Goal: Understand site structure: Understand site structure

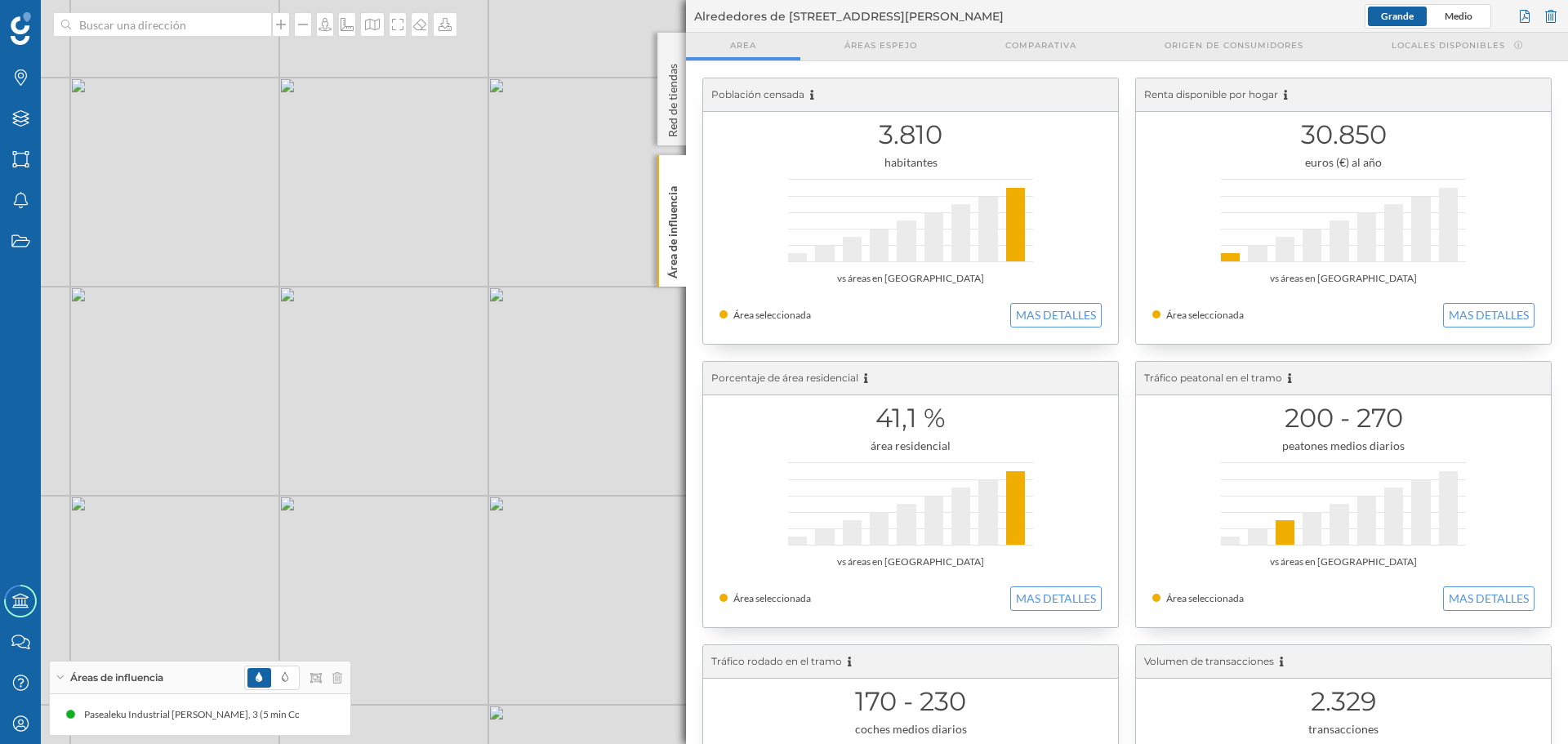
click at [687, 229] on div "Población censada 3.810 habitantes vs áreas en [GEOGRAPHIC_DATA] Área seleccion…" at bounding box center [1127, 637] width 882 height 1151
click at [682, 228] on div "Área de influencia" at bounding box center [671, 220] width 28 height 132
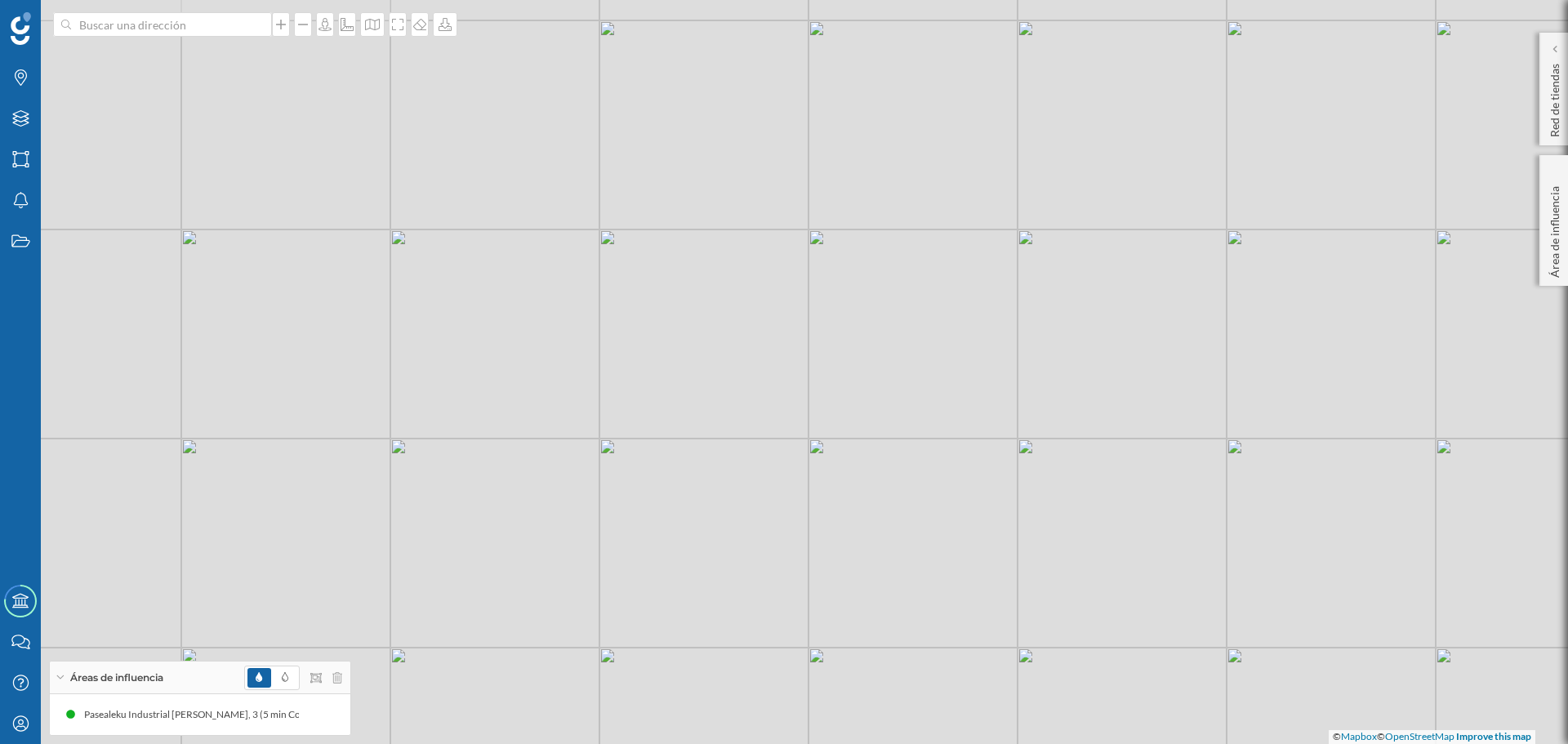
drag, startPoint x: 500, startPoint y: 153, endPoint x: 611, endPoint y: 305, distance: 188.2
click at [611, 305] on div "© Mapbox © OpenStreetMap Improve this map" at bounding box center [784, 372] width 1568 height 744
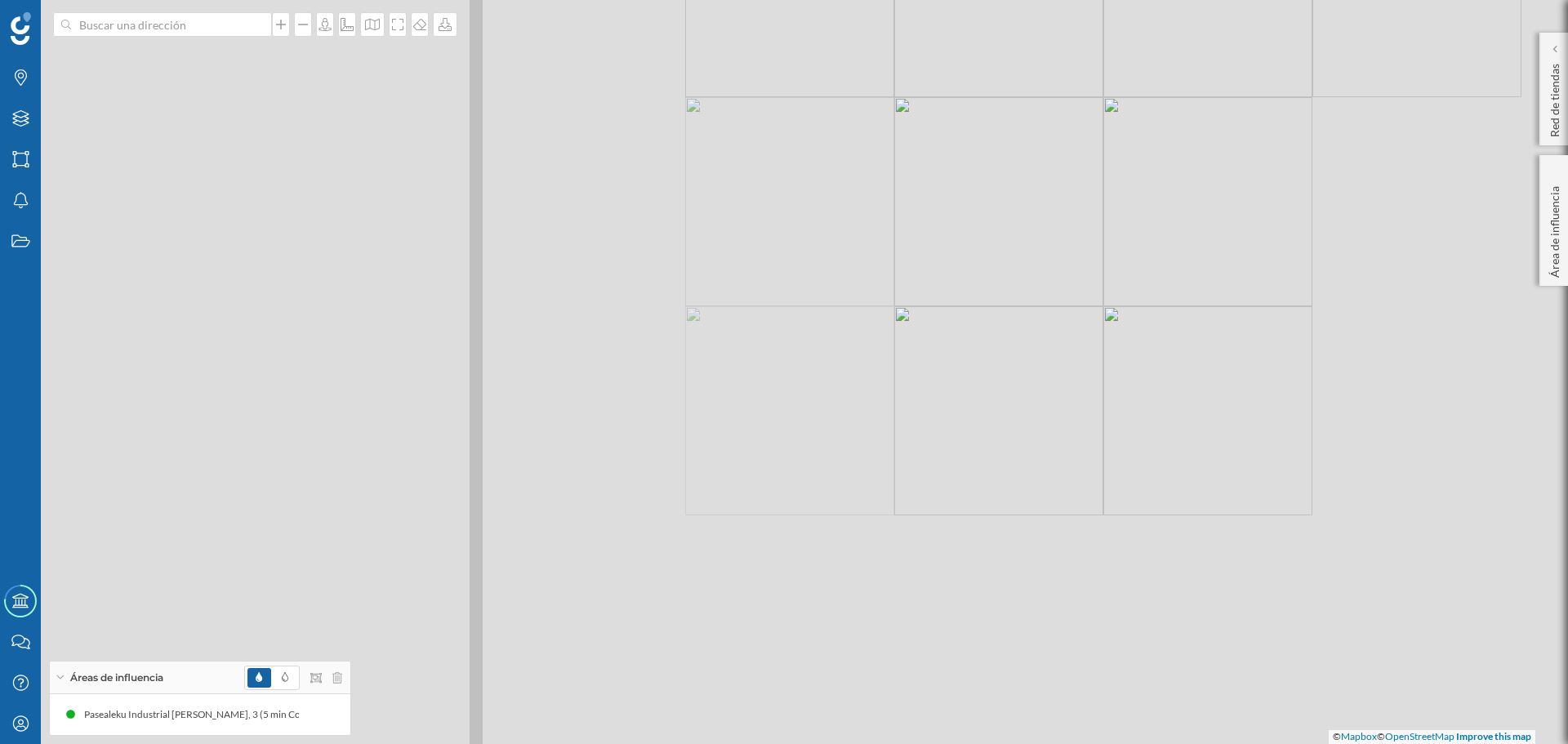
drag, startPoint x: 569, startPoint y: 421, endPoint x: 892, endPoint y: 188, distance: 398.3
click at [892, 188] on div "© Mapbox © OpenStreetMap Improve this map" at bounding box center [784, 372] width 1568 height 744
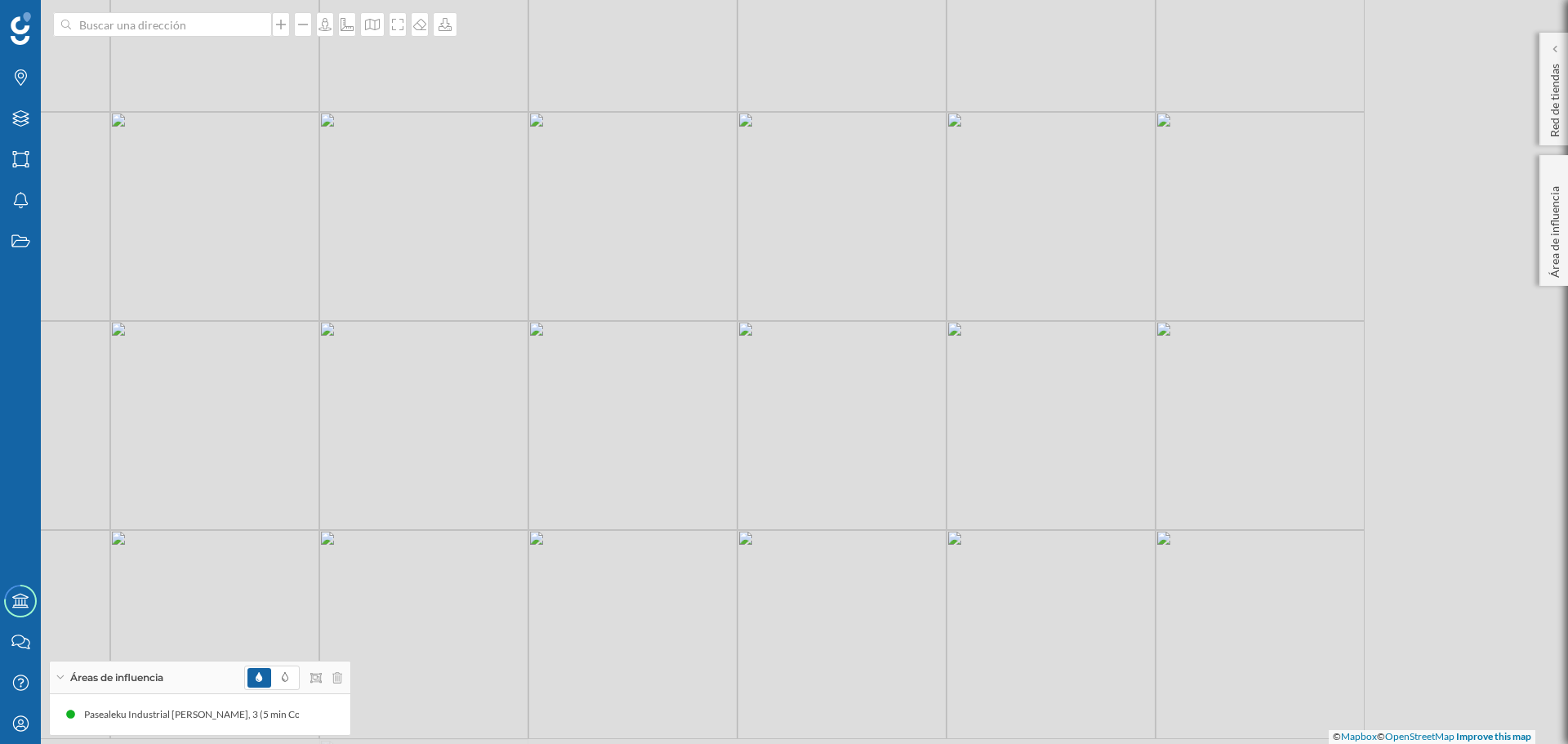
drag, startPoint x: 1170, startPoint y: 567, endPoint x: 803, endPoint y: 436, distance: 389.7
click at [803, 436] on div "© Mapbox © OpenStreetMap Improve this map" at bounding box center [784, 372] width 1568 height 744
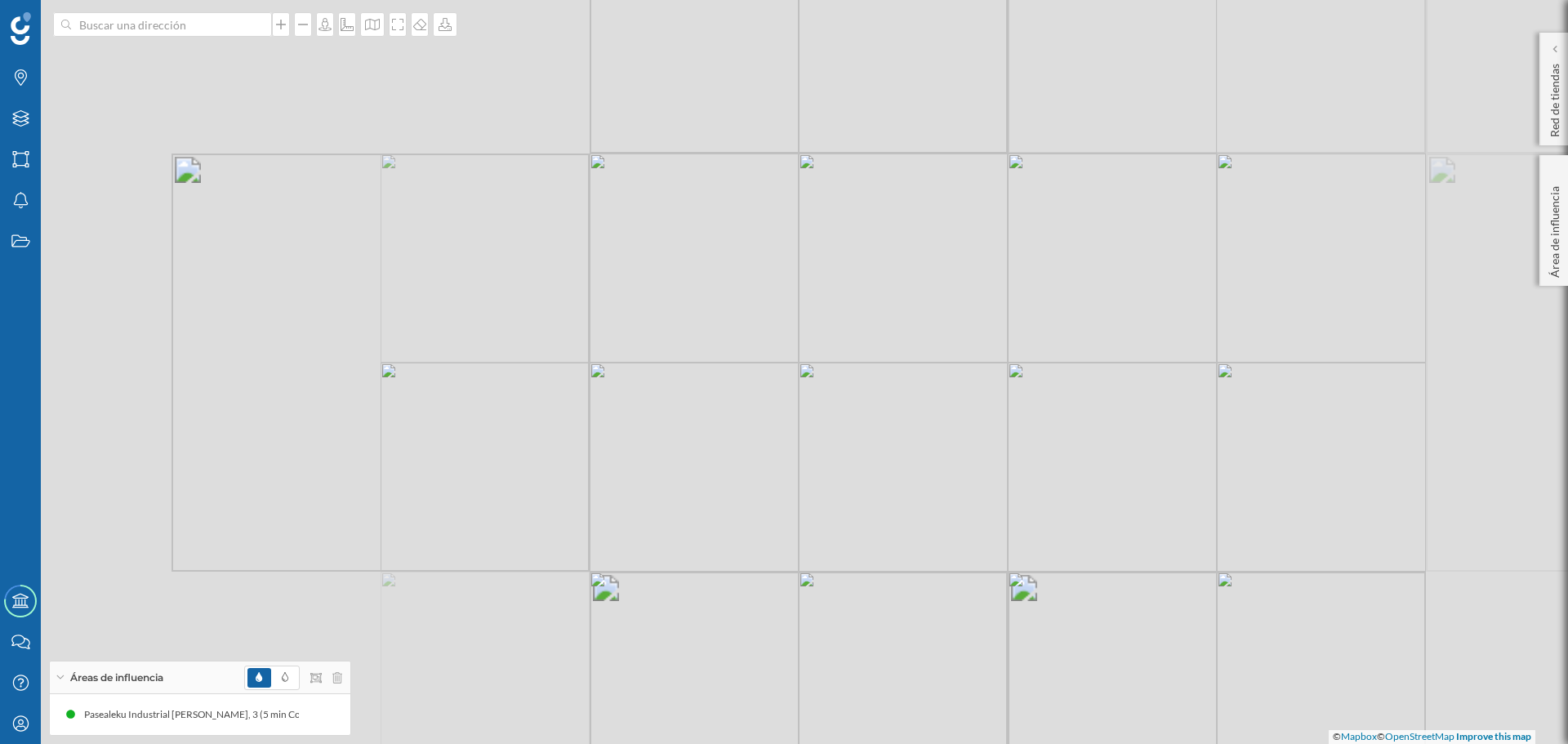
drag, startPoint x: 548, startPoint y: 361, endPoint x: 744, endPoint y: 410, distance: 202.0
click at [744, 410] on div "© Mapbox © OpenStreetMap Improve this map" at bounding box center [784, 372] width 1568 height 744
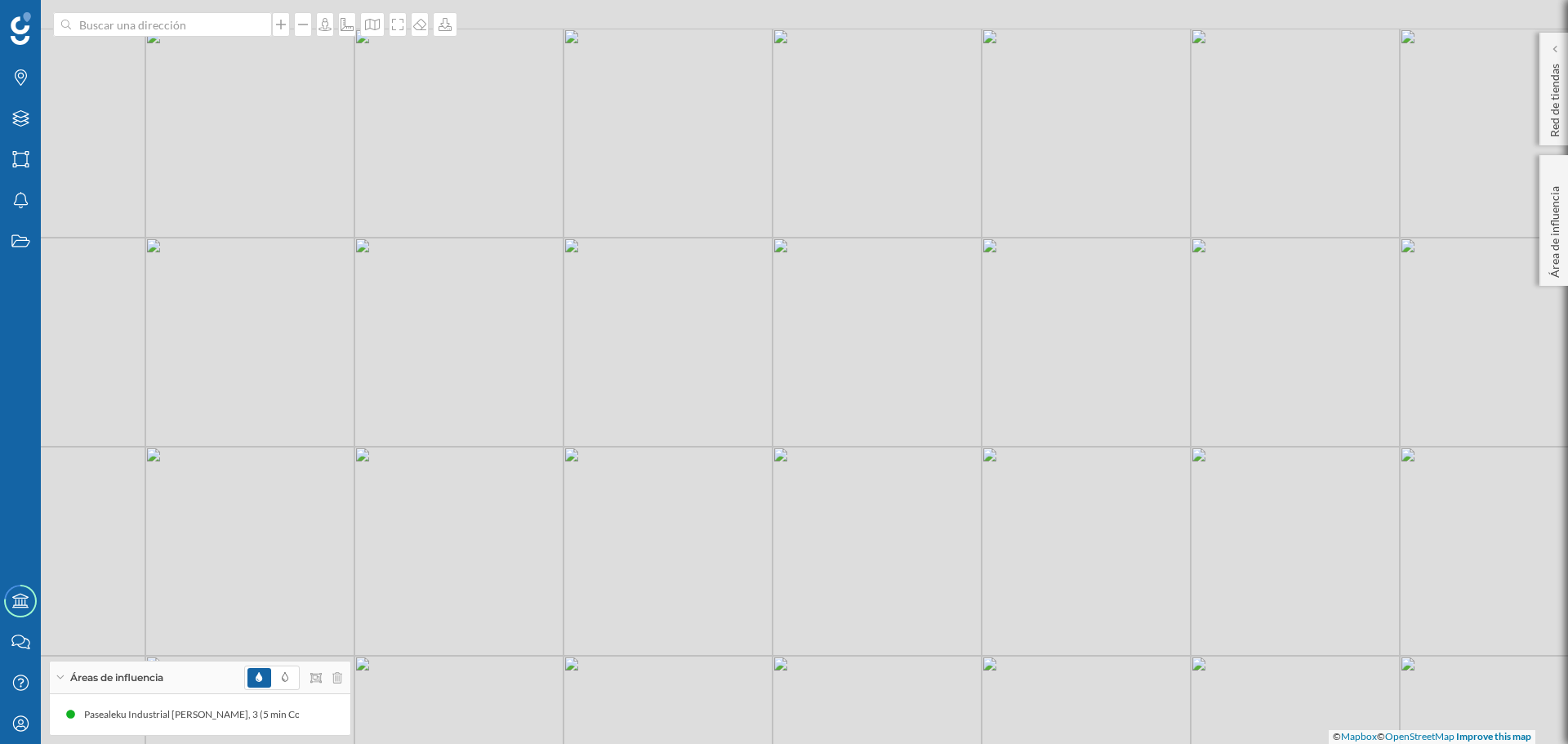
drag, startPoint x: 589, startPoint y: 294, endPoint x: 611, endPoint y: 355, distance: 64.8
click at [611, 355] on div "© Mapbox © OpenStreetMap Improve this map" at bounding box center [784, 372] width 1568 height 744
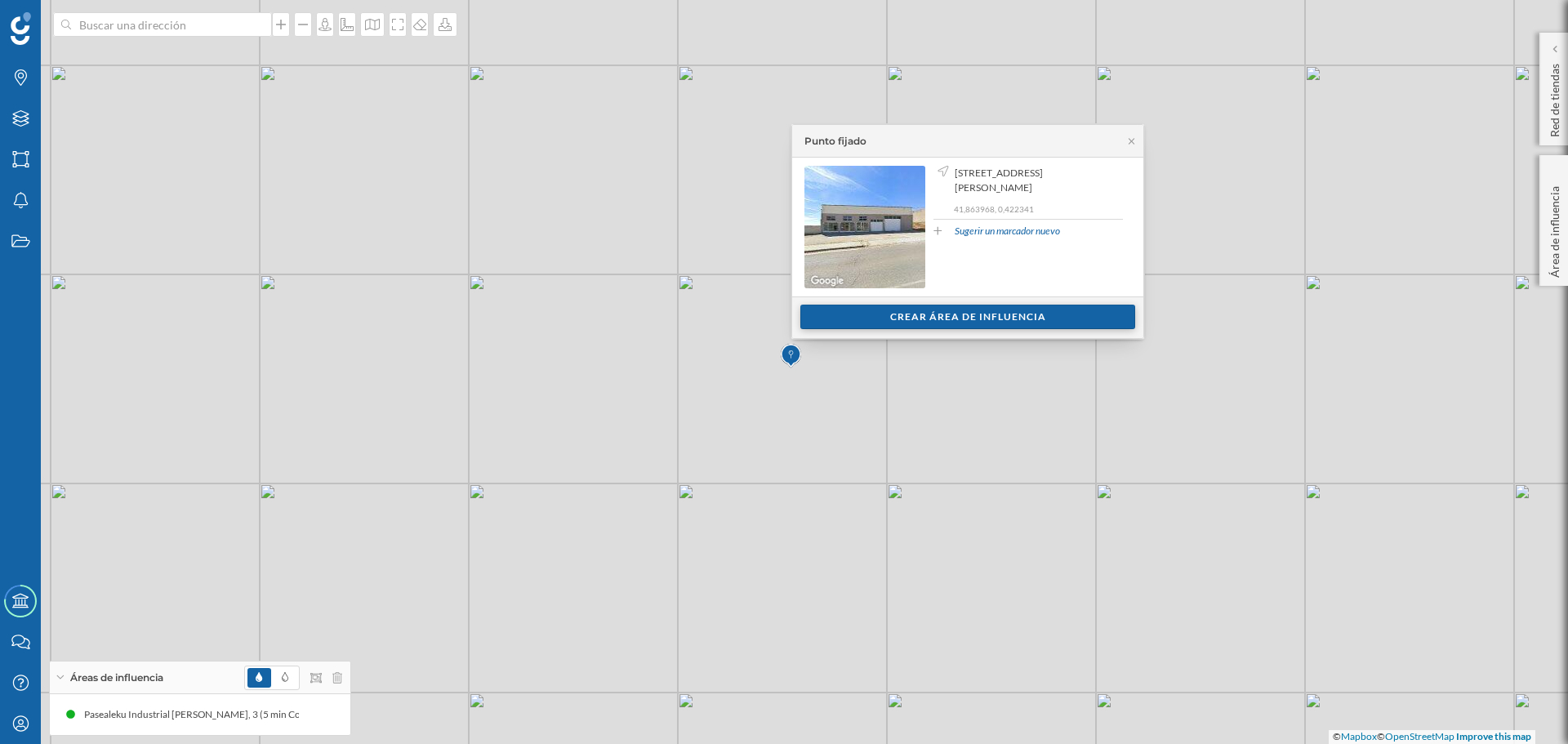
click at [933, 315] on div "Crear área de influencia" at bounding box center [967, 316] width 334 height 24
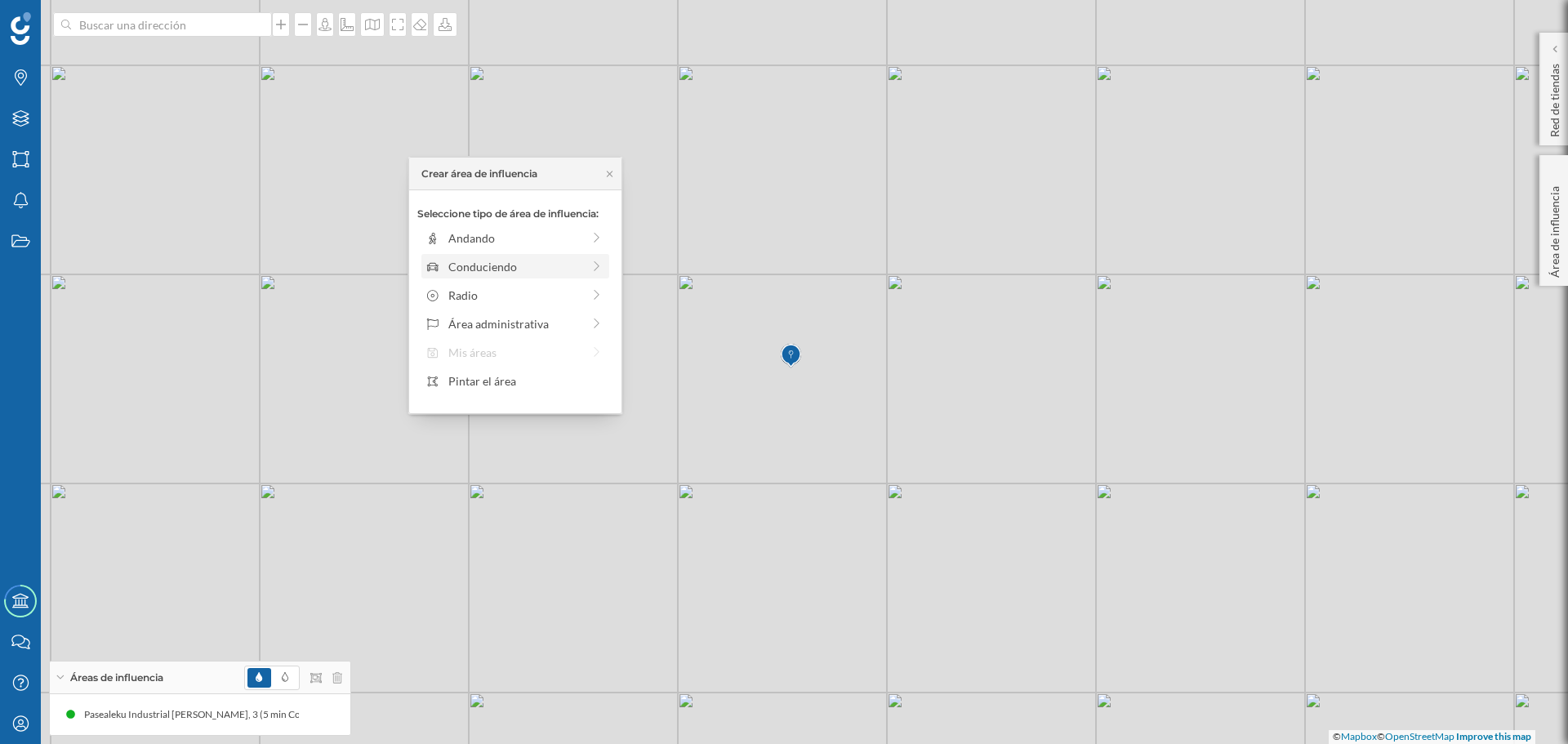
click at [538, 260] on div "Conduciendo" at bounding box center [515, 267] width 134 height 18
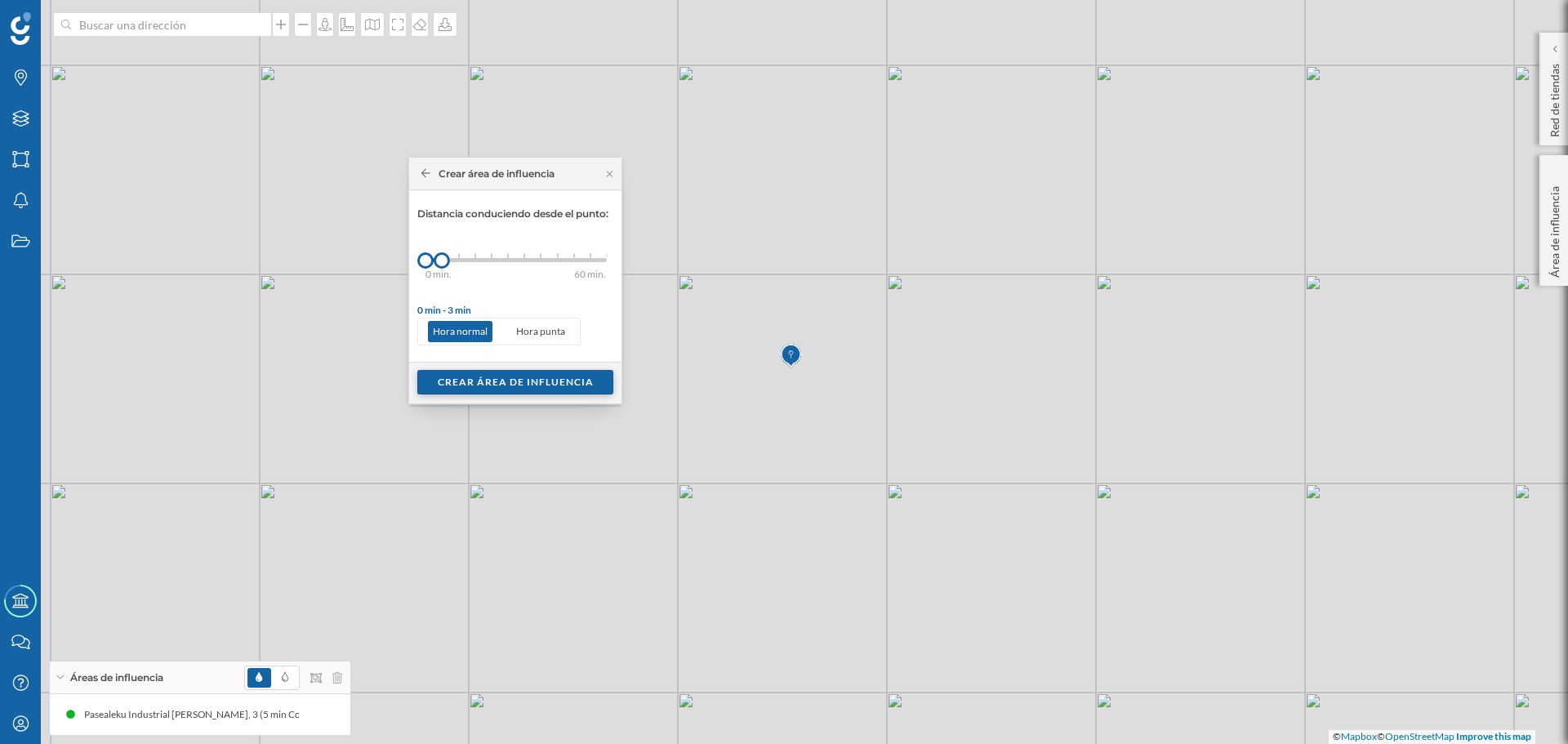
click at [529, 387] on div "Crear área de influencia" at bounding box center [515, 381] width 196 height 24
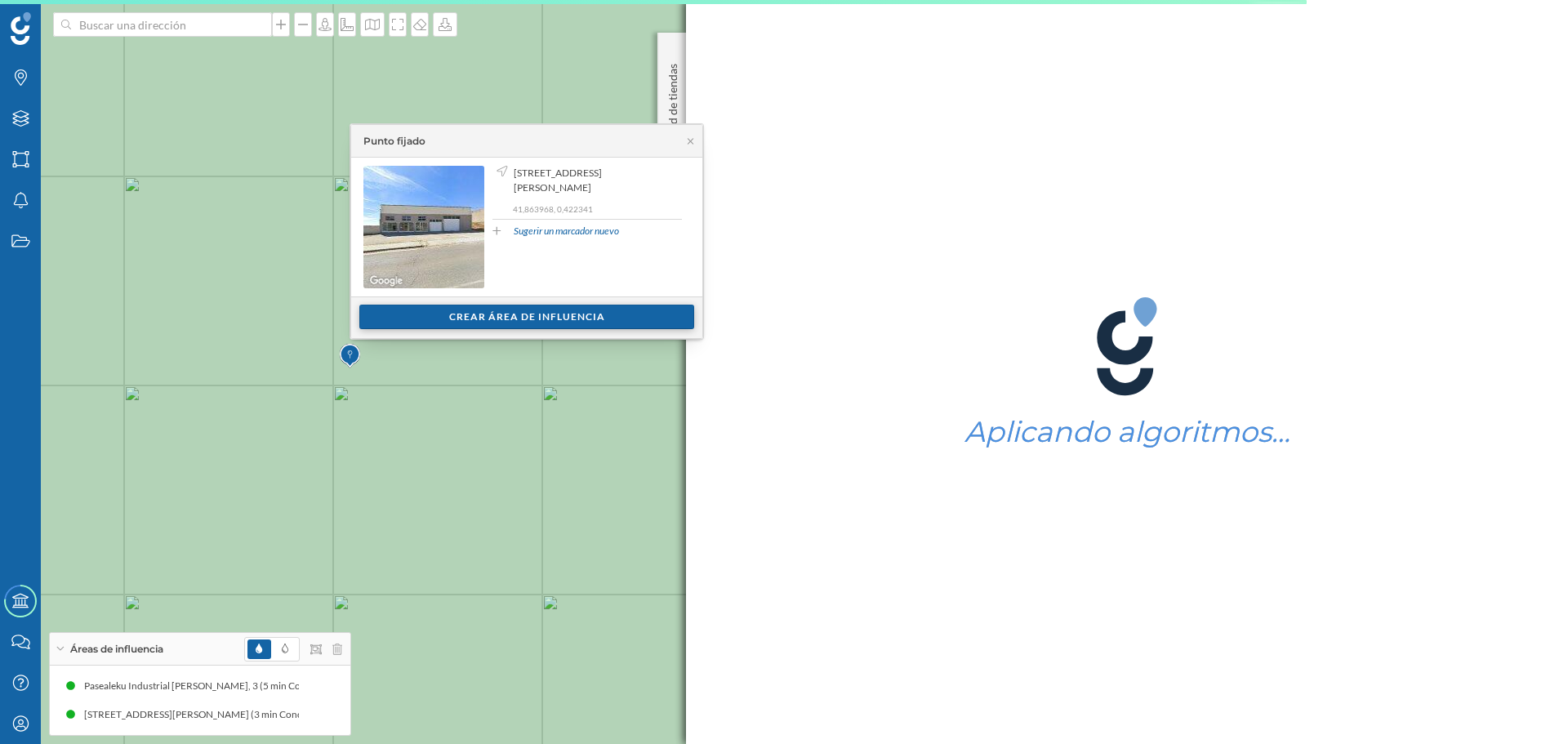
click at [480, 315] on div "Crear área de influencia" at bounding box center [527, 316] width 334 height 24
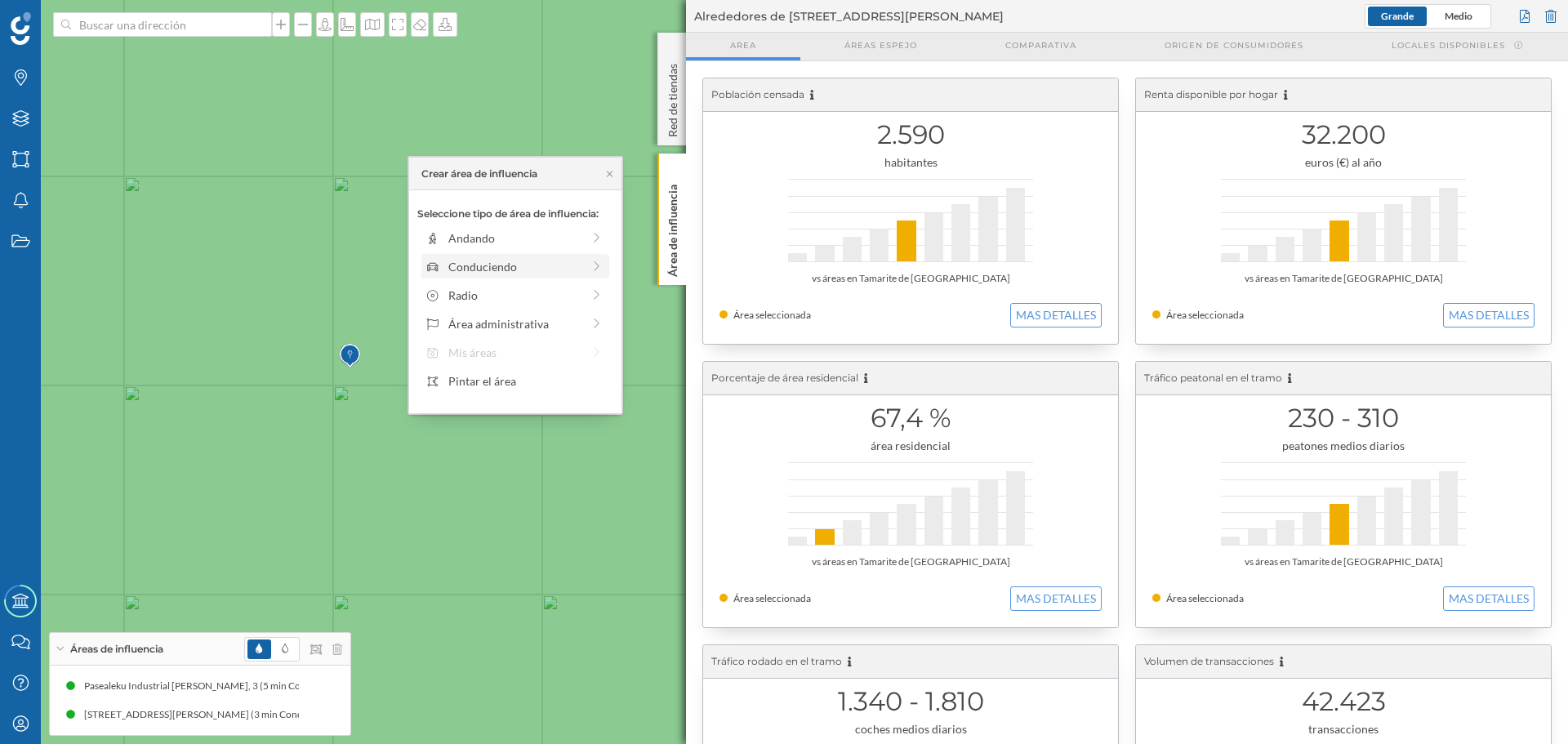
click at [497, 268] on div "Conduciendo" at bounding box center [515, 267] width 134 height 18
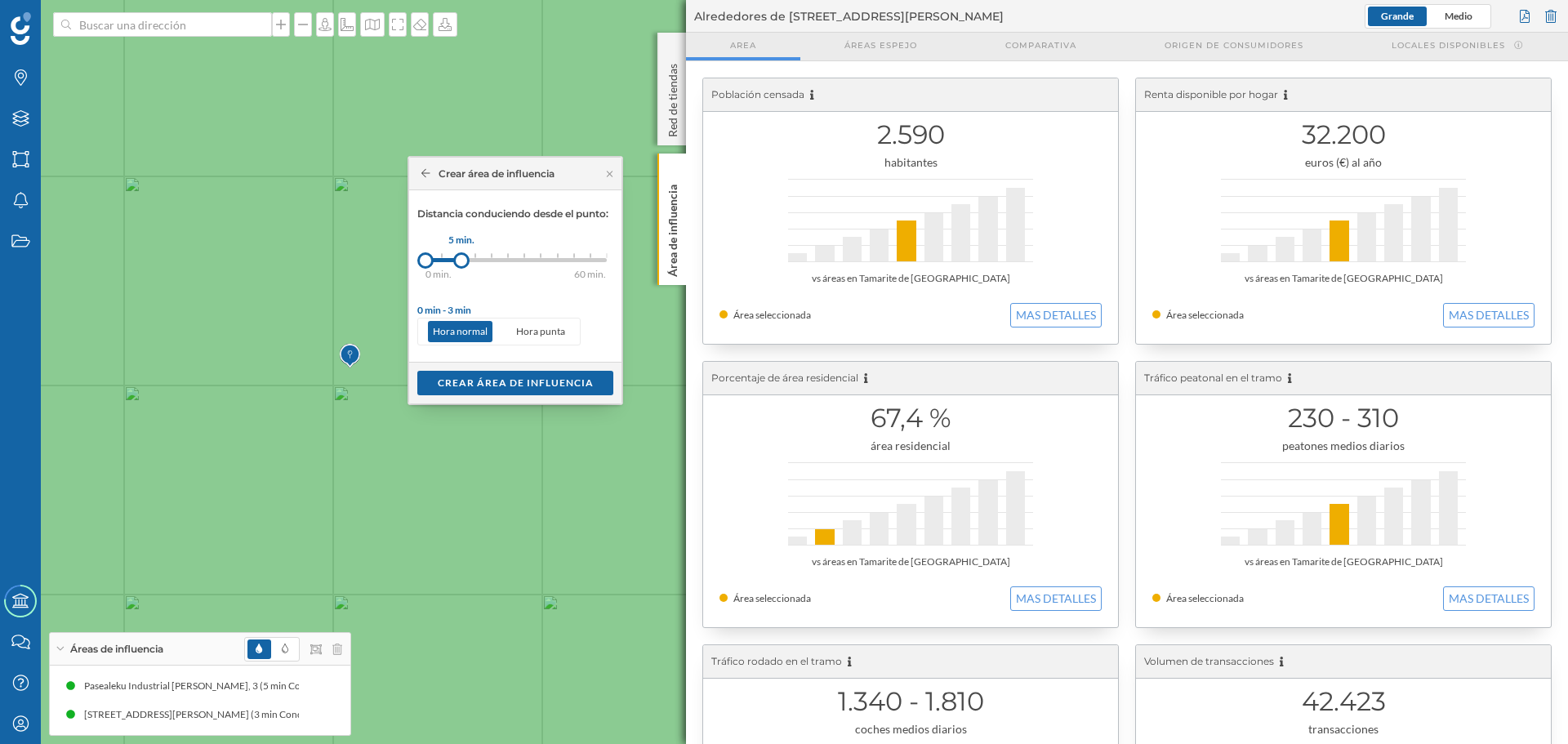
drag, startPoint x: 446, startPoint y: 264, endPoint x: 461, endPoint y: 260, distance: 15.5
click at [461, 260] on div at bounding box center [461, 260] width 17 height 17
click at [494, 384] on div "Crear área de influencia" at bounding box center [515, 381] width 196 height 24
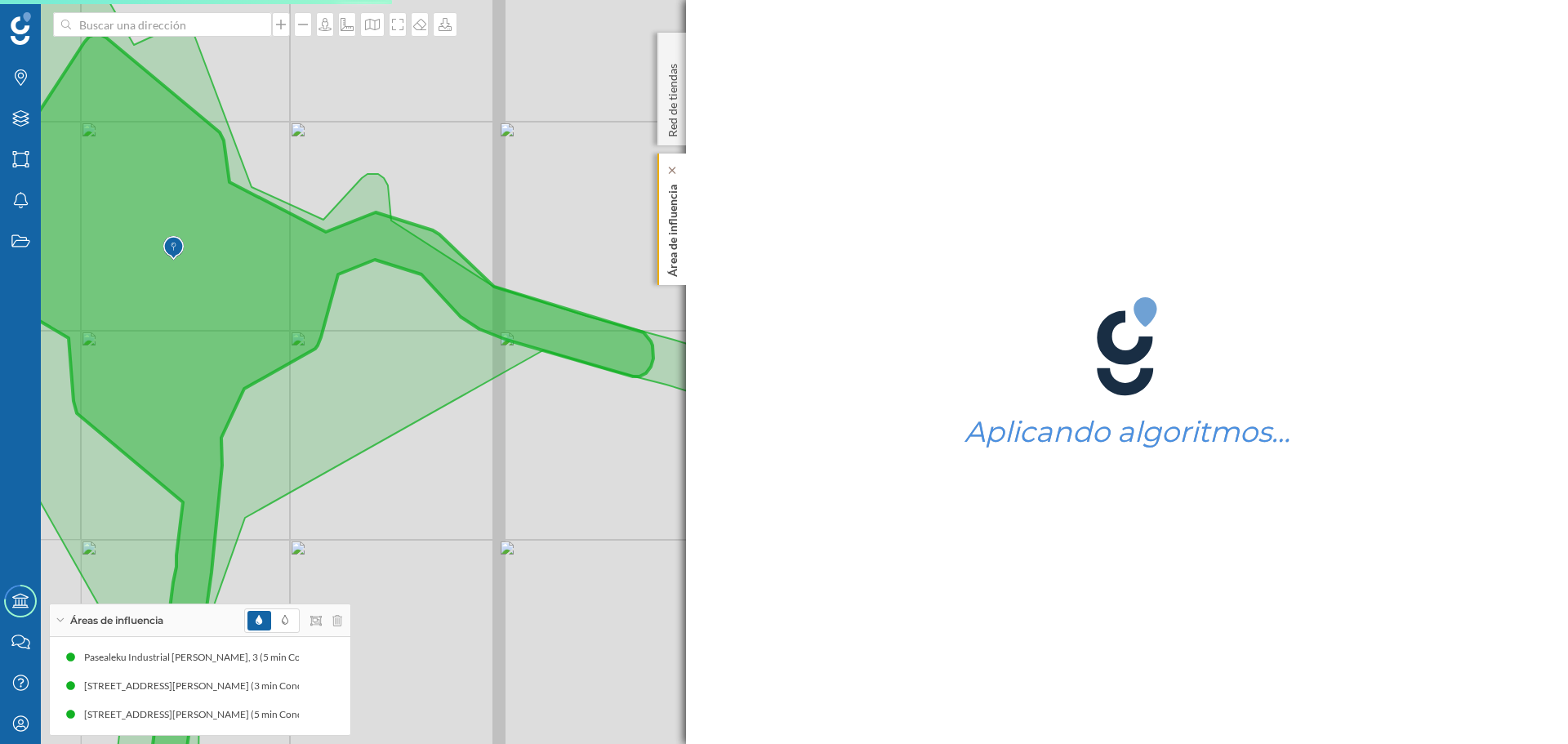
click at [662, 229] on div "Área de influencia" at bounding box center [671, 218] width 28 height 132
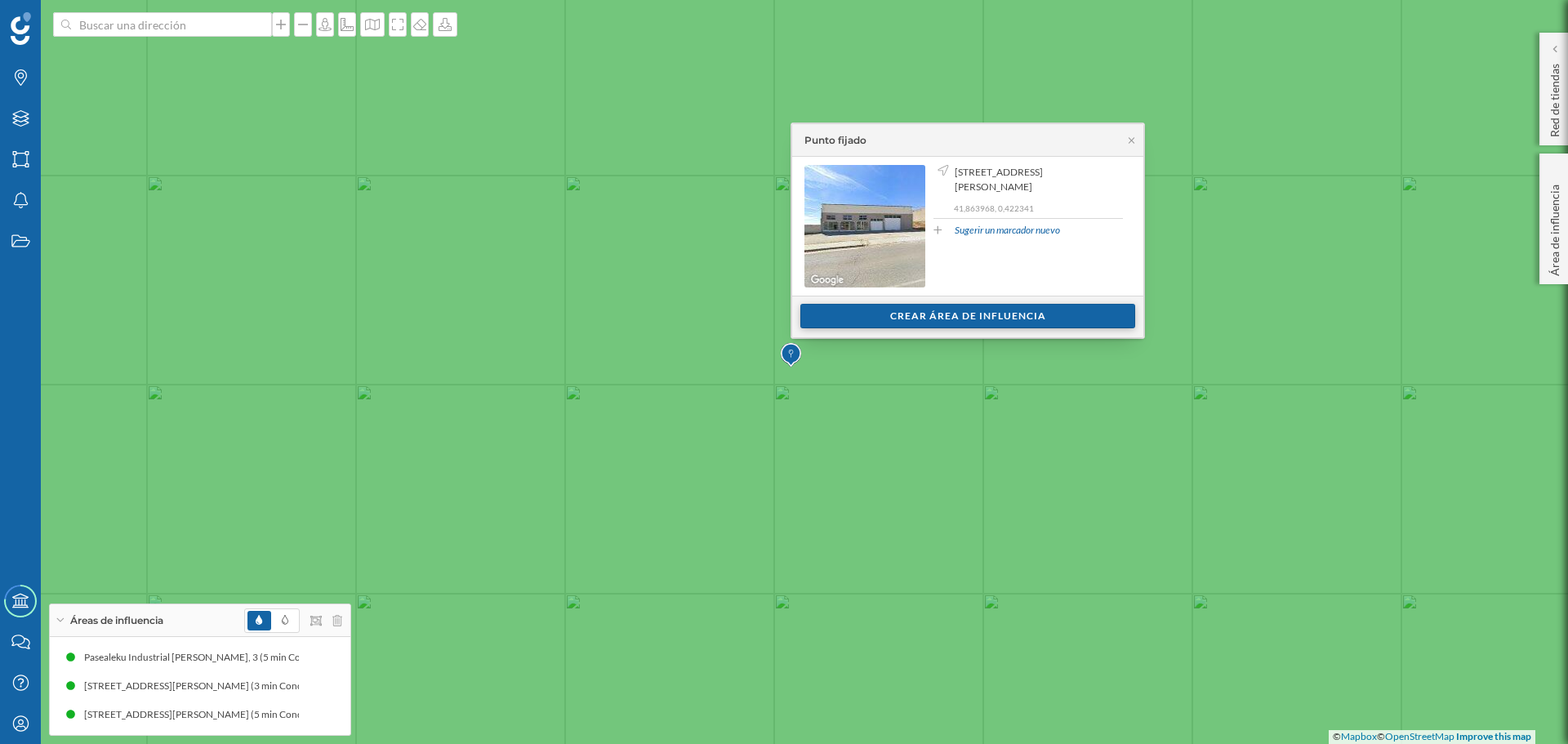
click at [936, 310] on div "Crear área de influencia" at bounding box center [967, 316] width 334 height 24
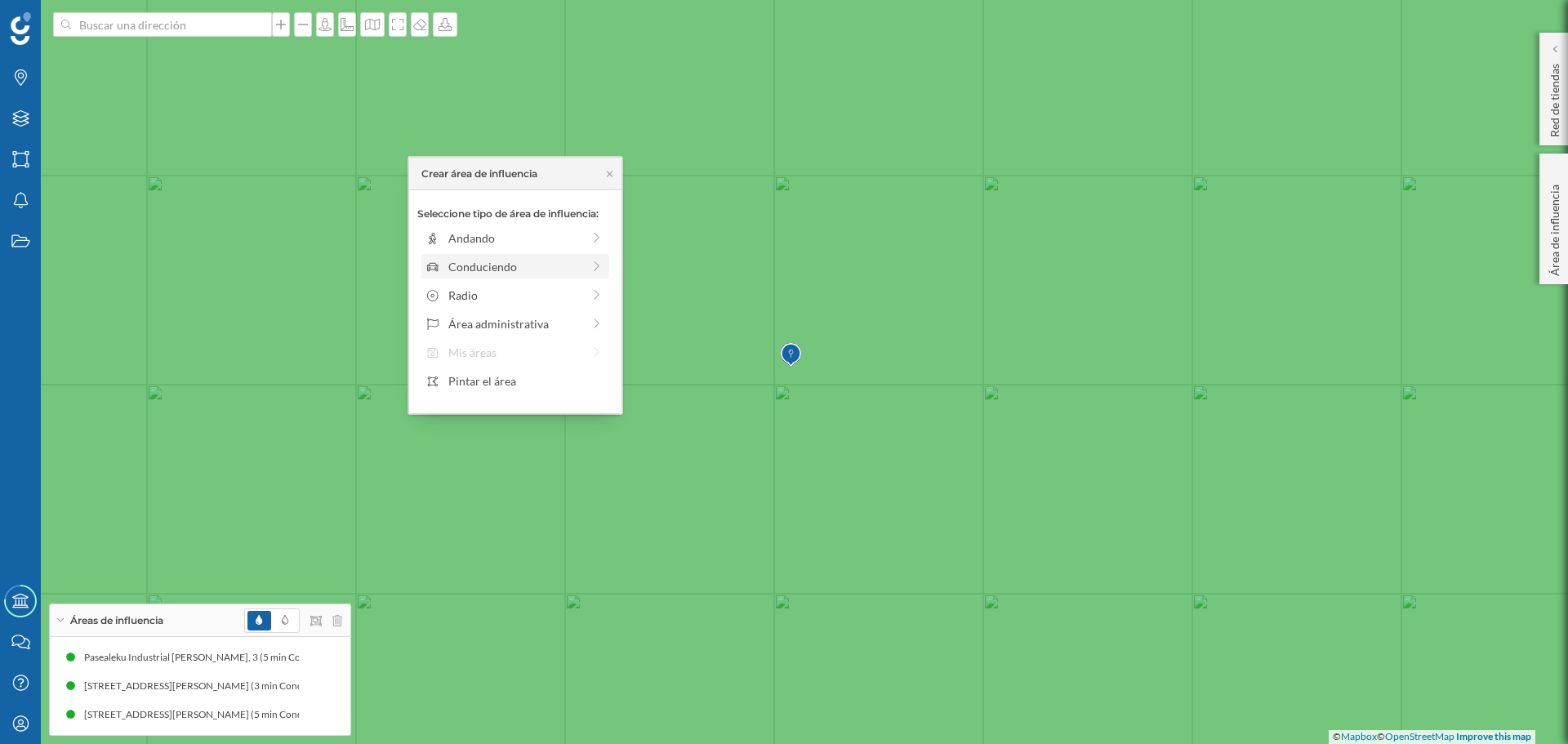
click at [572, 269] on div "Conduciendo" at bounding box center [515, 267] width 134 height 18
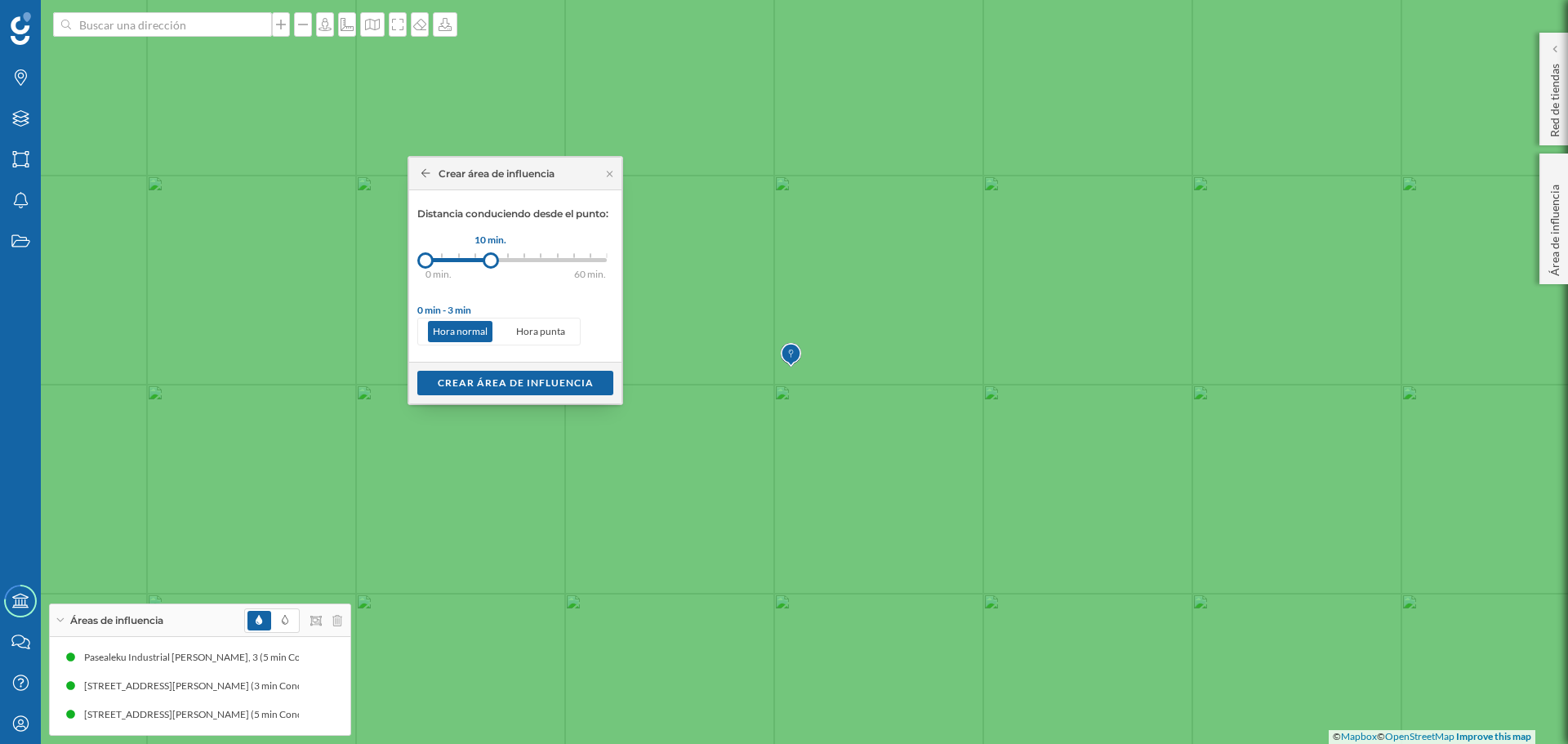
drag, startPoint x: 450, startPoint y: 256, endPoint x: 490, endPoint y: 256, distance: 40.0
click at [490, 256] on div at bounding box center [490, 260] width 17 height 17
click at [497, 380] on div "Crear área de influencia" at bounding box center [515, 381] width 196 height 24
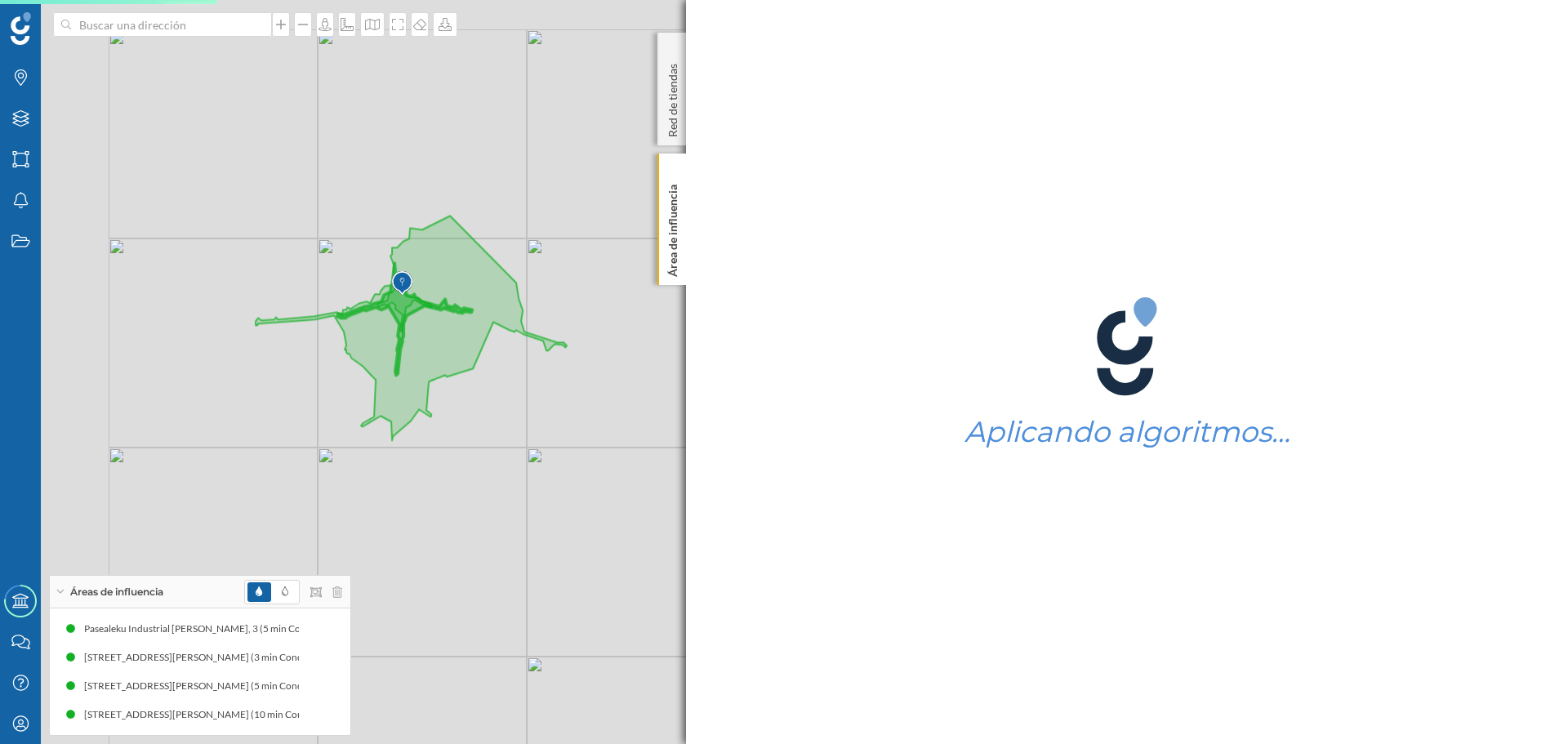
drag, startPoint x: 302, startPoint y: 462, endPoint x: 327, endPoint y: 466, distance: 25.3
click at [327, 466] on div "© Mapbox © OpenStreetMap Improve this map" at bounding box center [784, 372] width 1568 height 744
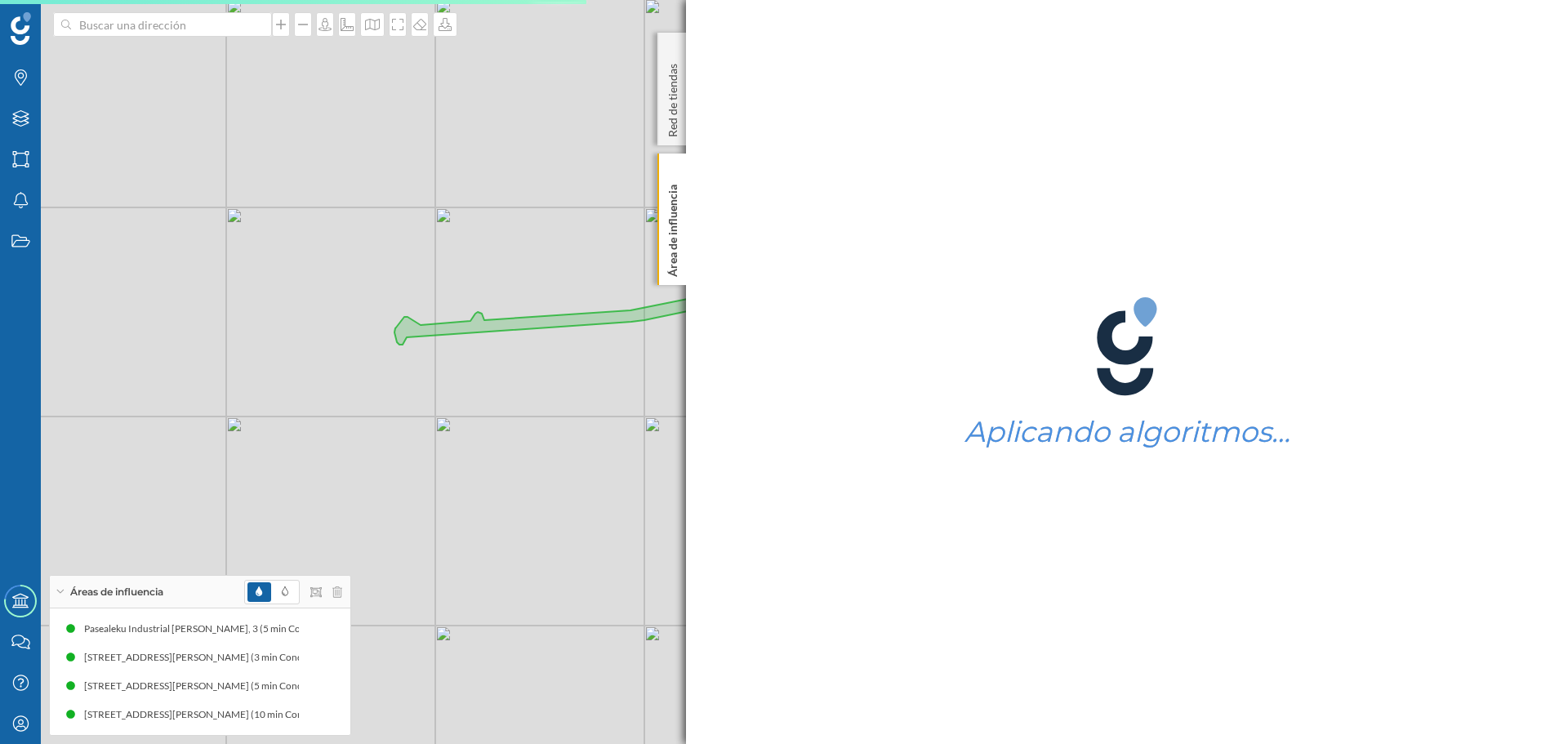
drag, startPoint x: 546, startPoint y: 392, endPoint x: 381, endPoint y: 405, distance: 165.5
click at [382, 406] on div "© Mapbox © OpenStreetMap Improve this map" at bounding box center [784, 372] width 1568 height 744
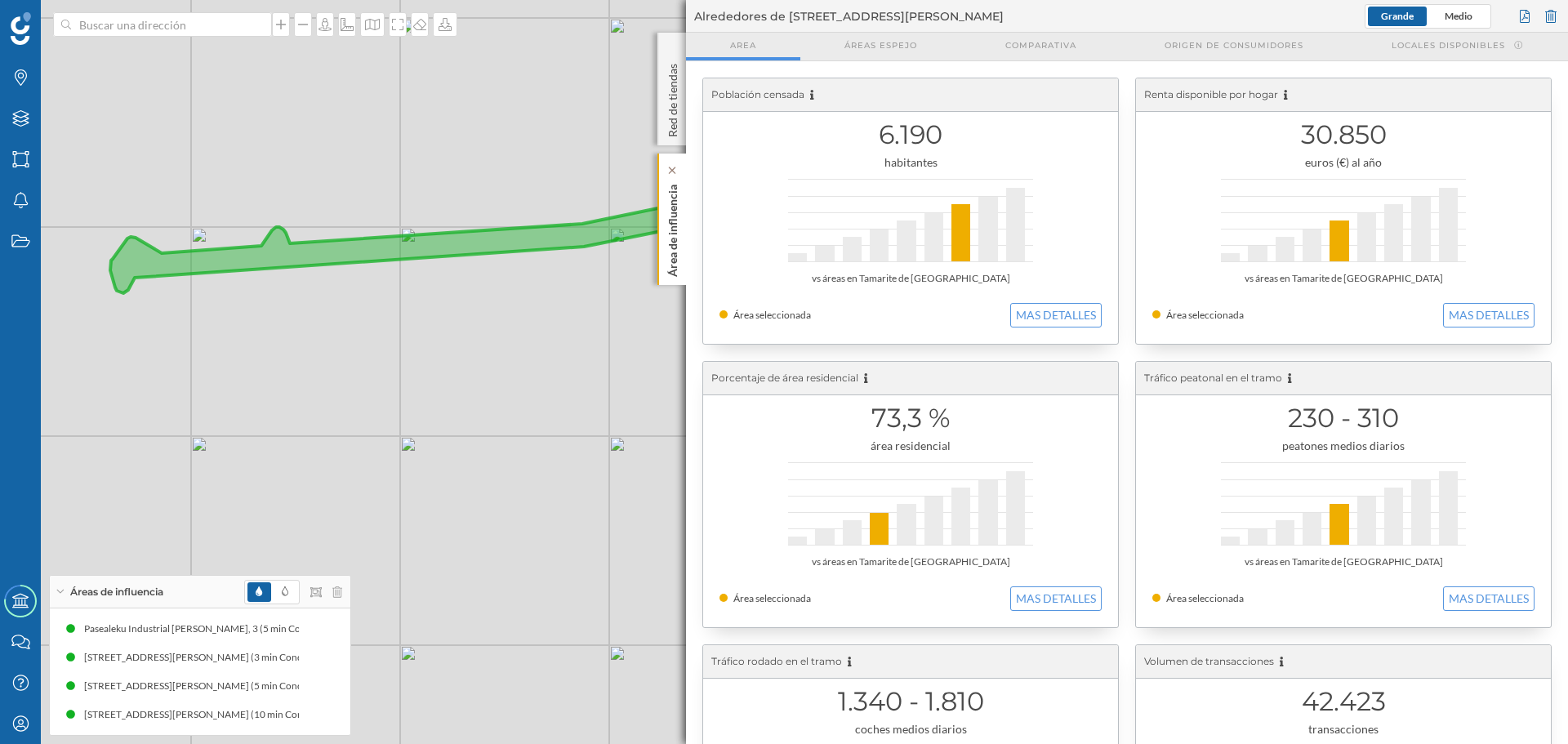
click at [679, 241] on p "Área de influencia" at bounding box center [673, 227] width 17 height 98
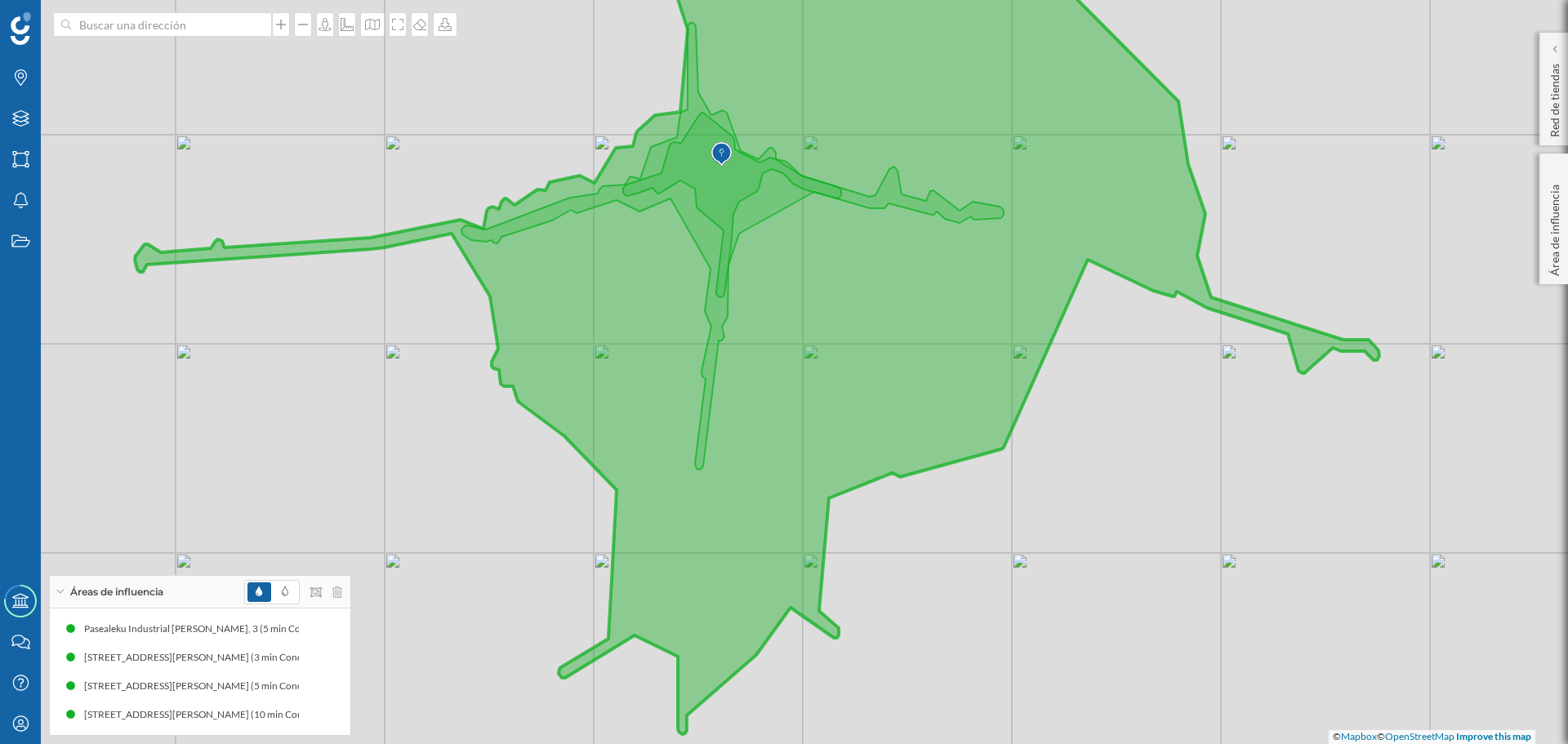
drag, startPoint x: 1056, startPoint y: 477, endPoint x: 1119, endPoint y: 516, distance: 74.1
click at [1119, 516] on div "© Mapbox © OpenStreetMap Improve this map" at bounding box center [784, 372] width 1568 height 744
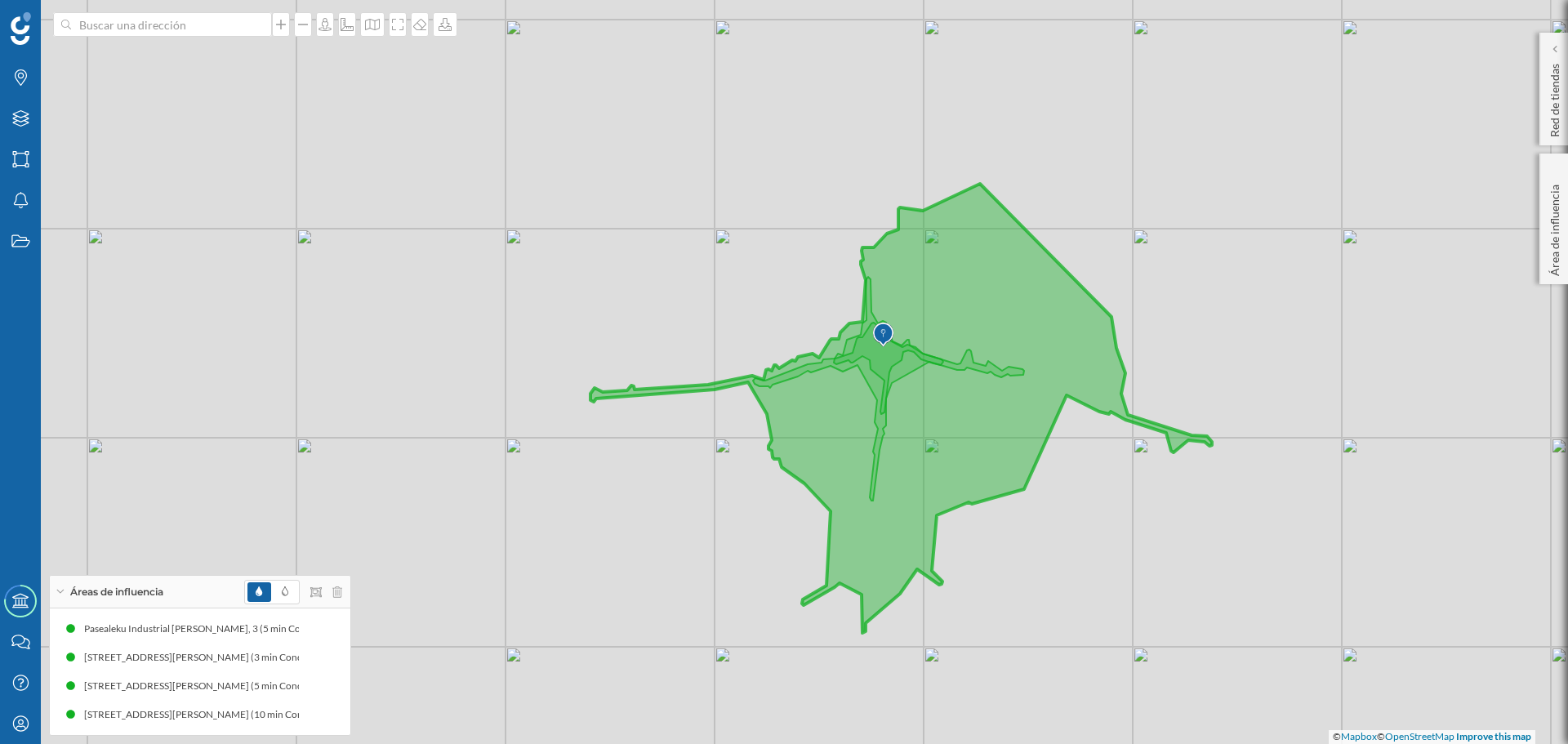
drag, startPoint x: 1124, startPoint y: 530, endPoint x: 1055, endPoint y: 522, distance: 69.5
click at [1057, 522] on div "© Mapbox © OpenStreetMap Improve this map" at bounding box center [784, 372] width 1568 height 744
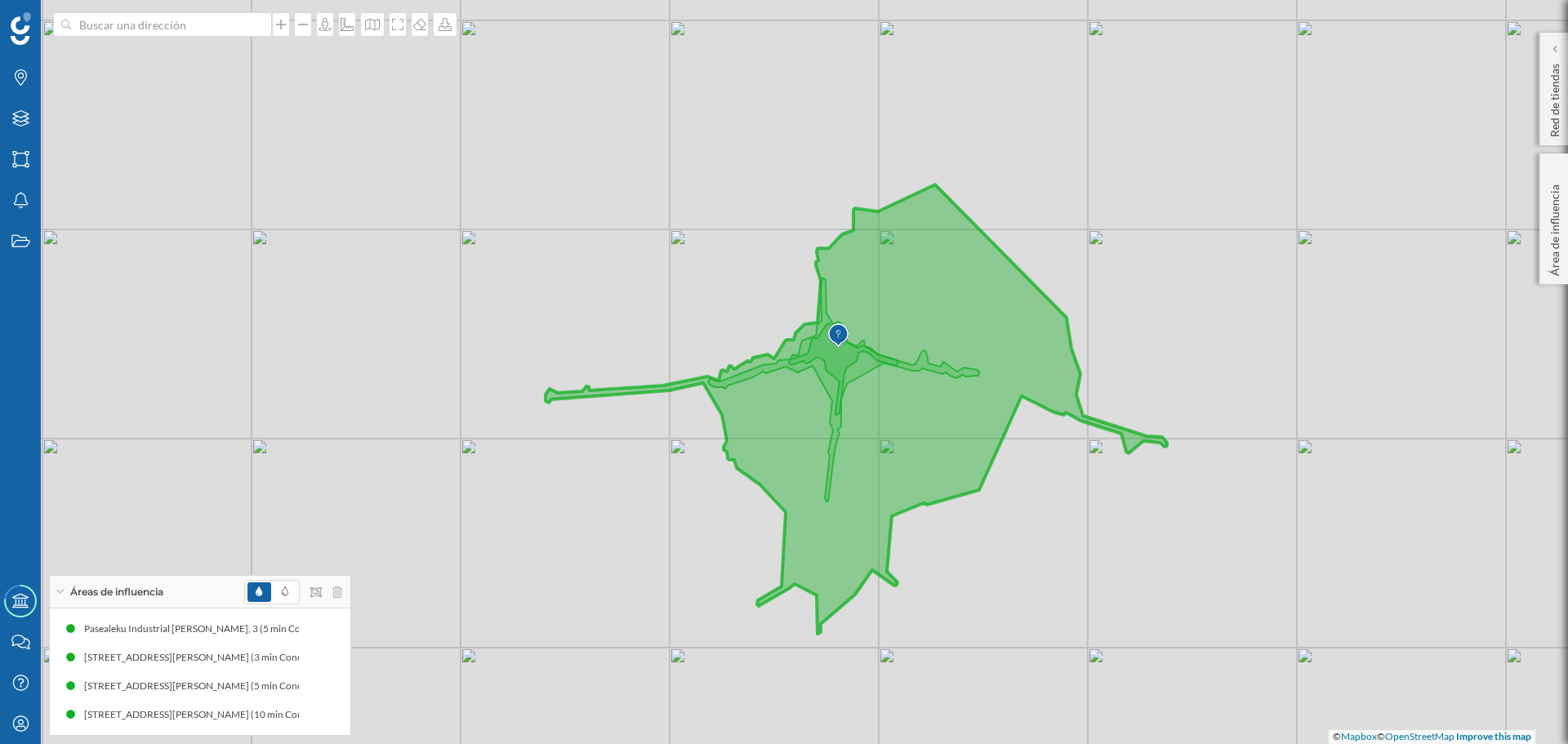
drag, startPoint x: 702, startPoint y: 597, endPoint x: 658, endPoint y: 598, distance: 44.0
click at [658, 598] on div "© Mapbox © OpenStreetMap Improve this map" at bounding box center [784, 372] width 1568 height 744
click at [1568, 234] on div "Área de influencia" at bounding box center [1553, 218] width 28 height 131
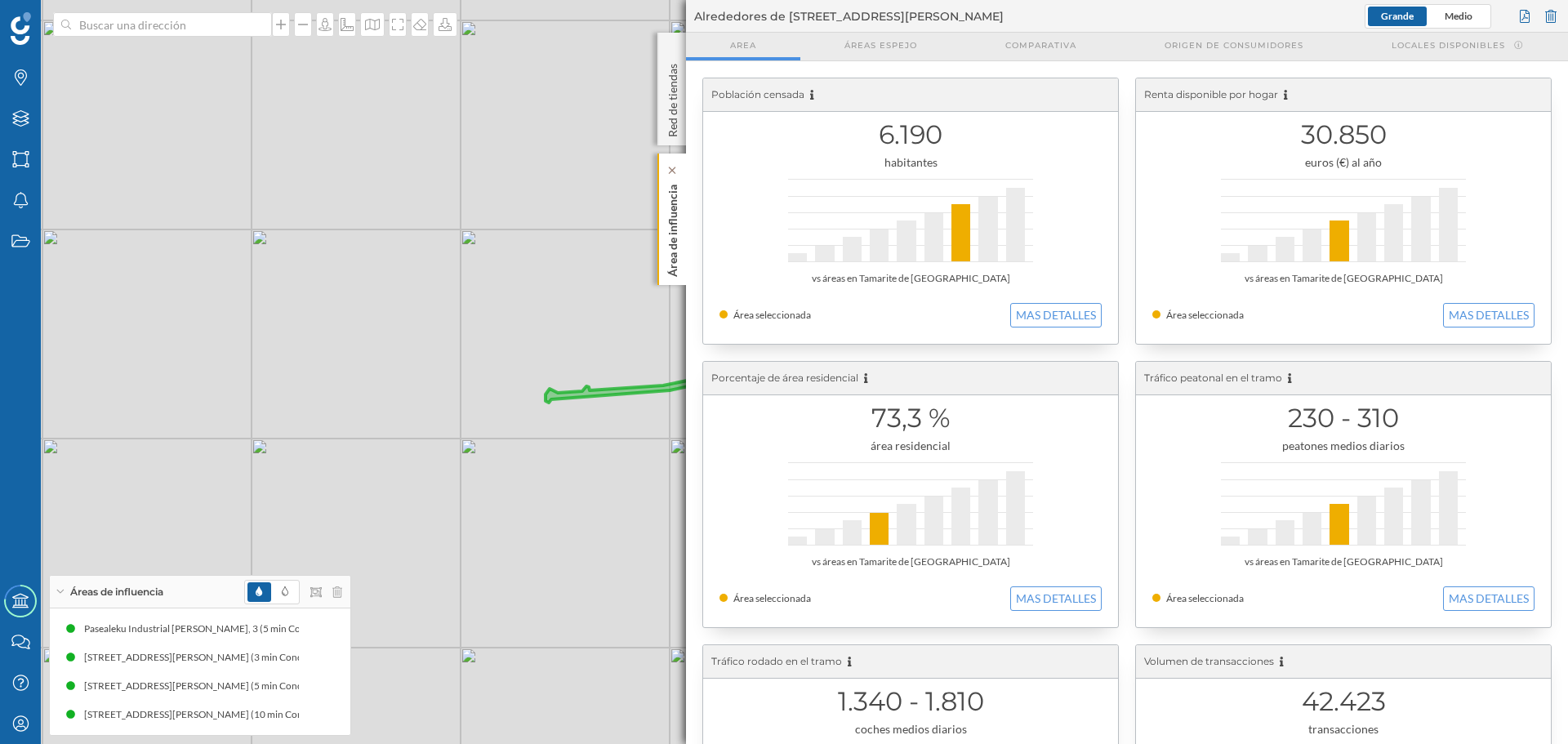
click at [665, 234] on p "Área de influencia" at bounding box center [673, 227] width 17 height 98
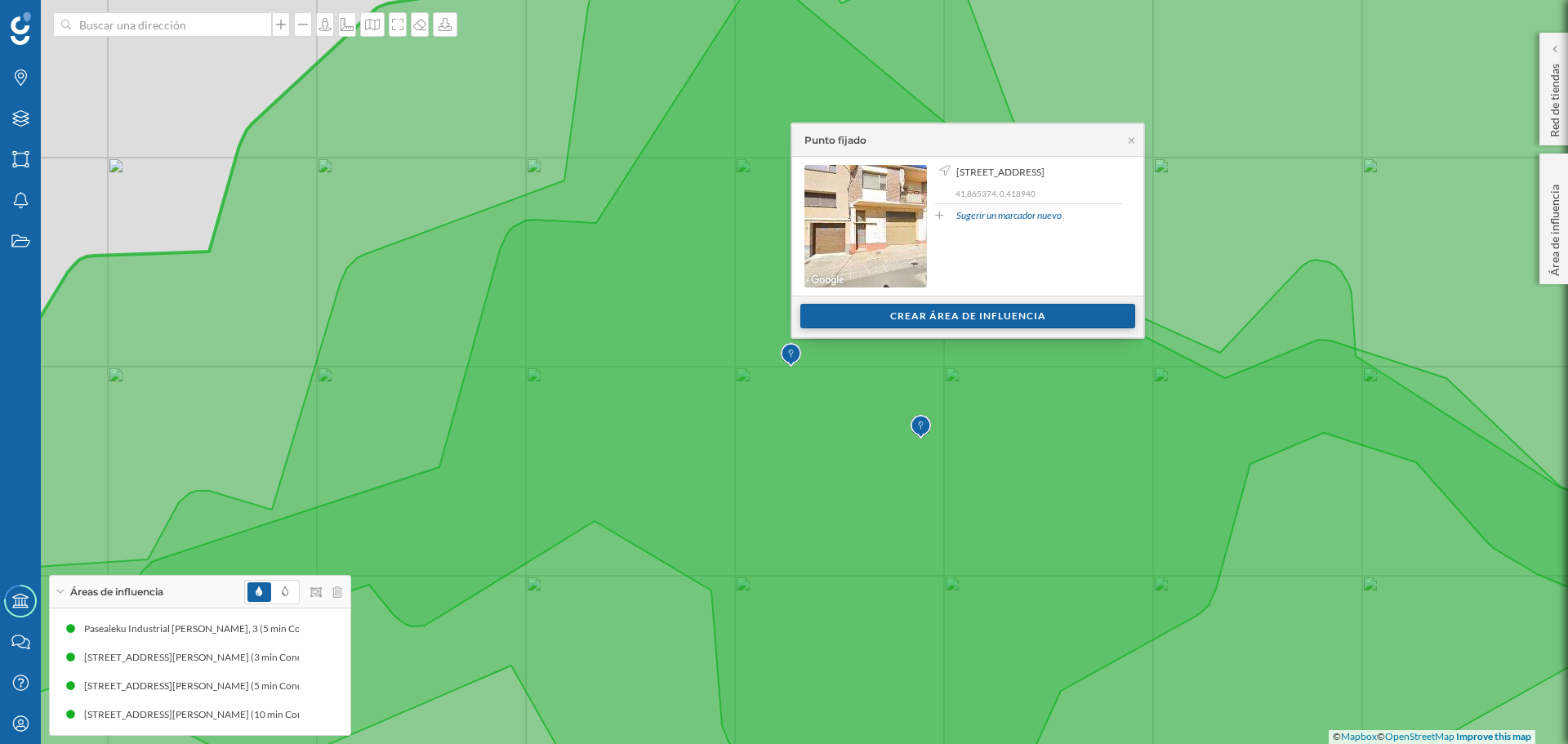
click at [955, 315] on div "Crear área de influencia" at bounding box center [967, 316] width 334 height 24
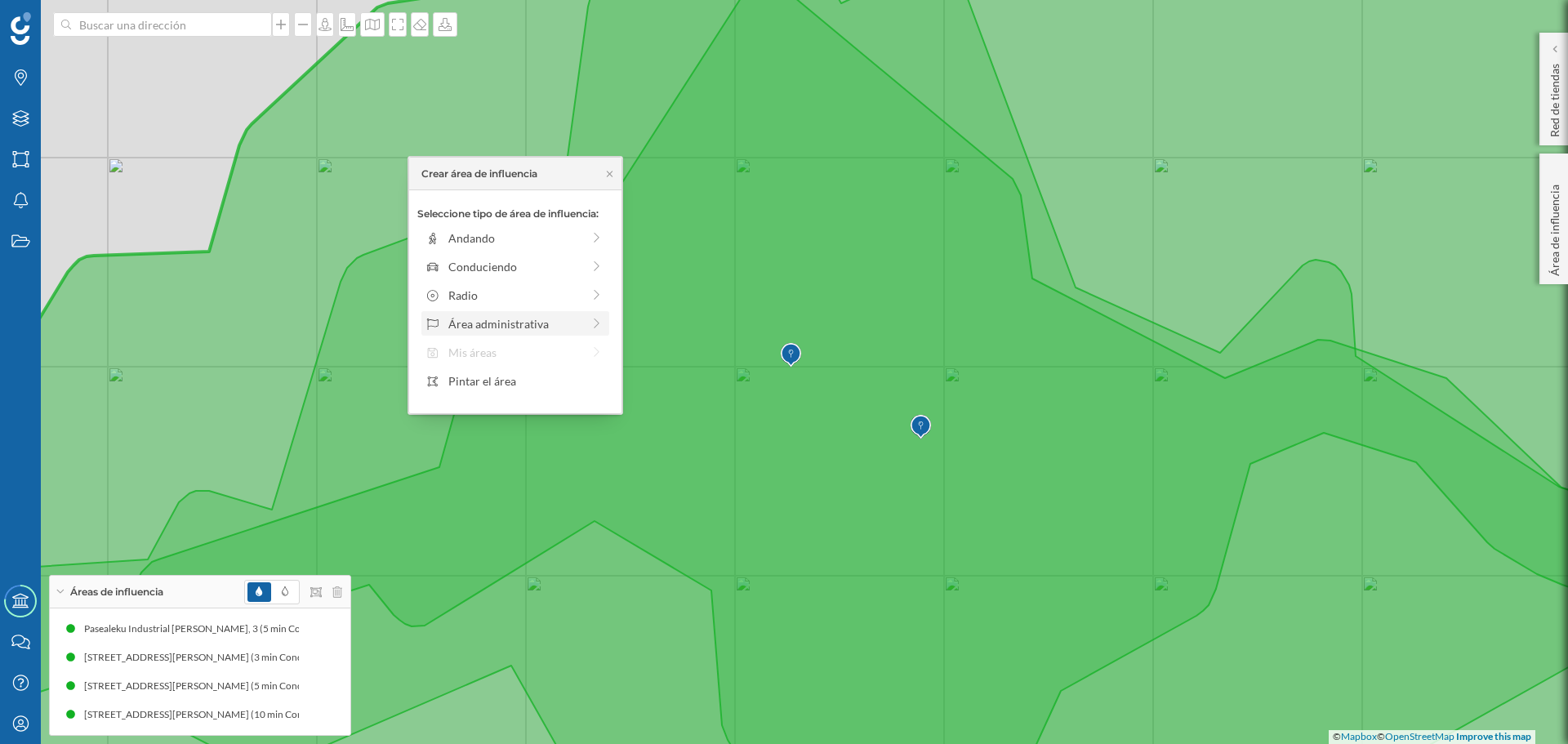
click at [528, 324] on div "Área administrativa" at bounding box center [515, 324] width 134 height 18
click at [511, 287] on div "Municipio" at bounding box center [529, 295] width 161 height 18
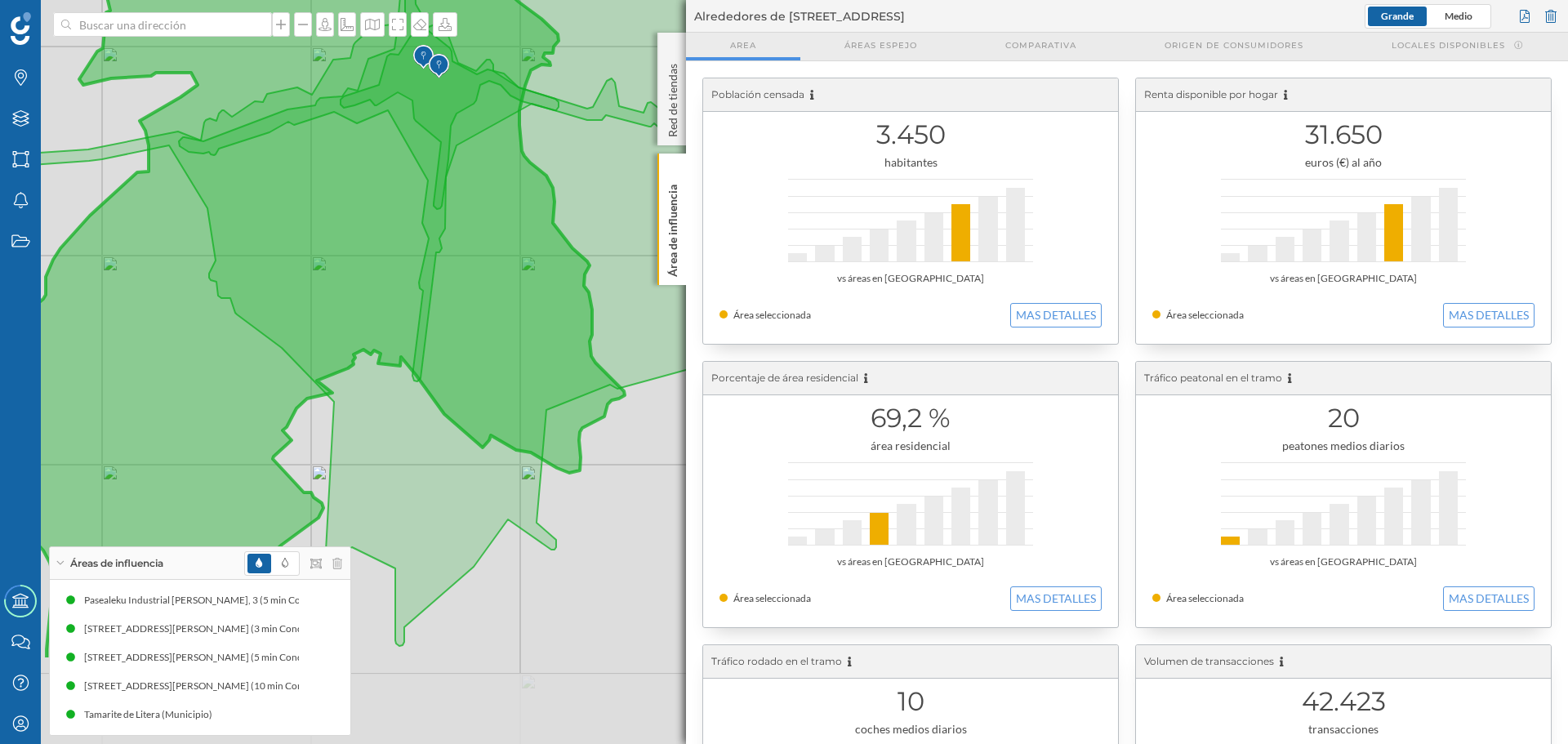
drag, startPoint x: 640, startPoint y: 672, endPoint x: 687, endPoint y: 561, distance: 120.5
click at [687, 561] on div "Marcas Capas Áreas Notificaciones Estados Academy Contacta con nosotros Centro …" at bounding box center [784, 372] width 1568 height 744
click at [323, 709] on icon at bounding box center [325, 715] width 10 height 12
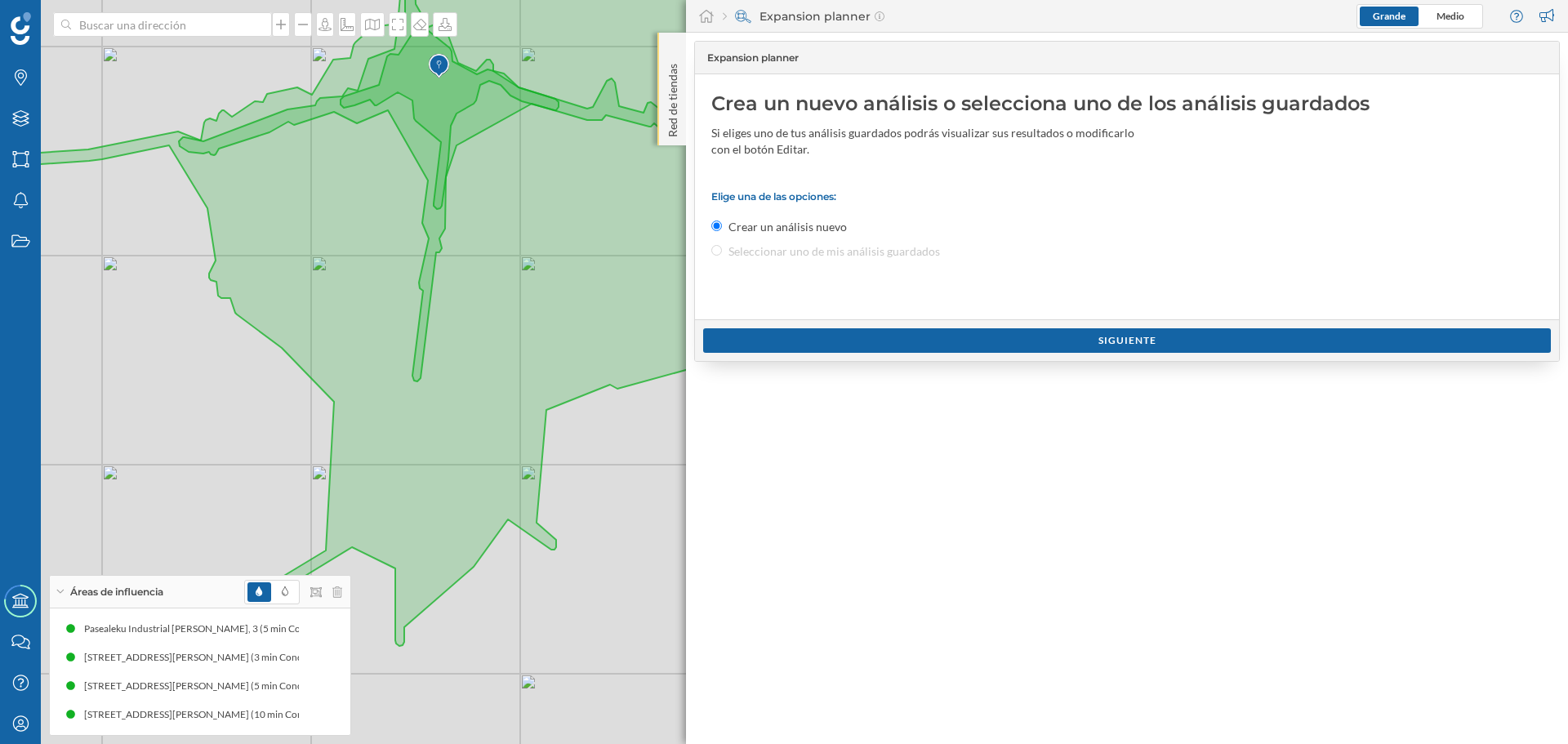
click at [677, 82] on p "Red de tiendas" at bounding box center [673, 98] width 17 height 80
click at [672, 82] on p "Red de tiendas" at bounding box center [673, 98] width 17 height 80
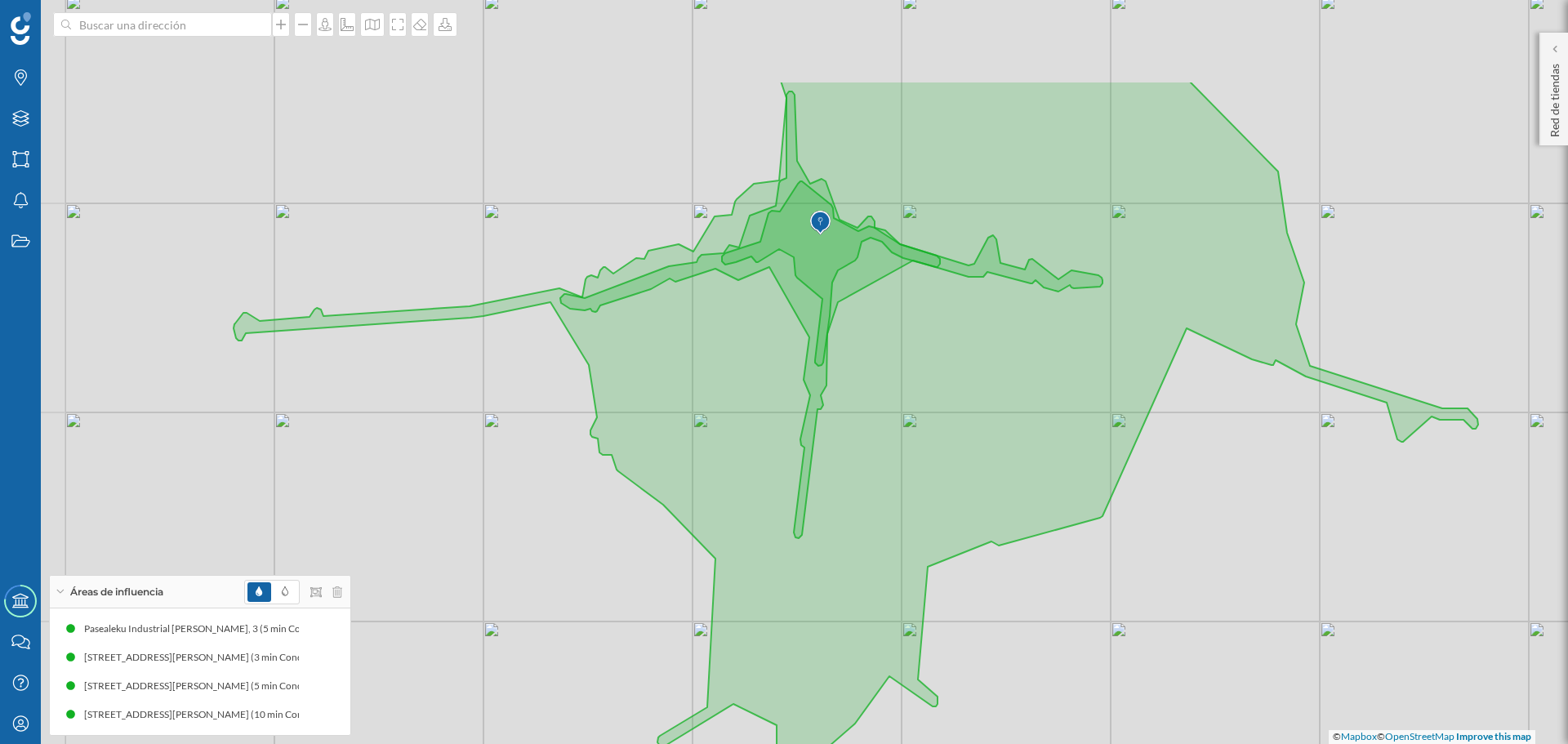
drag, startPoint x: 895, startPoint y: 376, endPoint x: 1271, endPoint y: 529, distance: 405.9
click at [1276, 539] on div "© Mapbox © OpenStreetMap Improve this map" at bounding box center [784, 372] width 1568 height 744
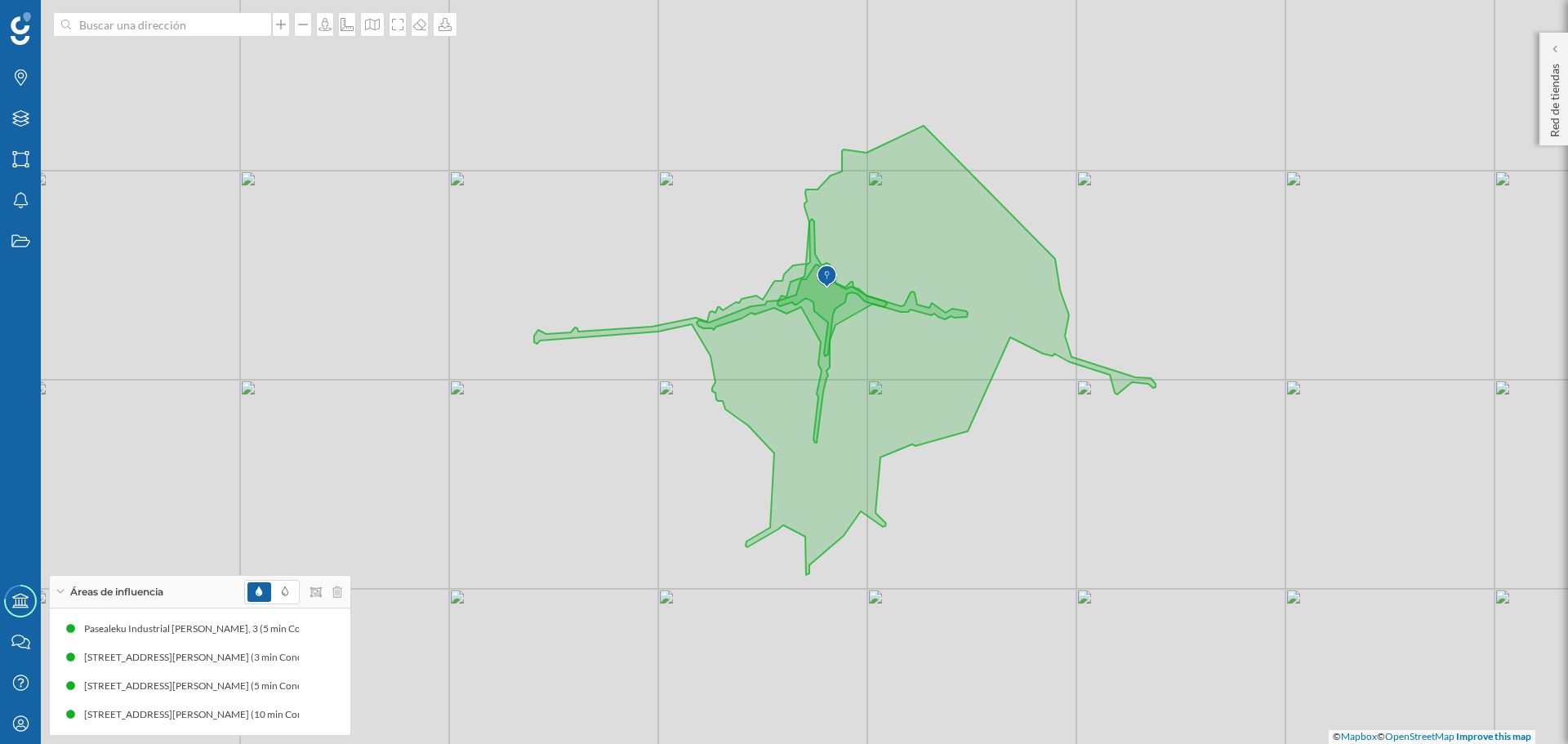
drag, startPoint x: 1194, startPoint y: 501, endPoint x: 1024, endPoint y: 436, distance: 182.0
click at [1024, 436] on div "© Mapbox © OpenStreetMap Improve this map" at bounding box center [784, 372] width 1568 height 744
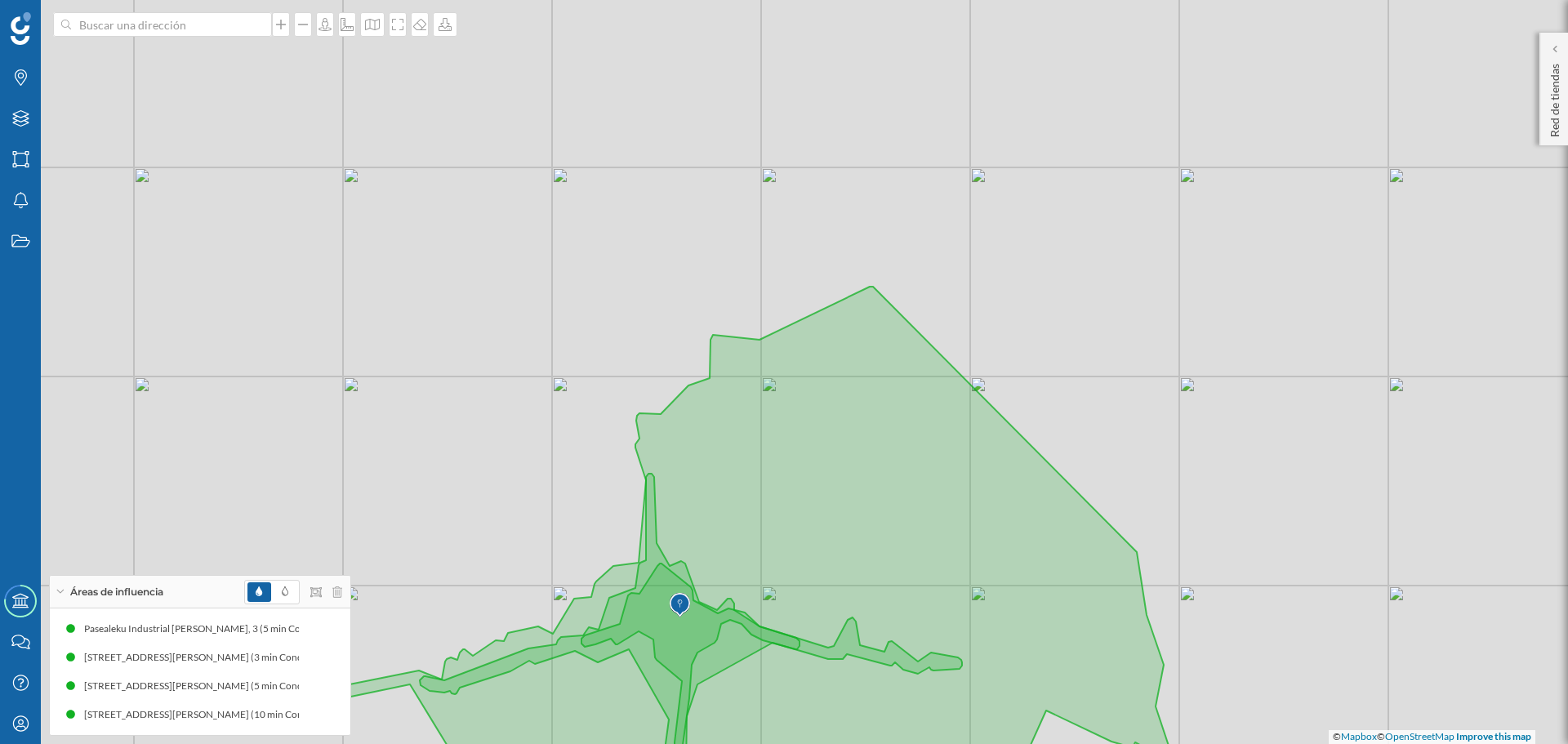
drag, startPoint x: 1265, startPoint y: 621, endPoint x: 1226, endPoint y: 621, distance: 39.0
click at [1226, 621] on div "© Mapbox © OpenStreetMap Improve this map" at bounding box center [784, 372] width 1568 height 744
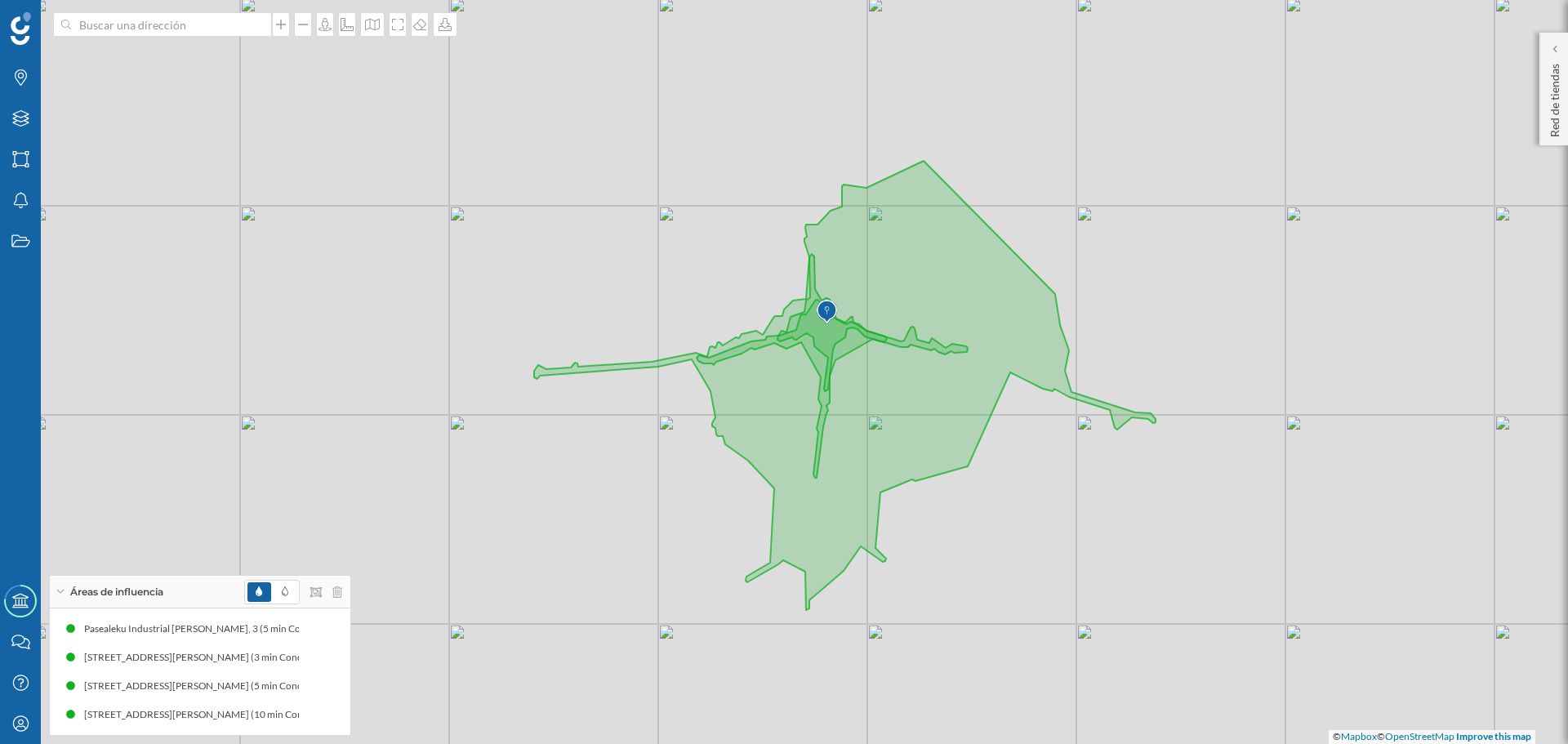
drag, startPoint x: 1180, startPoint y: 669, endPoint x: 1112, endPoint y: 480, distance: 200.9
click at [1112, 480] on div "© Mapbox © OpenStreetMap Improve this map" at bounding box center [784, 372] width 1568 height 744
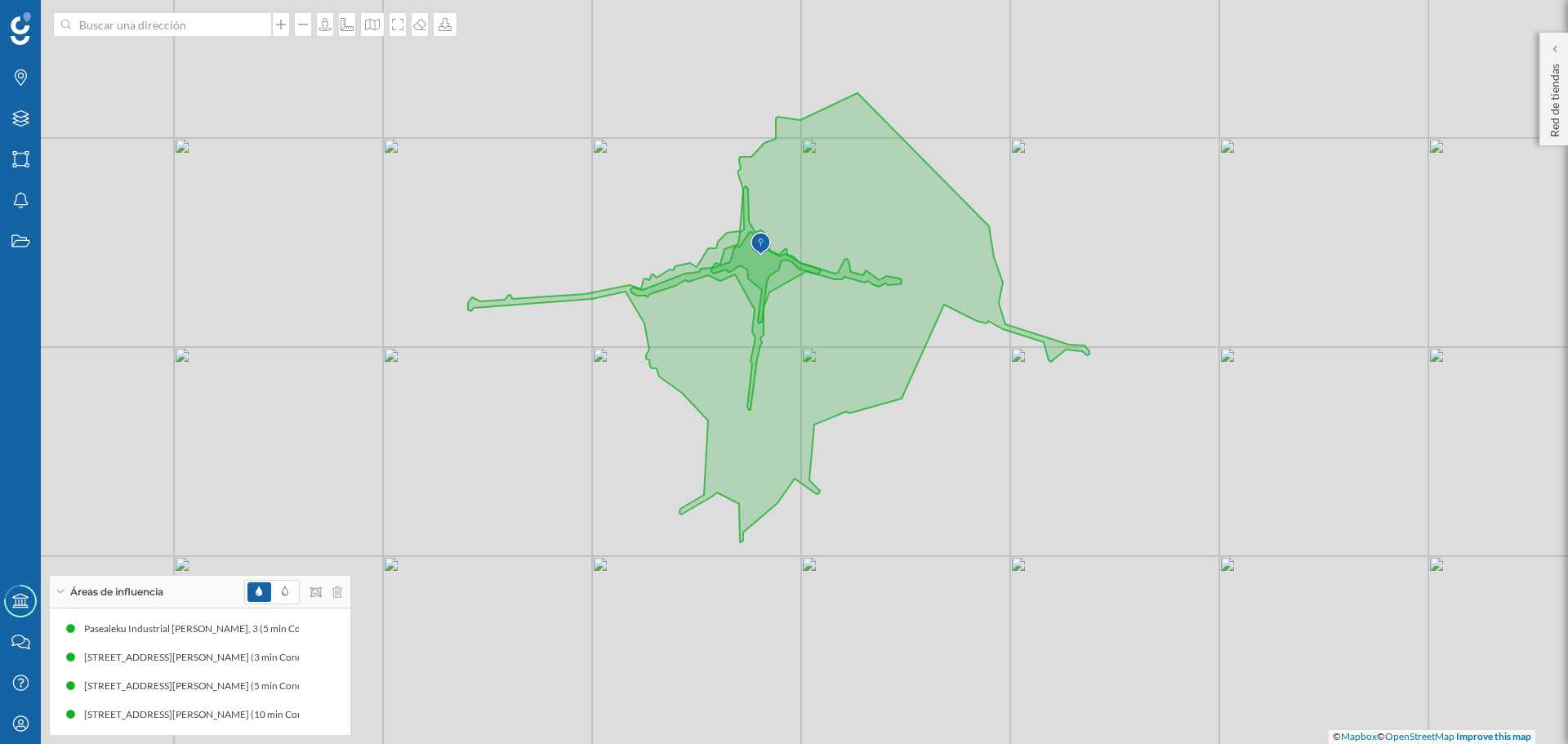
drag, startPoint x: 1094, startPoint y: 488, endPoint x: 1063, endPoint y: 463, distance: 39.8
click at [1063, 463] on div "© Mapbox © OpenStreetMap Improve this map" at bounding box center [784, 372] width 1568 height 744
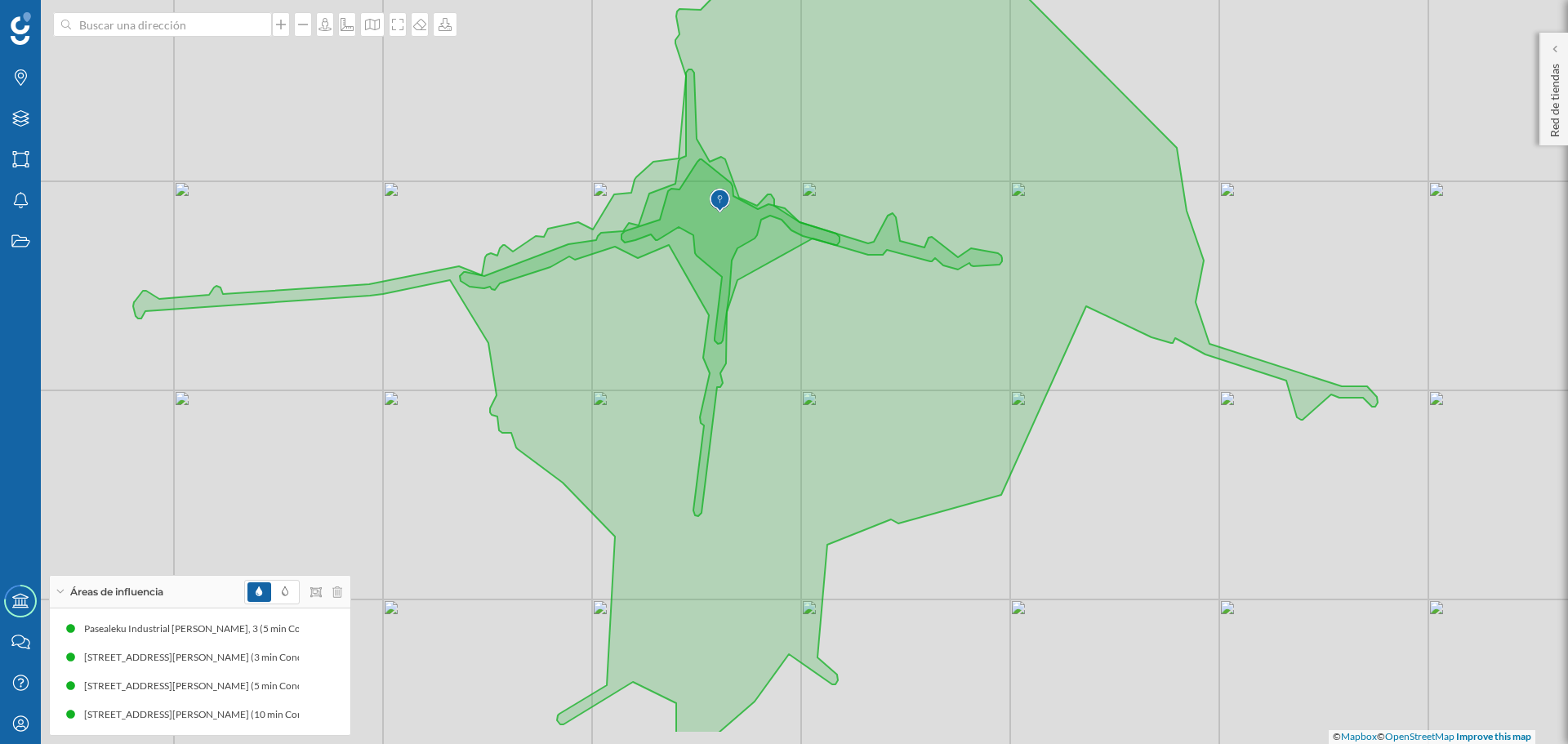
drag, startPoint x: 1253, startPoint y: 583, endPoint x: 1170, endPoint y: 496, distance: 120.2
click at [1170, 496] on div "© Mapbox © OpenStreetMap Improve this map" at bounding box center [784, 372] width 1568 height 744
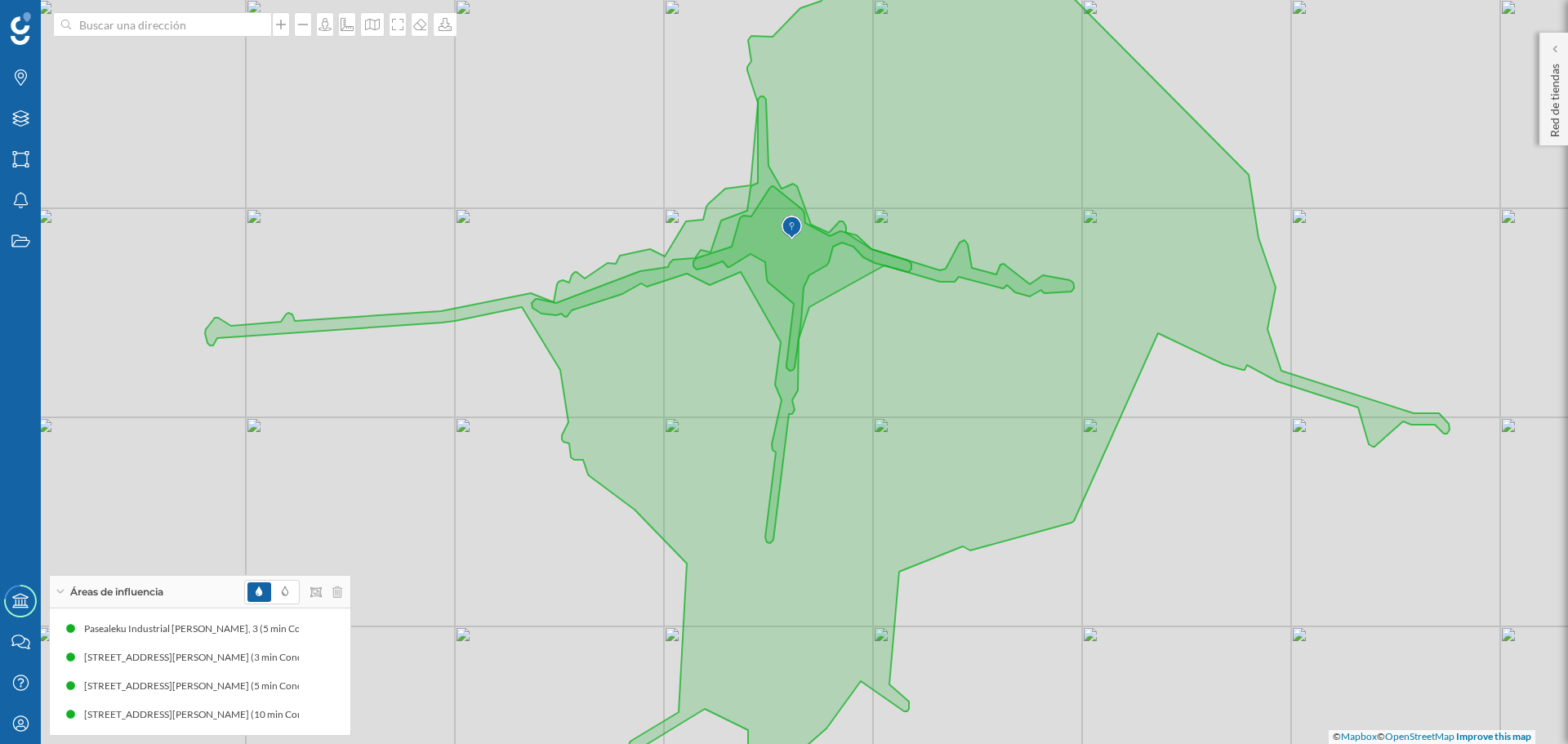
click at [1338, 205] on div "© Mapbox © OpenStreetMap Improve this map" at bounding box center [784, 372] width 1568 height 744
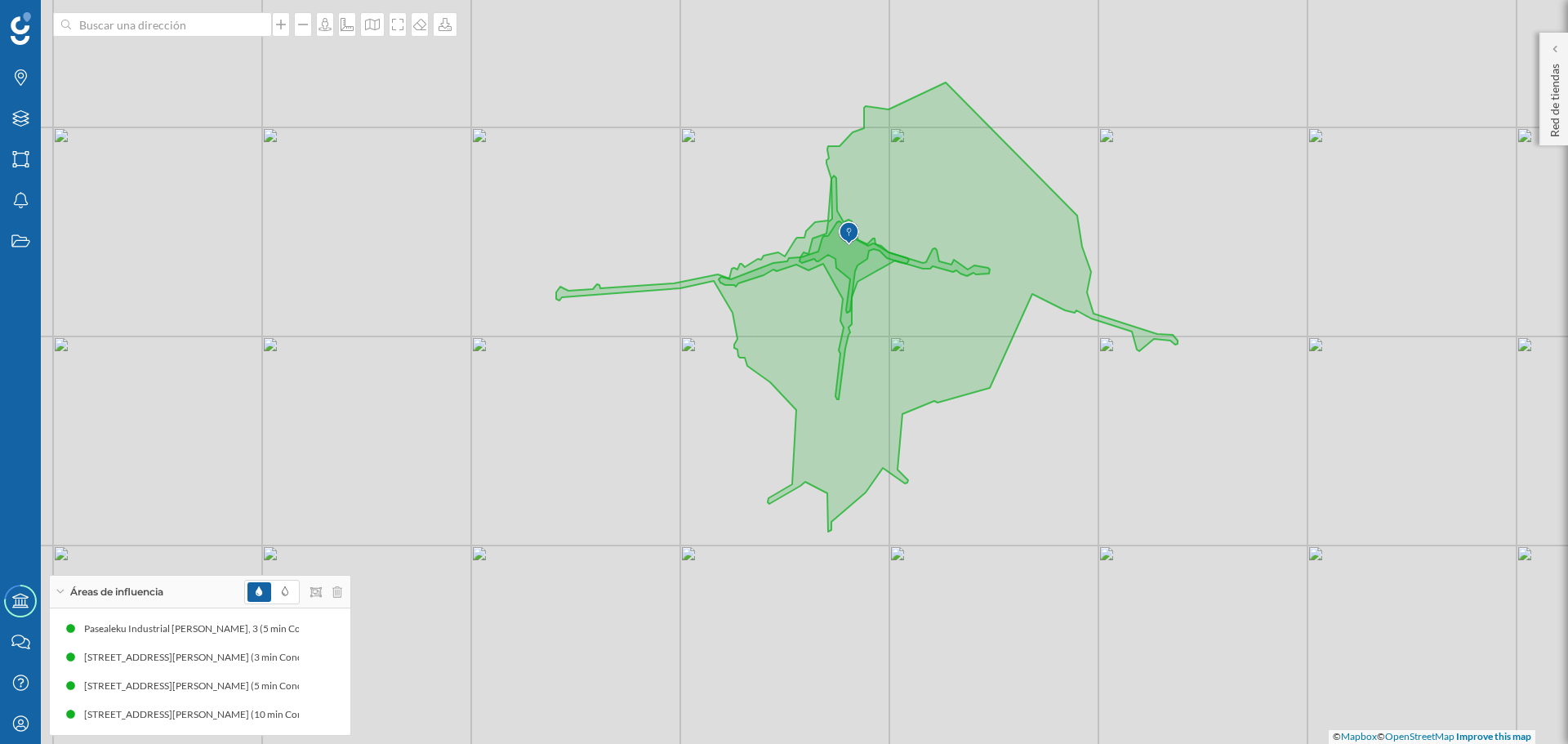
drag, startPoint x: 1386, startPoint y: 218, endPoint x: 1169, endPoint y: 246, distance: 218.8
click at [1169, 246] on div "© Mapbox © OpenStreetMap Improve this map" at bounding box center [784, 372] width 1568 height 744
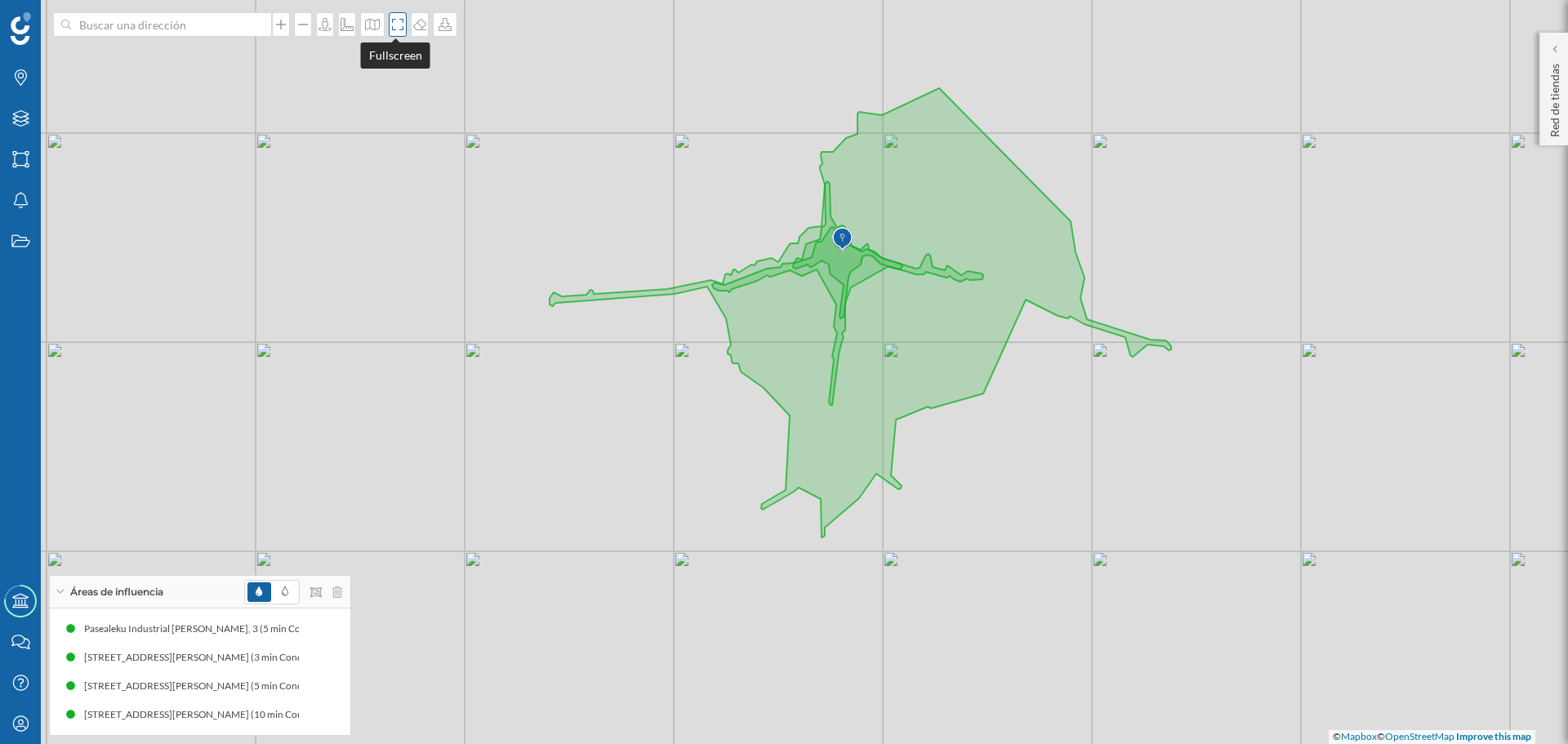
click at [402, 27] on icon at bounding box center [398, 23] width 17 height 13
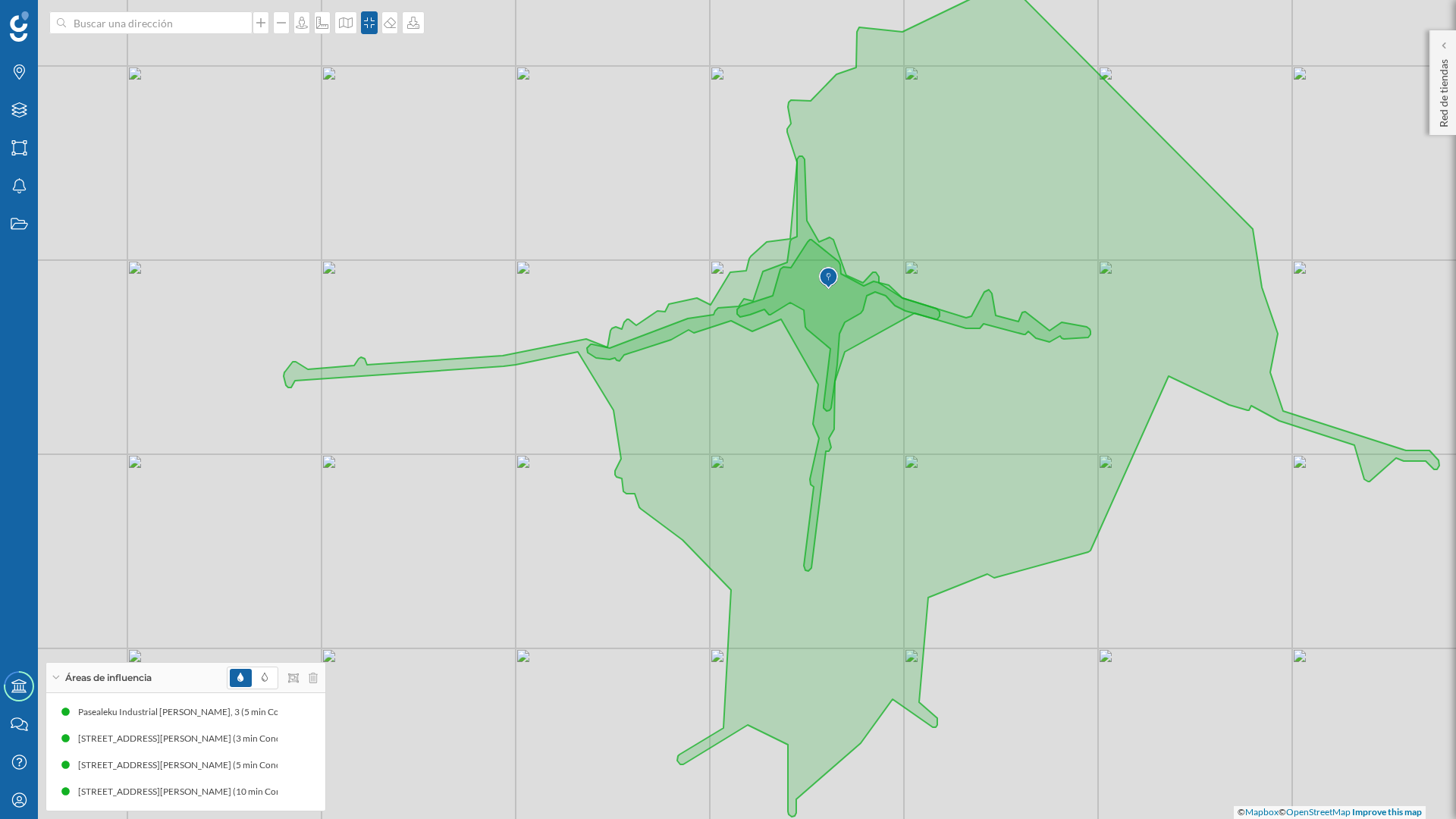
drag, startPoint x: 1115, startPoint y: 549, endPoint x: 1047, endPoint y: 555, distance: 68.3
click at [1047, 555] on div "© Mapbox © OpenStreetMap Improve this map" at bounding box center [728, 409] width 1456 height 819
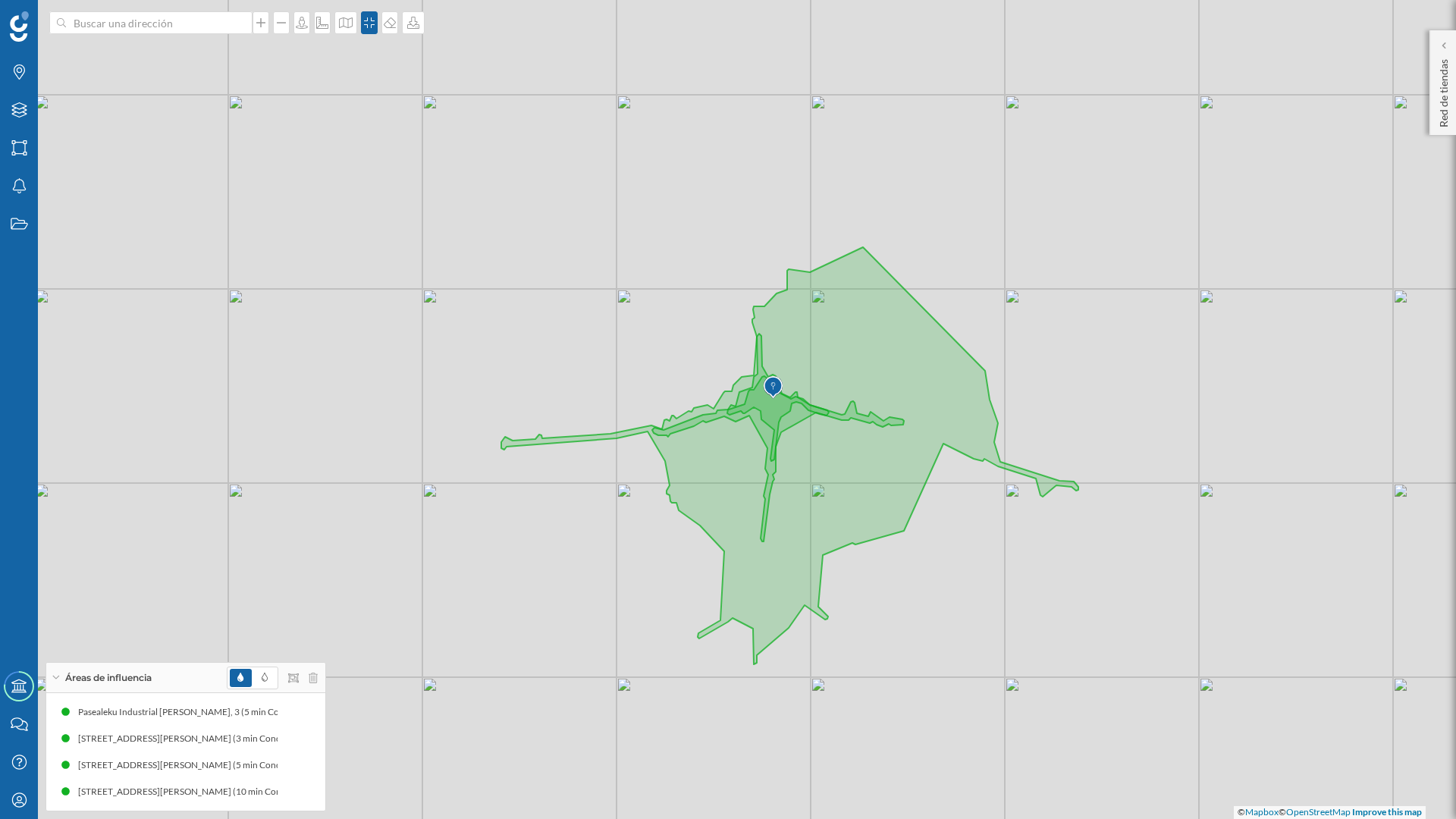
drag, startPoint x: 1036, startPoint y: 565, endPoint x: 963, endPoint y: 536, distance: 78.5
click at [963, 536] on div "© Mapbox © OpenStreetMap Improve this map" at bounding box center [728, 409] width 1456 height 819
click at [611, 557] on div "© Mapbox © OpenStreetMap Improve this map" at bounding box center [728, 409] width 1456 height 819
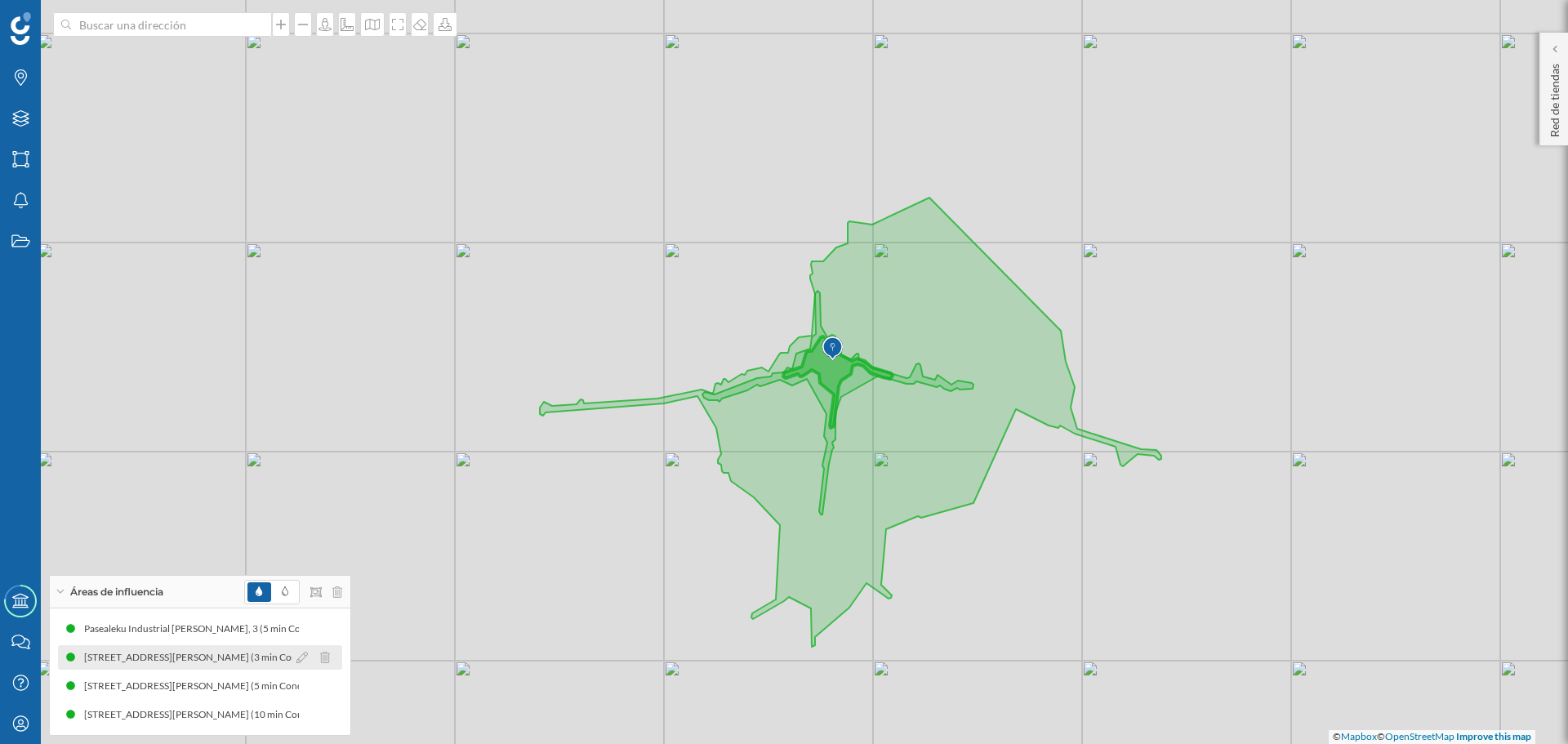
click at [205, 650] on div "[STREET_ADDRESS][PERSON_NAME] (3 min Conduciendo)" at bounding box center [216, 657] width 265 height 17
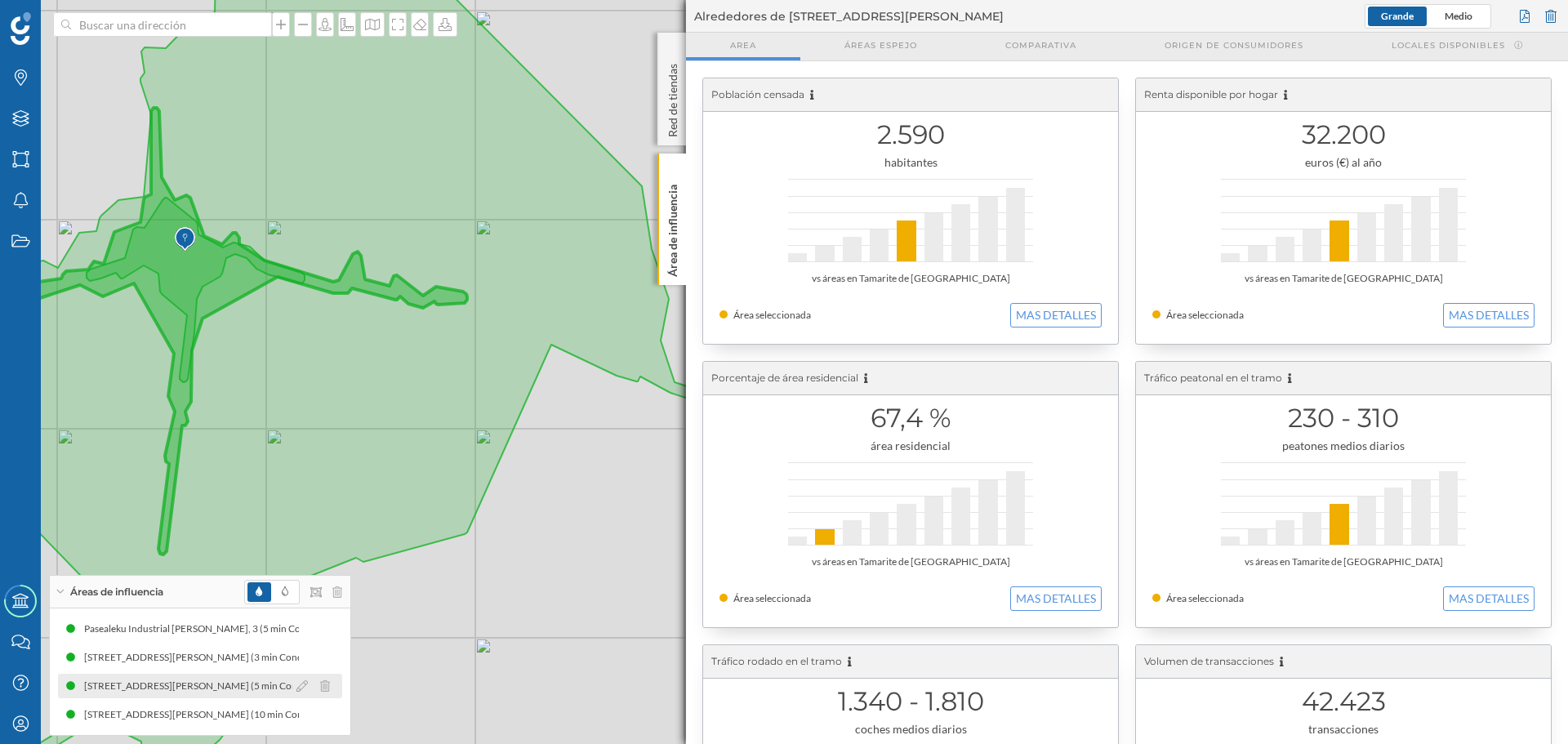
click at [165, 692] on div "[STREET_ADDRESS][PERSON_NAME] (5 min Conduciendo)" at bounding box center [216, 685] width 265 height 17
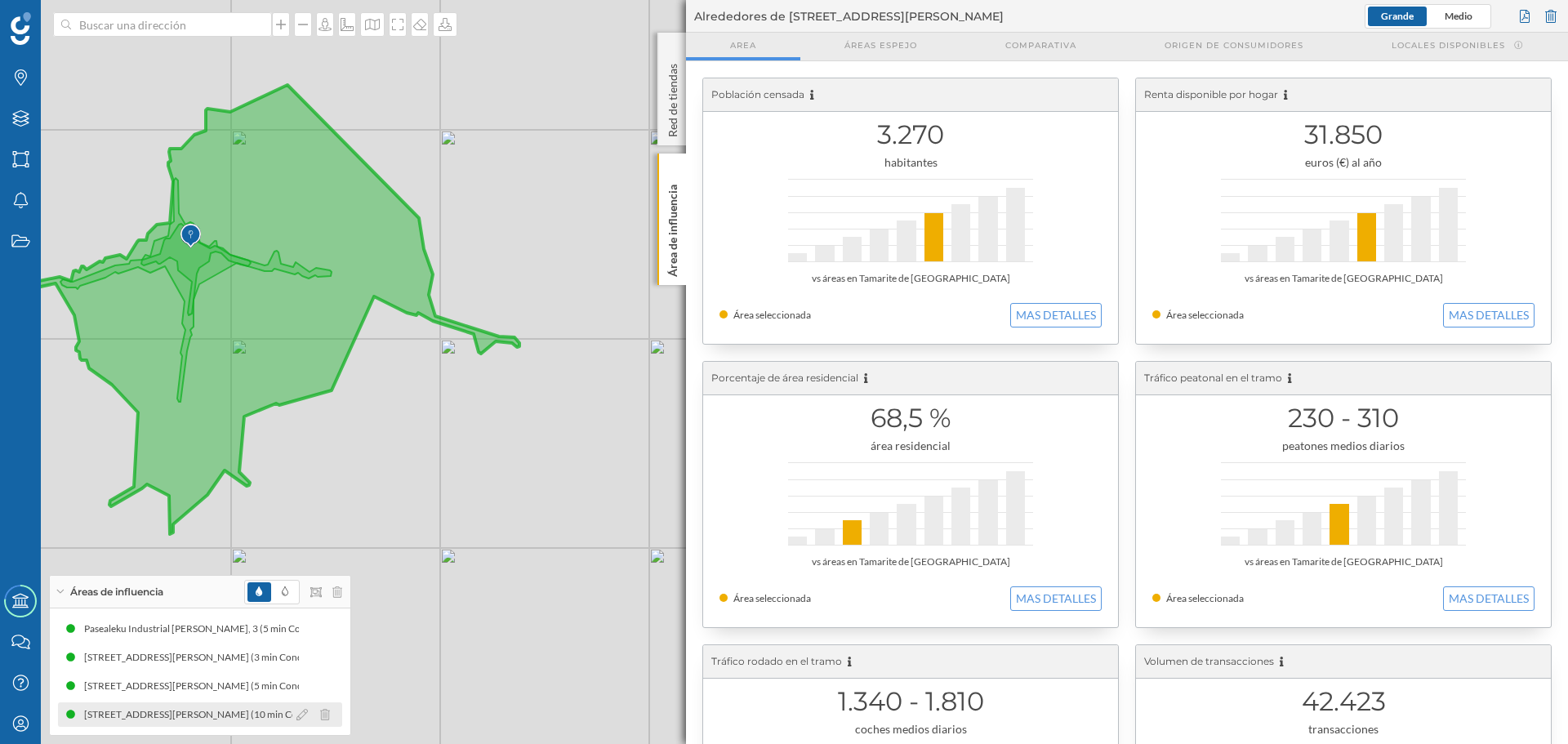
click at [216, 709] on div "[STREET_ADDRESS][PERSON_NAME] (10 min Conduciendo)" at bounding box center [219, 715] width 271 height 17
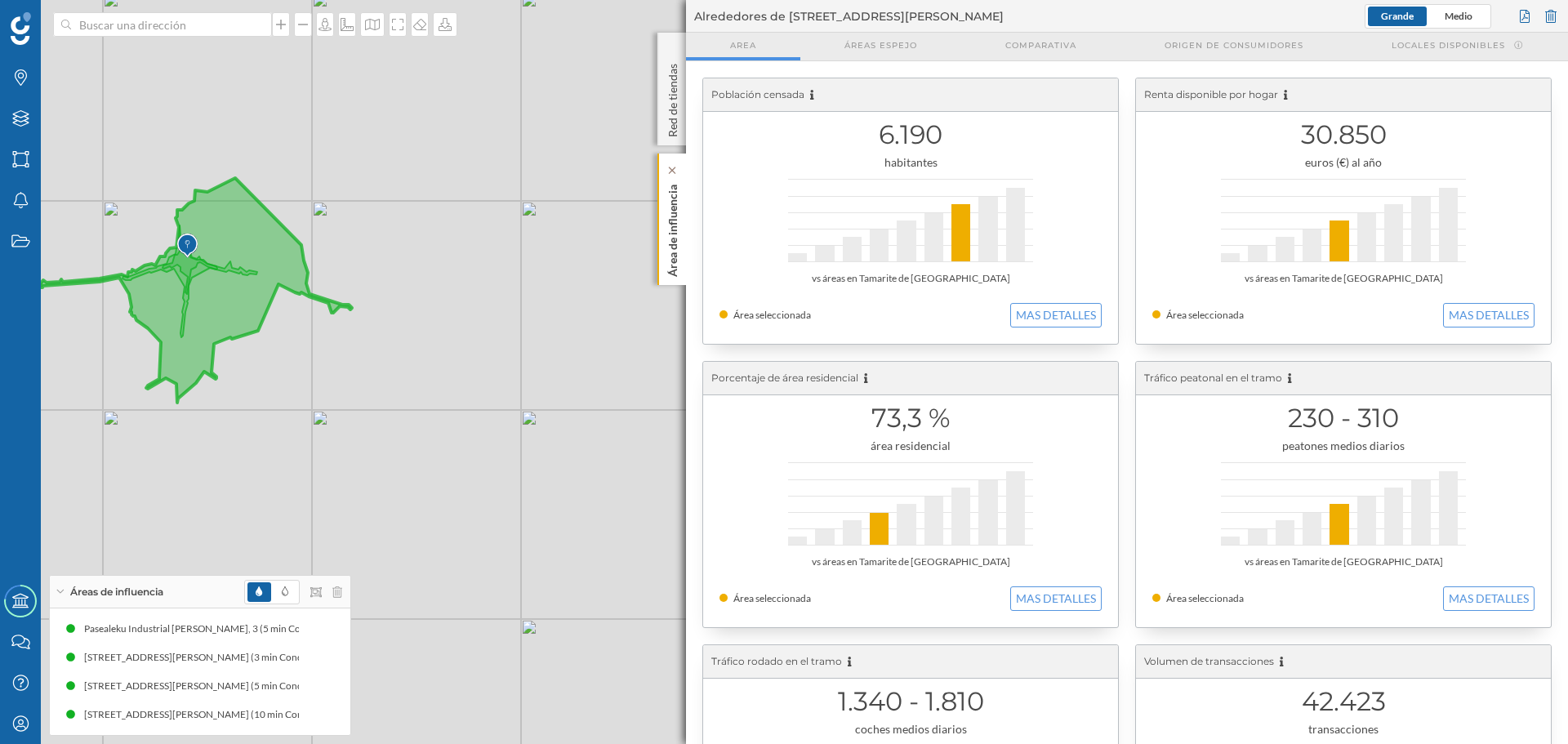
click at [675, 236] on p "Área de influencia" at bounding box center [673, 227] width 17 height 98
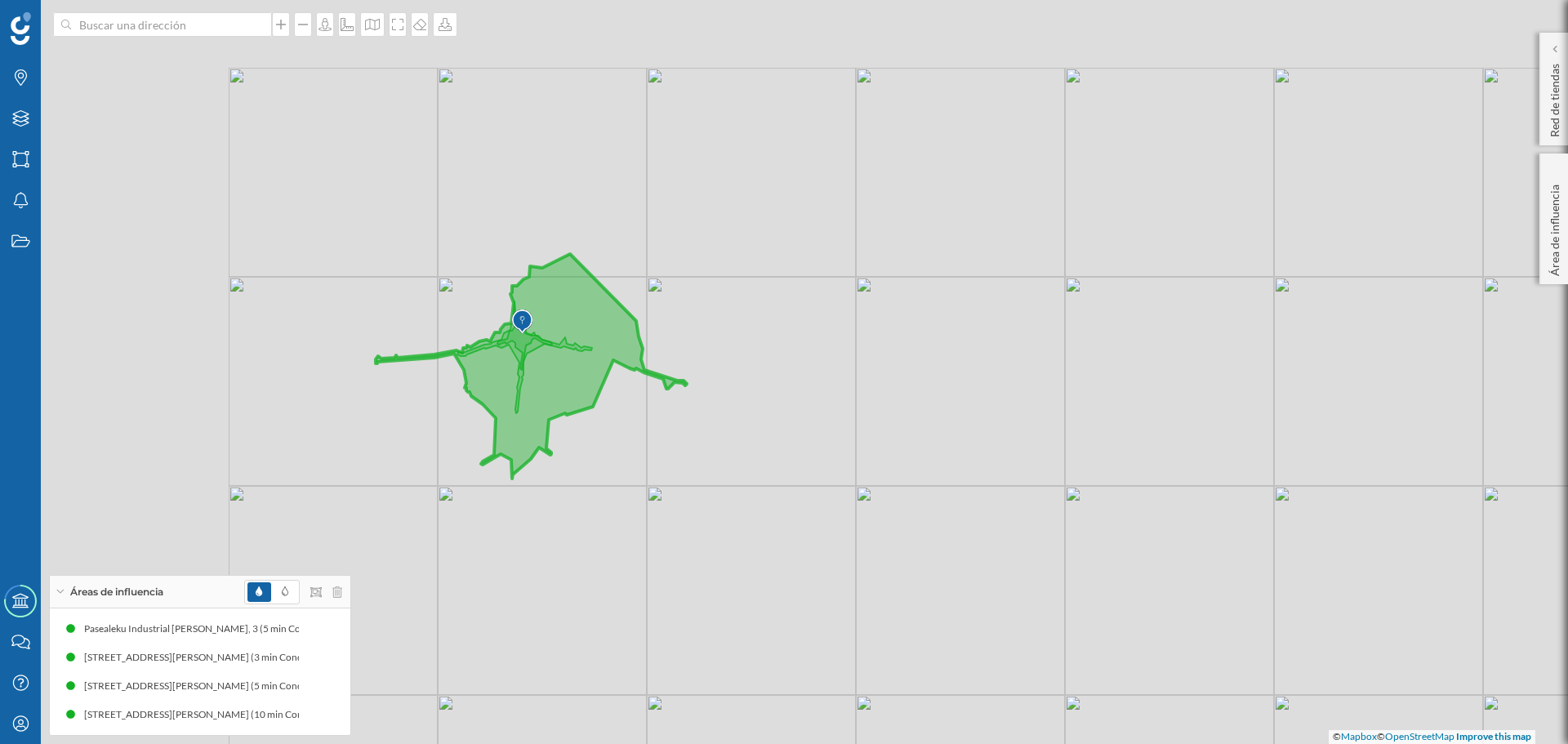
drag, startPoint x: 437, startPoint y: 286, endPoint x: 1173, endPoint y: 401, distance: 744.9
click at [1173, 401] on div "© Mapbox © OpenStreetMap Improve this map" at bounding box center [784, 372] width 1568 height 744
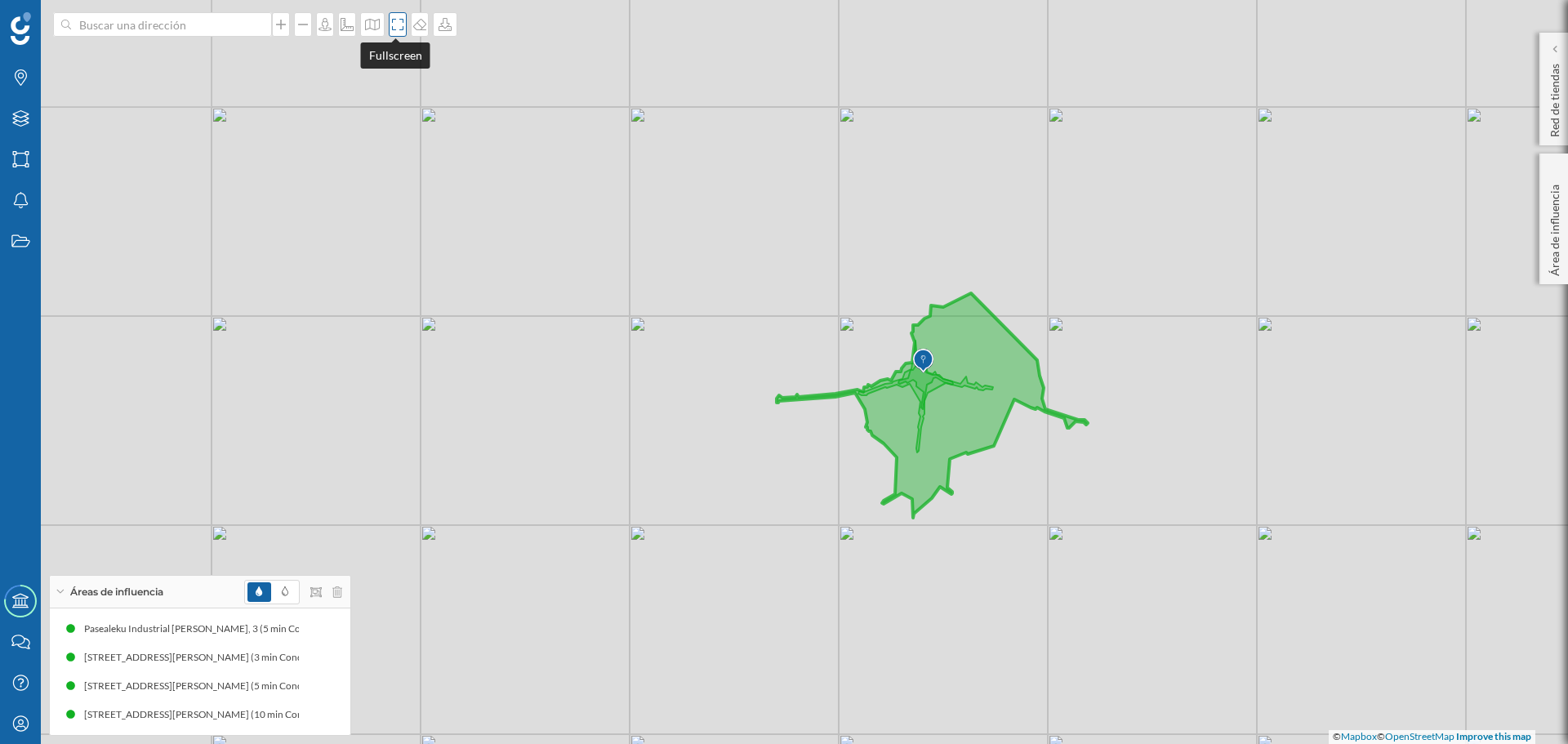
click at [397, 26] on icon at bounding box center [398, 23] width 17 height 13
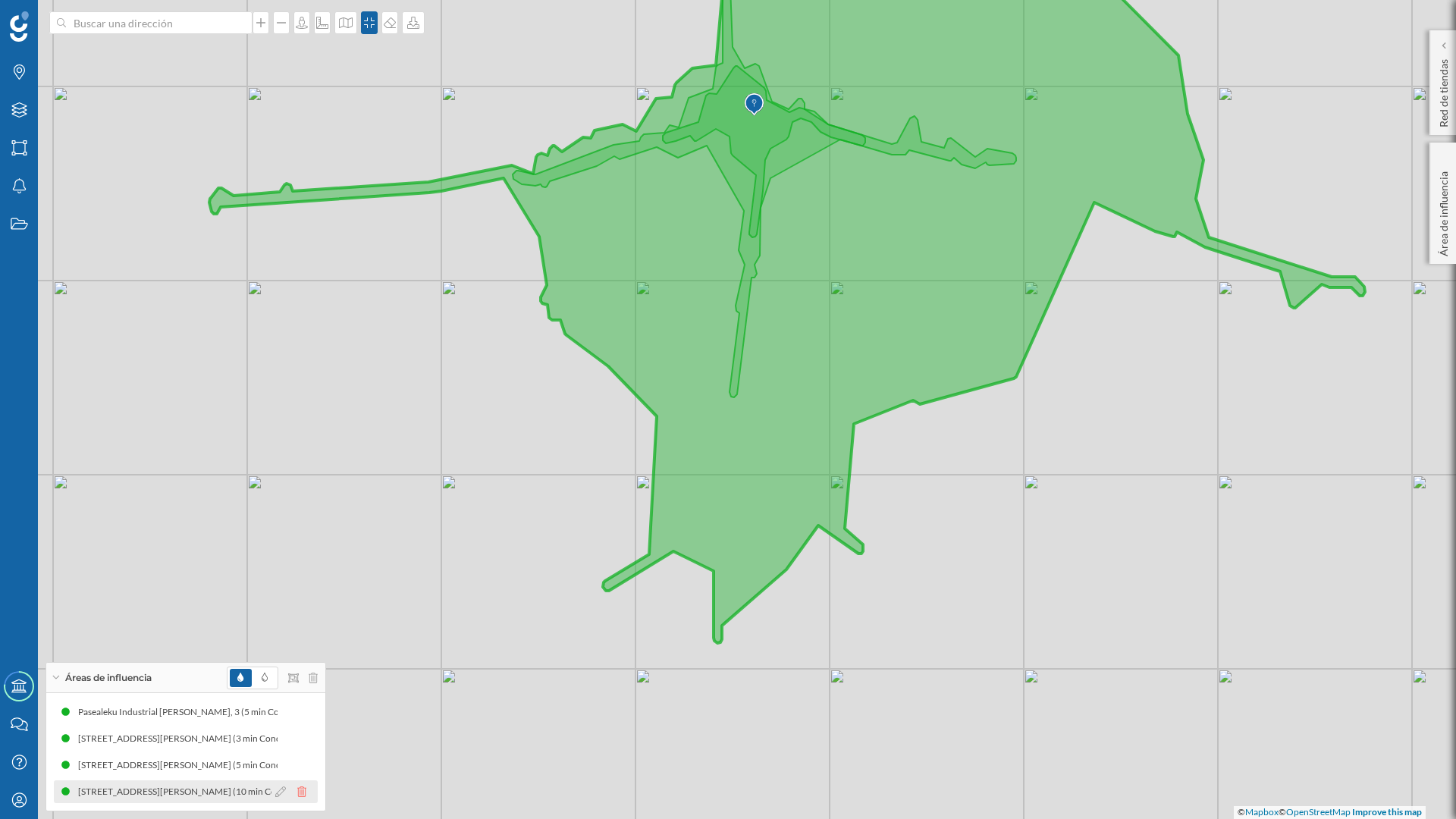
click at [302, 690] on icon at bounding box center [302, 792] width 9 height 11
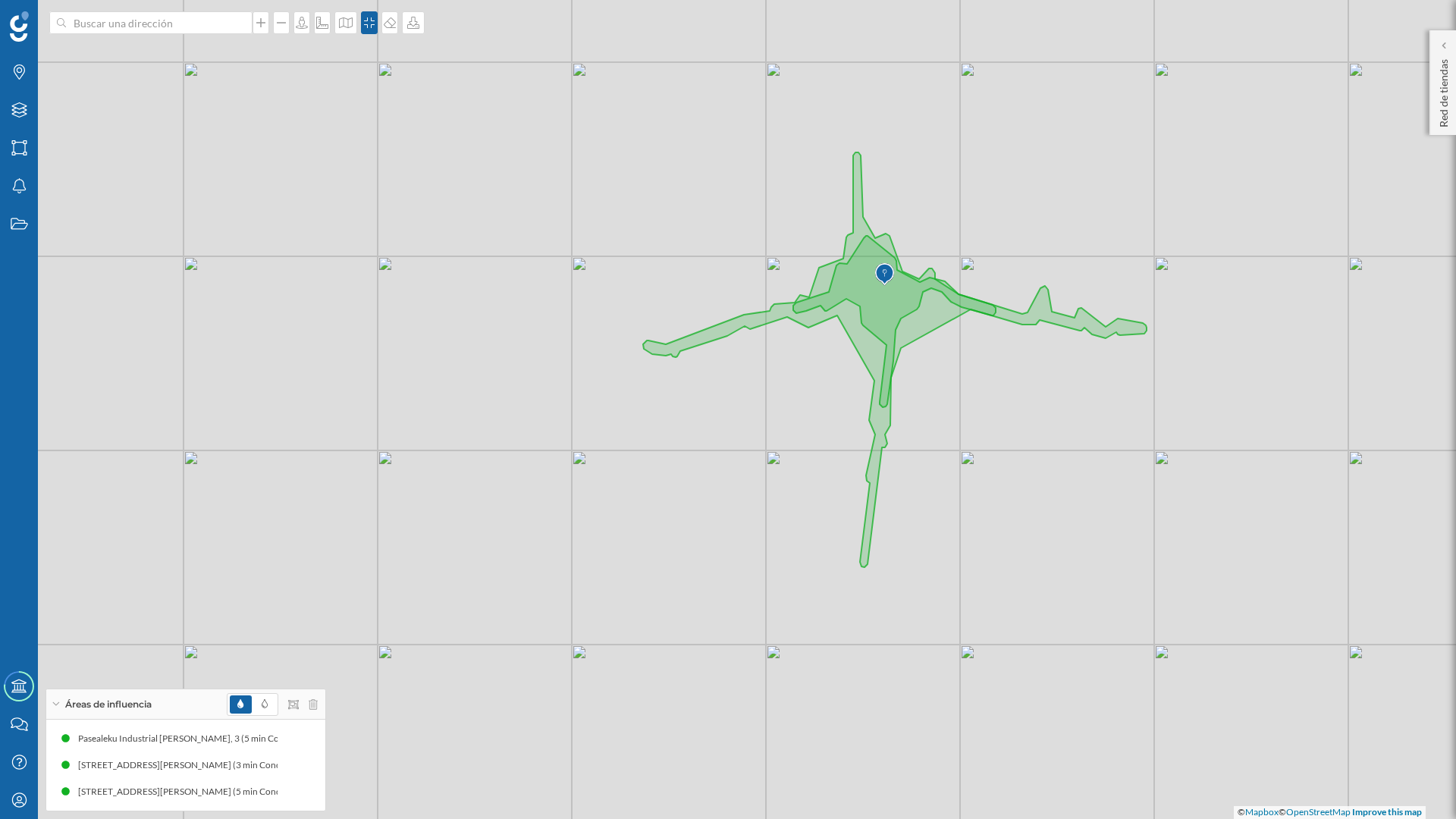
drag, startPoint x: 526, startPoint y: 438, endPoint x: 656, endPoint y: 608, distance: 214.0
click at [656, 608] on div "© Mapbox © OpenStreetMap Improve this map" at bounding box center [728, 409] width 1456 height 819
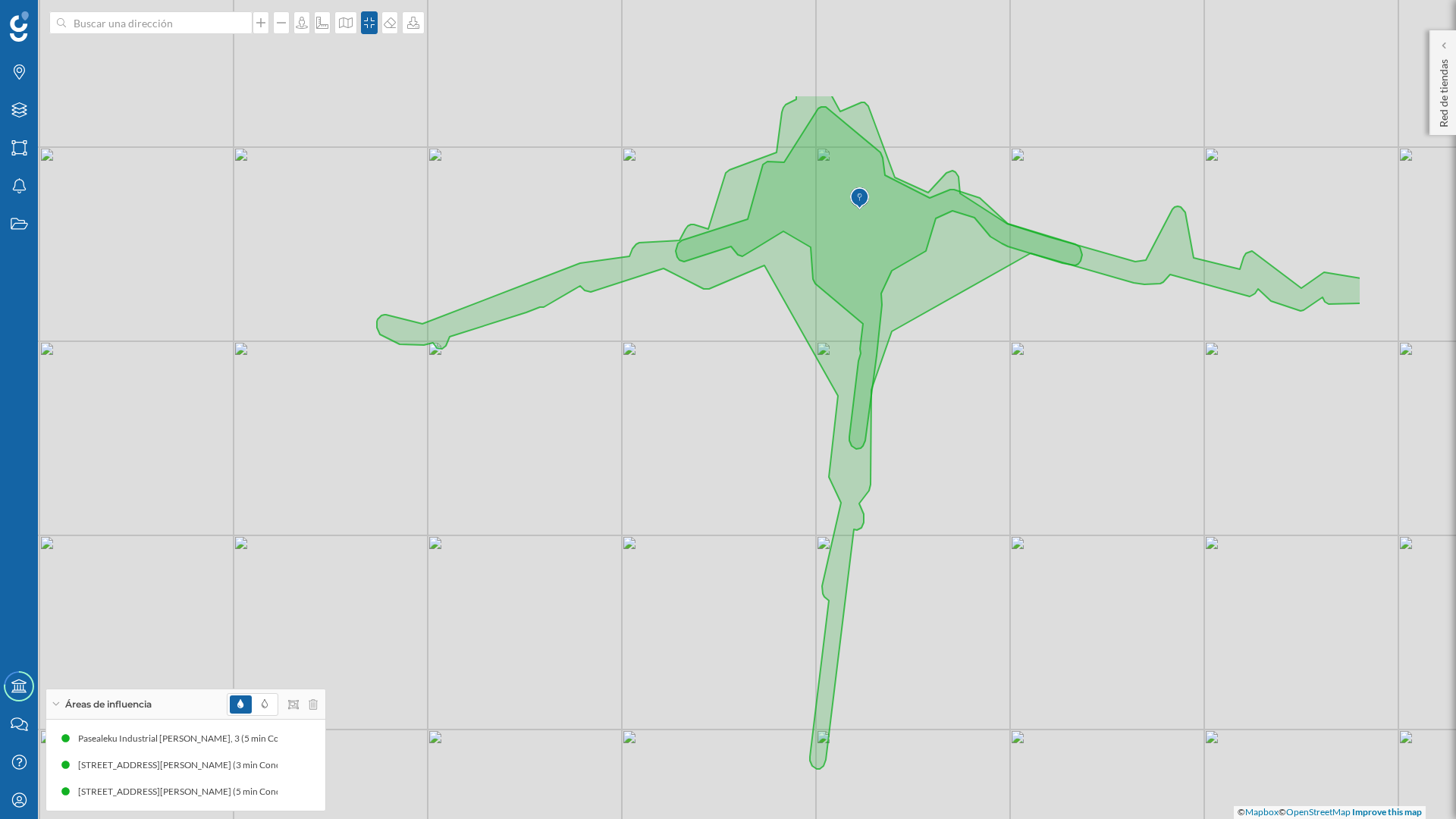
drag, startPoint x: 767, startPoint y: 428, endPoint x: 538, endPoint y: 587, distance: 278.8
click at [538, 587] on div "© Mapbox © OpenStreetMap Improve this map" at bounding box center [728, 409] width 1456 height 819
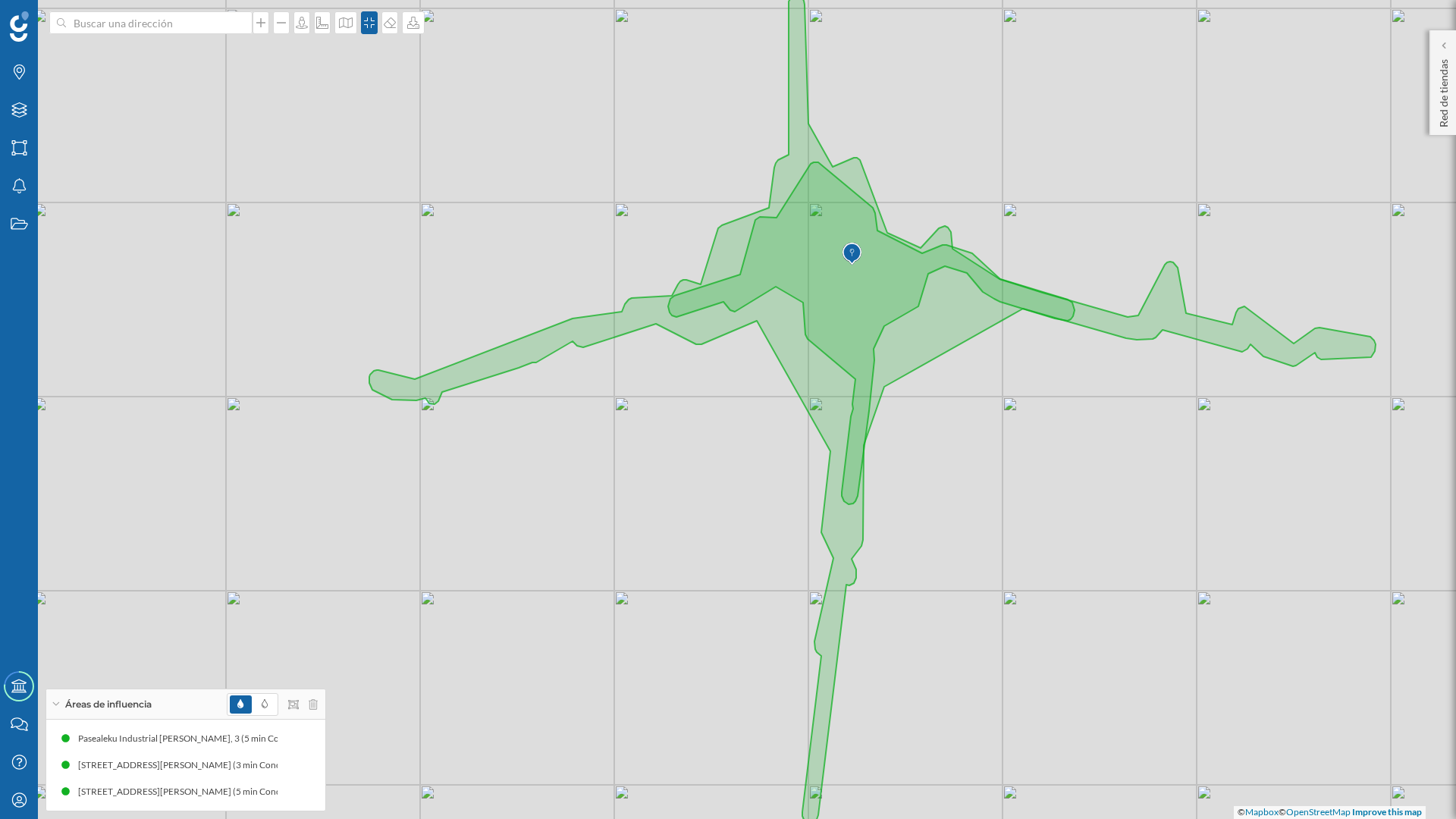
drag, startPoint x: 677, startPoint y: 590, endPoint x: 675, endPoint y: 600, distance: 10.2
click at [675, 600] on div "© Mapbox © OpenStreetMap Improve this map" at bounding box center [728, 409] width 1456 height 819
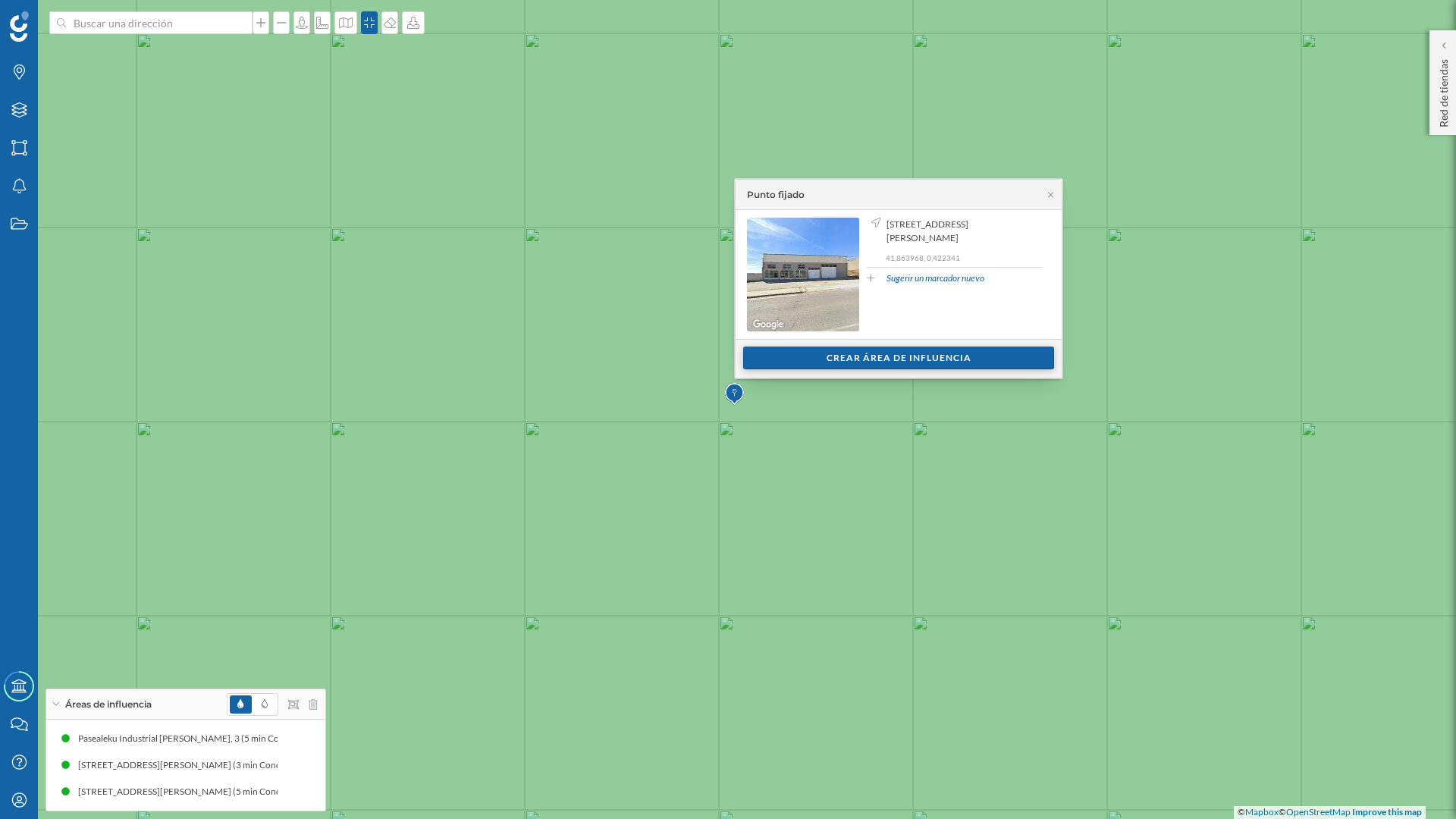
click at [916, 360] on div "Crear área de influencia" at bounding box center [898, 357] width 311 height 23
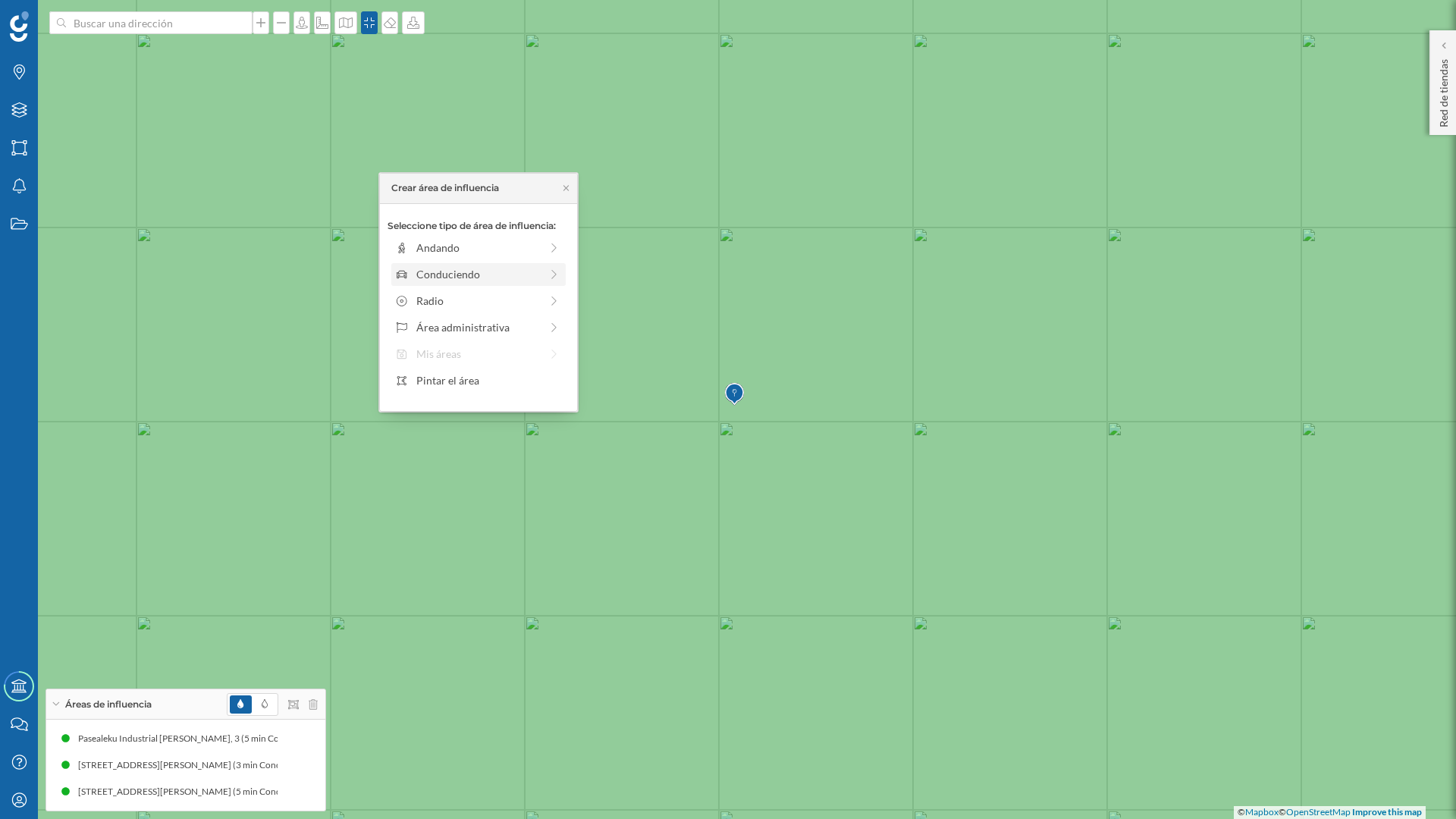
click at [484, 269] on div "Conduciendo" at bounding box center [478, 274] width 124 height 16
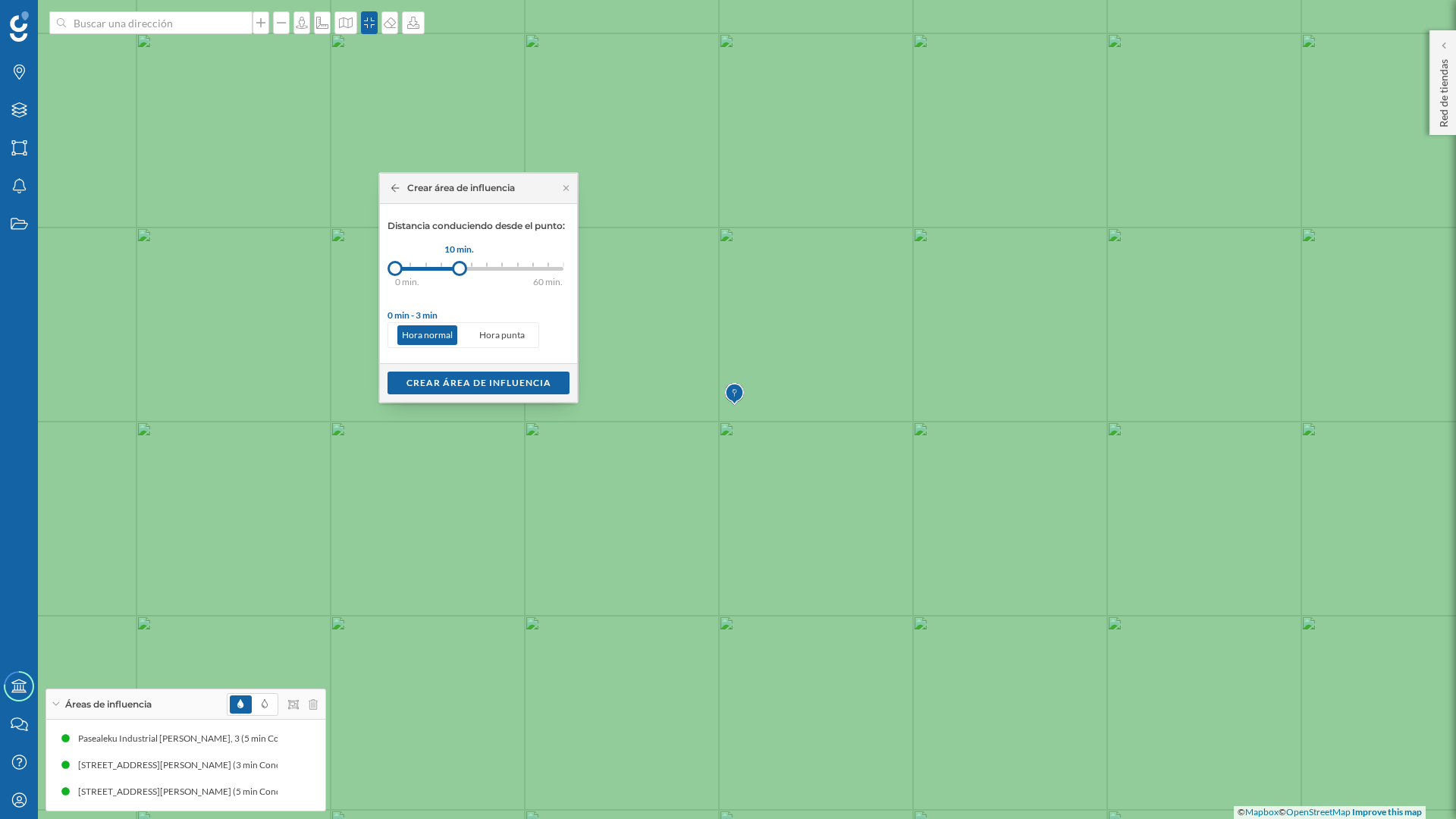
drag, startPoint x: 414, startPoint y: 272, endPoint x: 460, endPoint y: 272, distance: 46.0
click at [460, 272] on div at bounding box center [459, 268] width 15 height 15
click at [478, 383] on div "Crear área de influencia" at bounding box center [478, 382] width 182 height 23
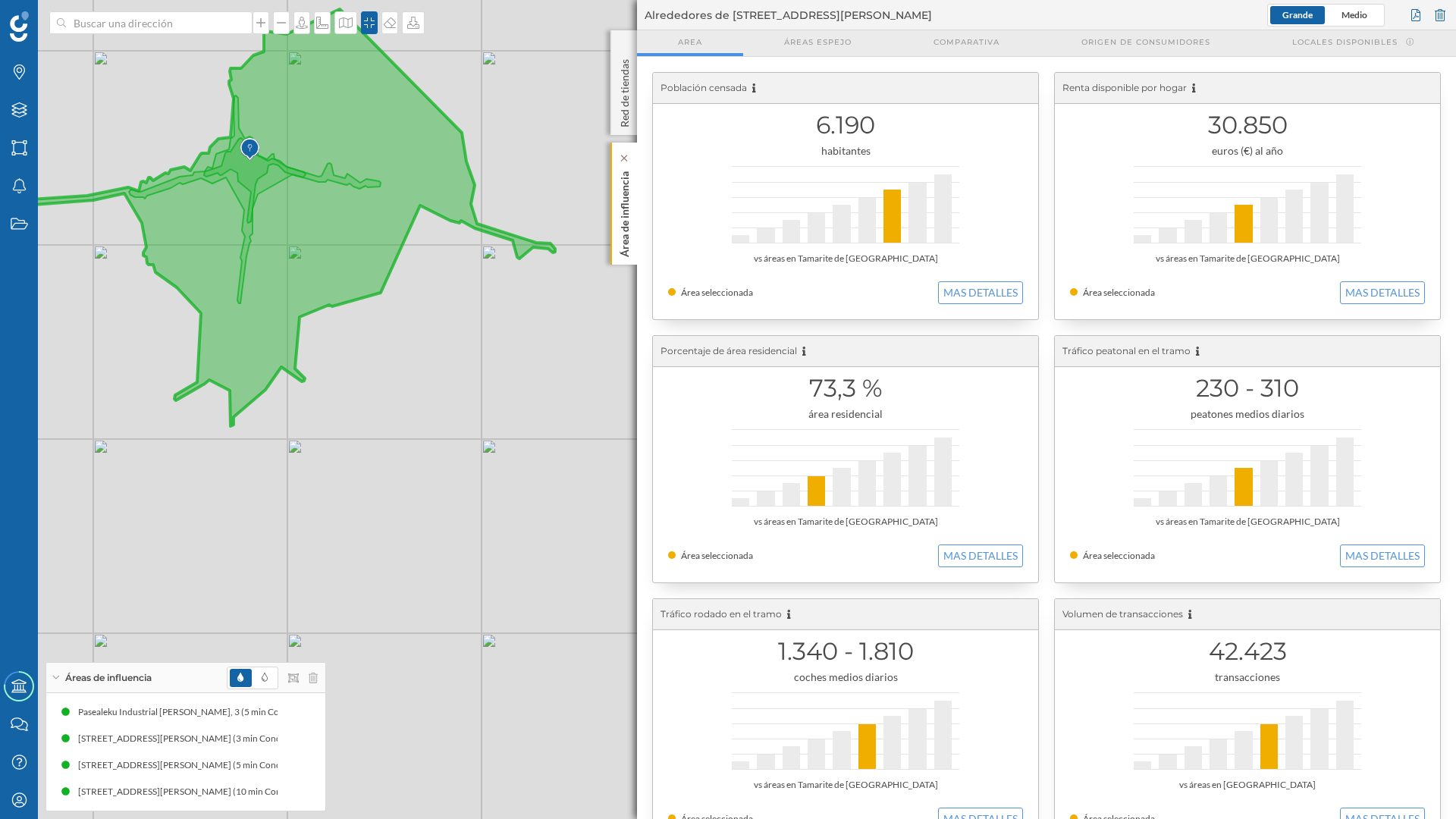
click at [631, 229] on p "Área de influencia" at bounding box center [625, 211] width 15 height 91
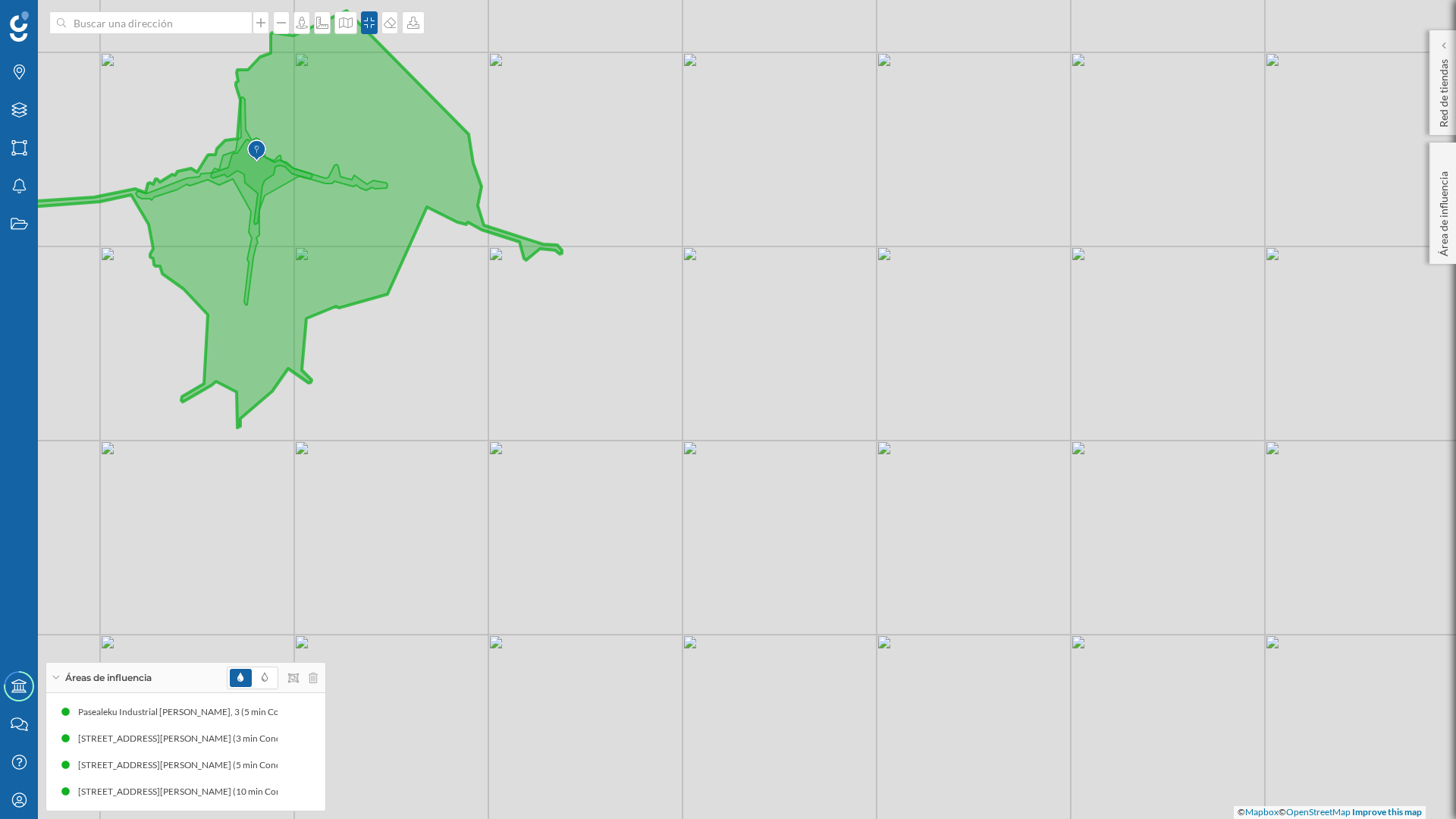
drag, startPoint x: 504, startPoint y: 393, endPoint x: 1001, endPoint y: 600, distance: 538.4
click at [1001, 600] on div "© Mapbox © OpenStreetMap Improve this map" at bounding box center [728, 409] width 1456 height 819
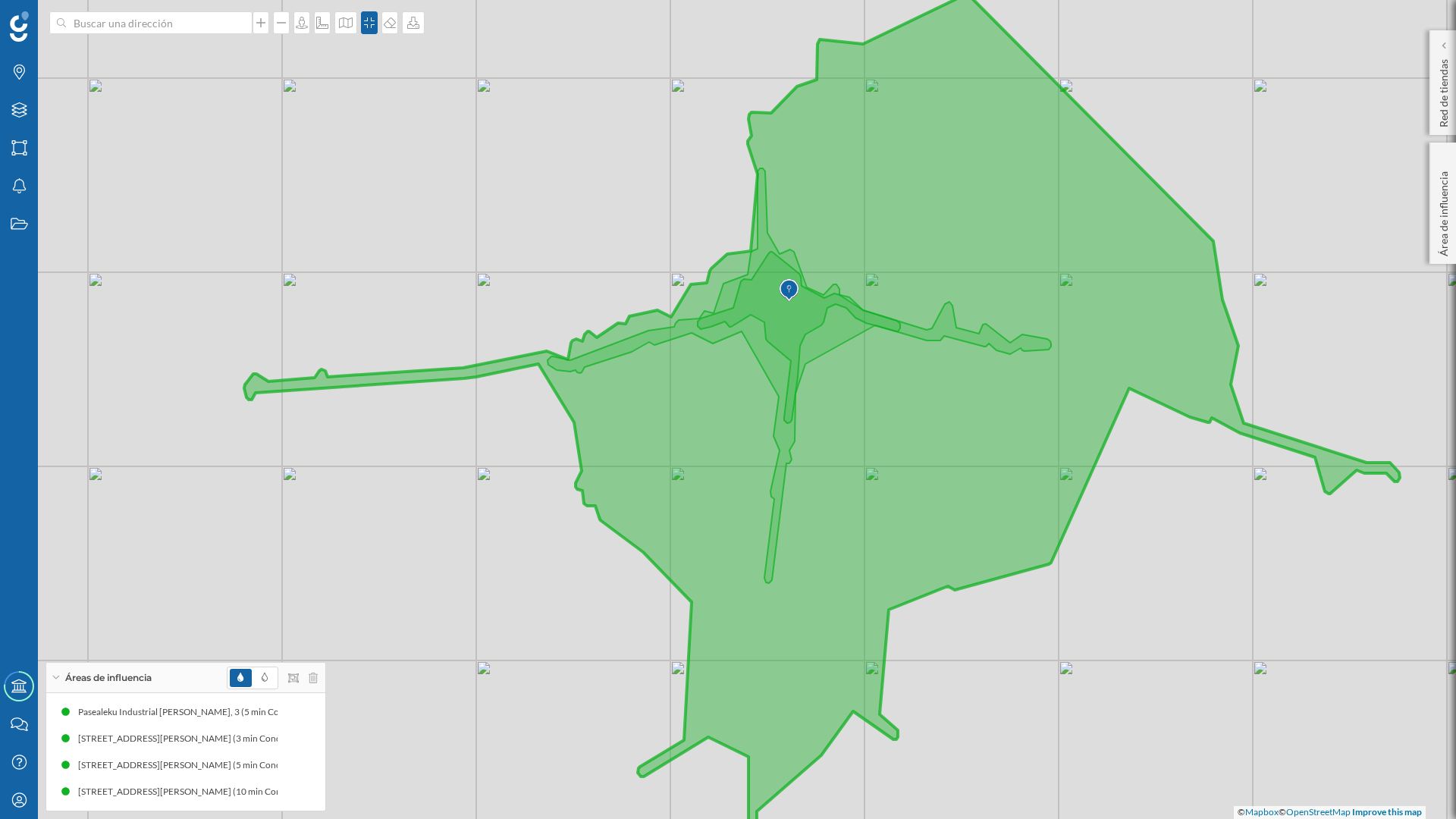
drag, startPoint x: 996, startPoint y: 539, endPoint x: 1120, endPoint y: 582, distance: 131.2
click at [1120, 582] on div "© Mapbox © OpenStreetMap Improve this map" at bounding box center [728, 409] width 1456 height 819
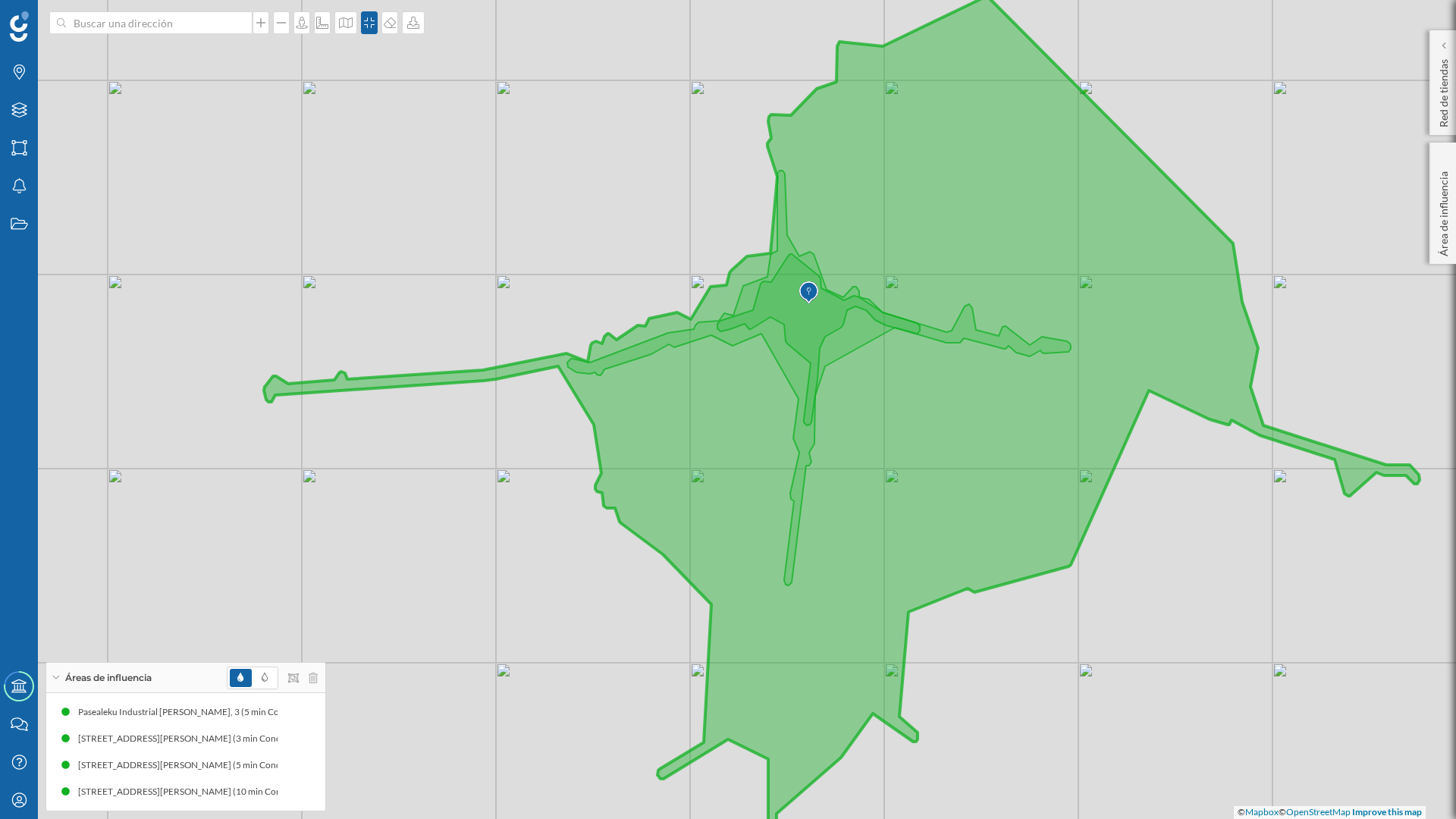
drag, startPoint x: 1134, startPoint y: 548, endPoint x: 1153, endPoint y: 549, distance: 19.0
click at [1153, 549] on div "© Mapbox © OpenStreetMap Improve this map" at bounding box center [728, 409] width 1456 height 819
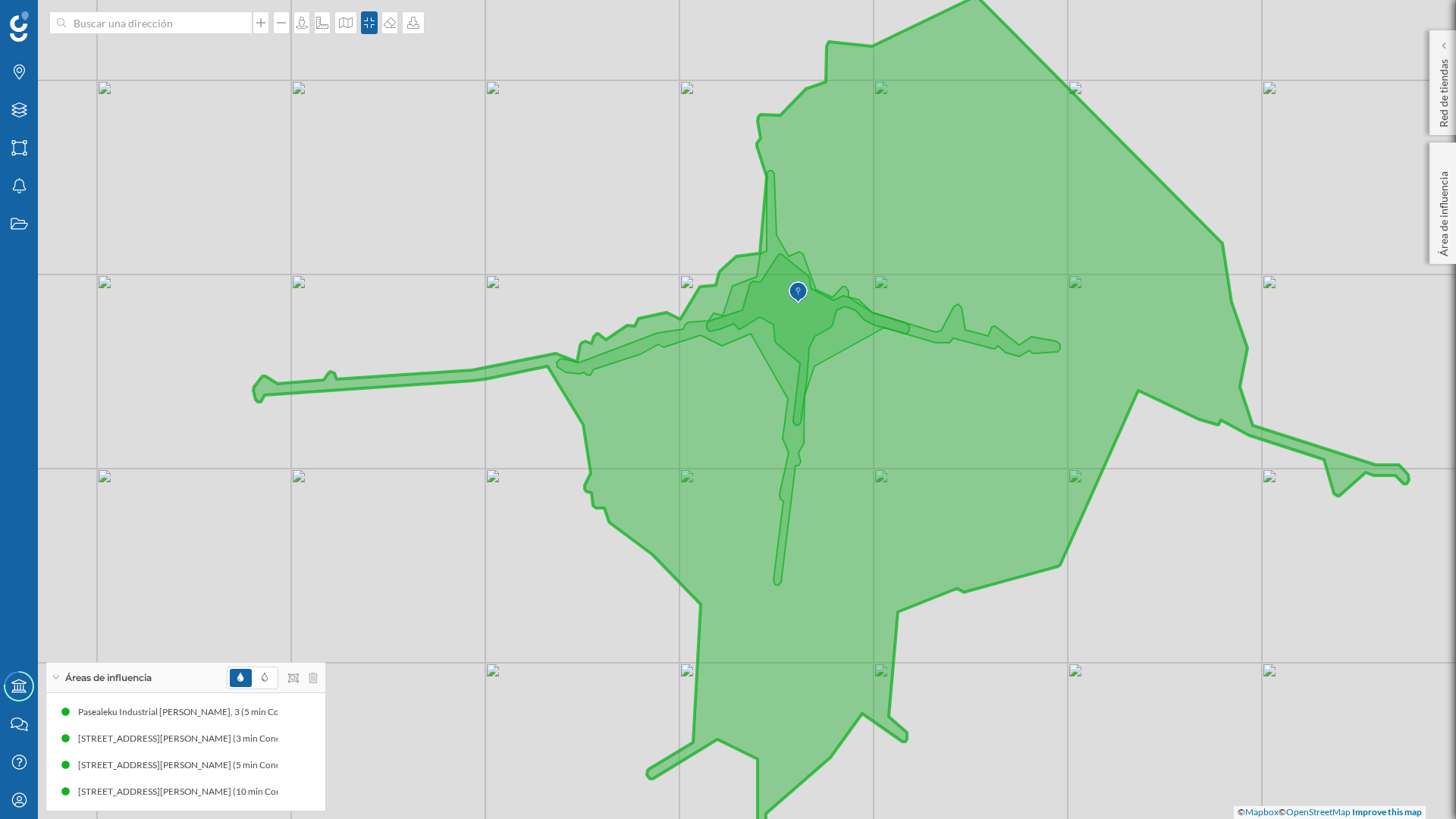
drag, startPoint x: 1153, startPoint y: 549, endPoint x: 1111, endPoint y: 549, distance: 42.0
click at [1111, 549] on div "© Mapbox © OpenStreetMap Improve this map" at bounding box center [728, 409] width 1456 height 819
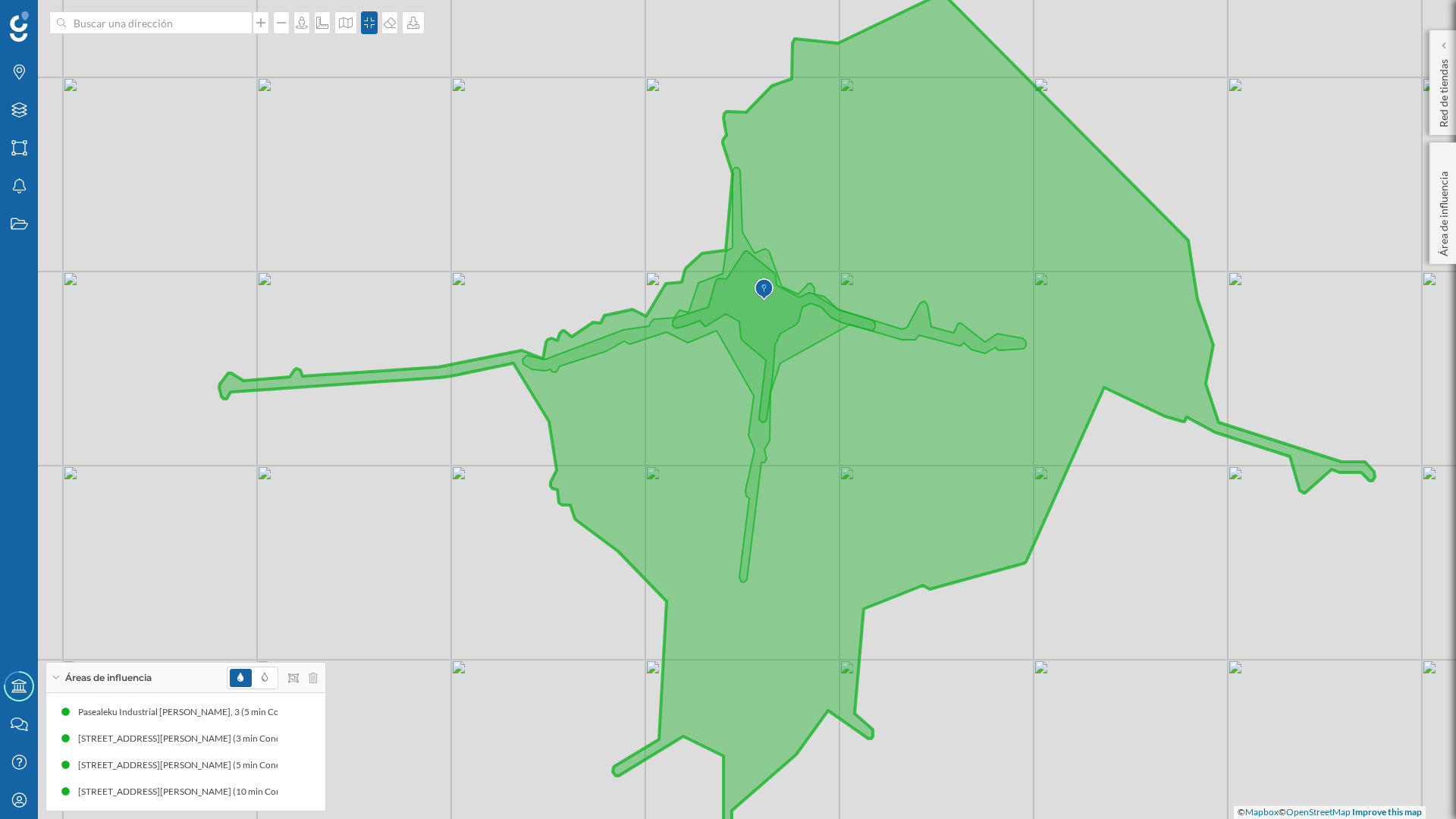
drag, startPoint x: 1064, startPoint y: 548, endPoint x: 1119, endPoint y: 586, distance: 66.9
click at [1119, 586] on div "© Mapbox © OpenStreetMap Improve this map" at bounding box center [728, 409] width 1456 height 819
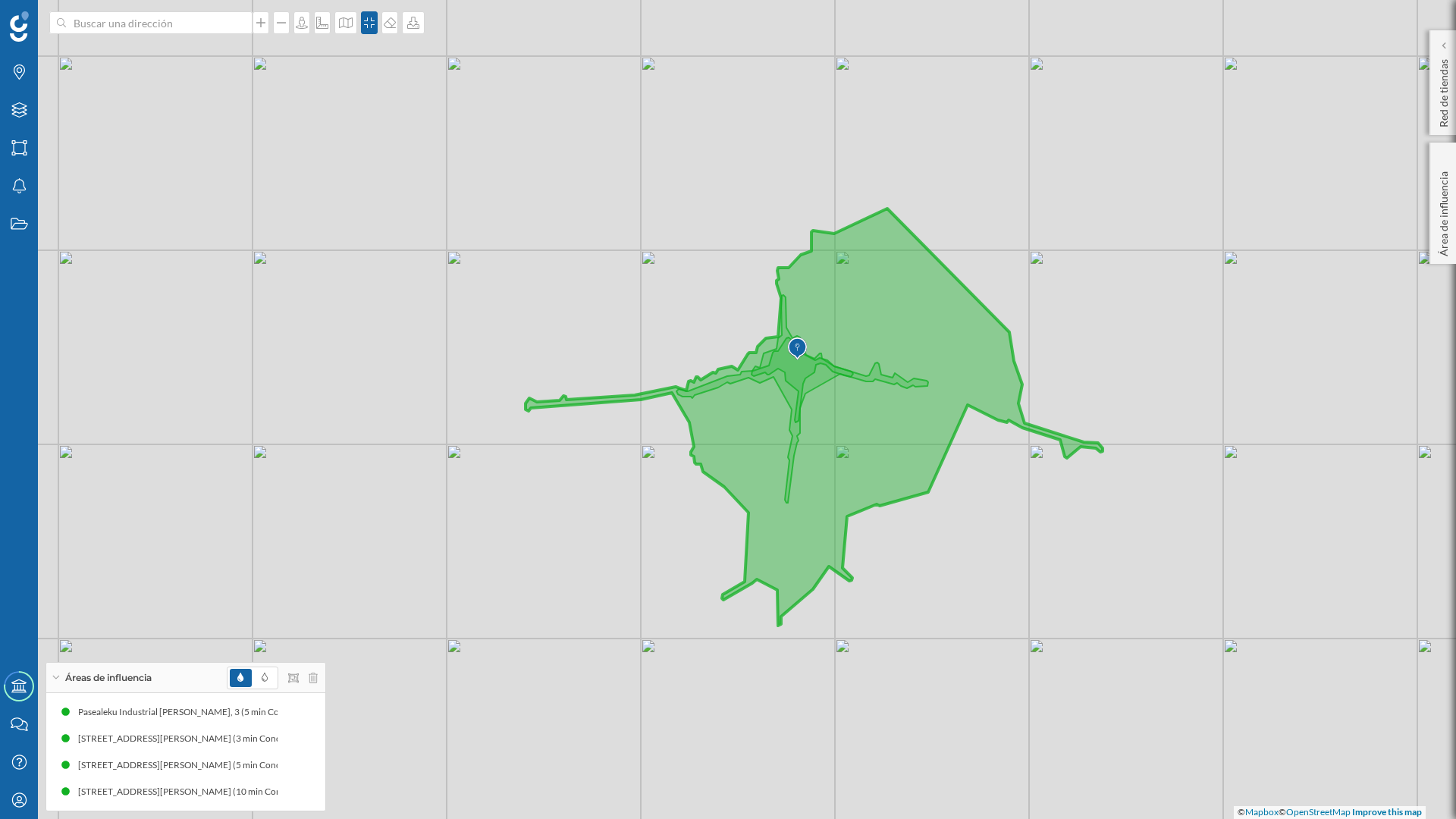
drag, startPoint x: 1137, startPoint y: 642, endPoint x: 999, endPoint y: 559, distance: 161.0
click at [999, 559] on div "© Mapbox © OpenStreetMap Improve this map" at bounding box center [728, 409] width 1456 height 819
click at [719, 280] on div "© Mapbox © OpenStreetMap Improve this map" at bounding box center [728, 409] width 1456 height 819
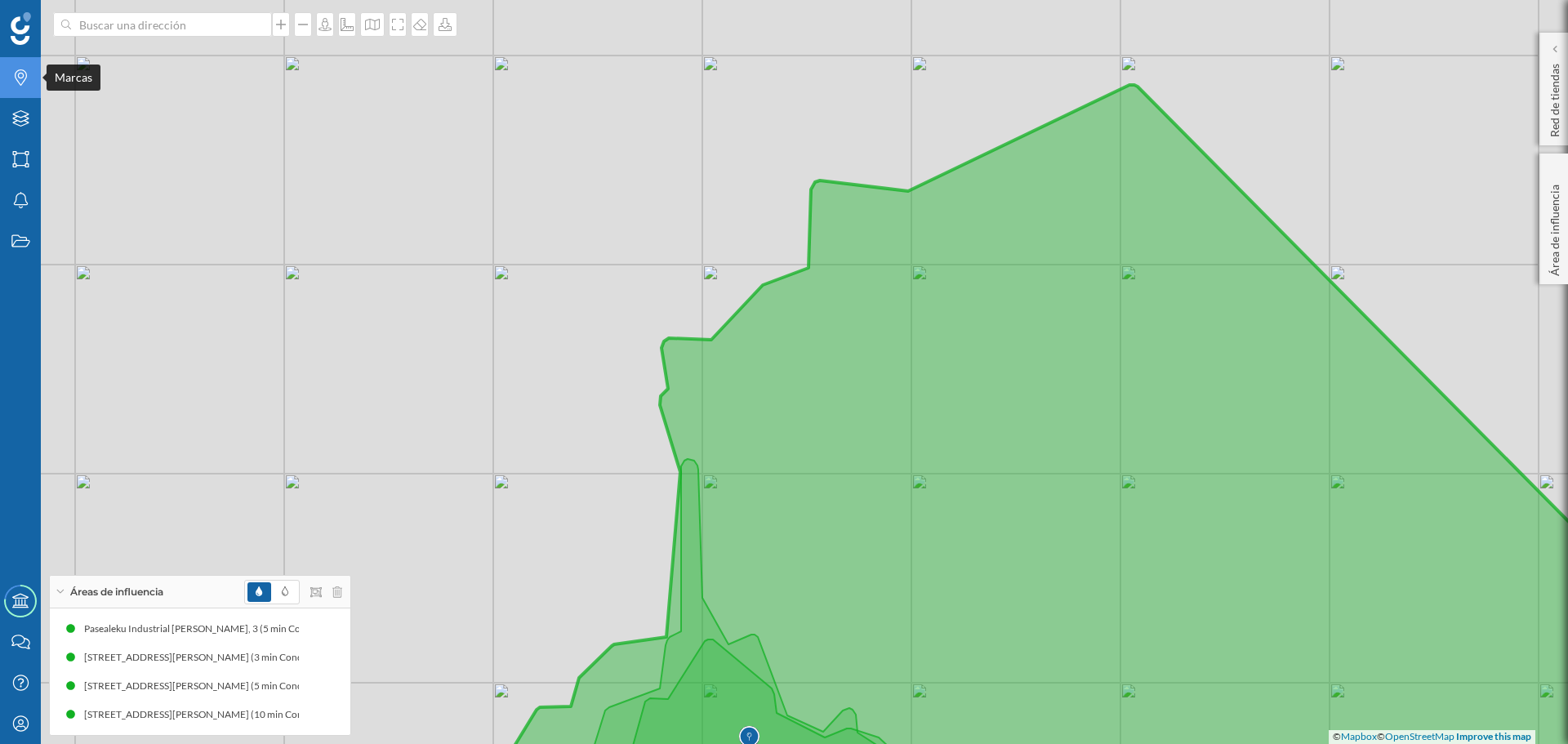
click at [8, 66] on div "Marcas" at bounding box center [20, 78] width 41 height 41
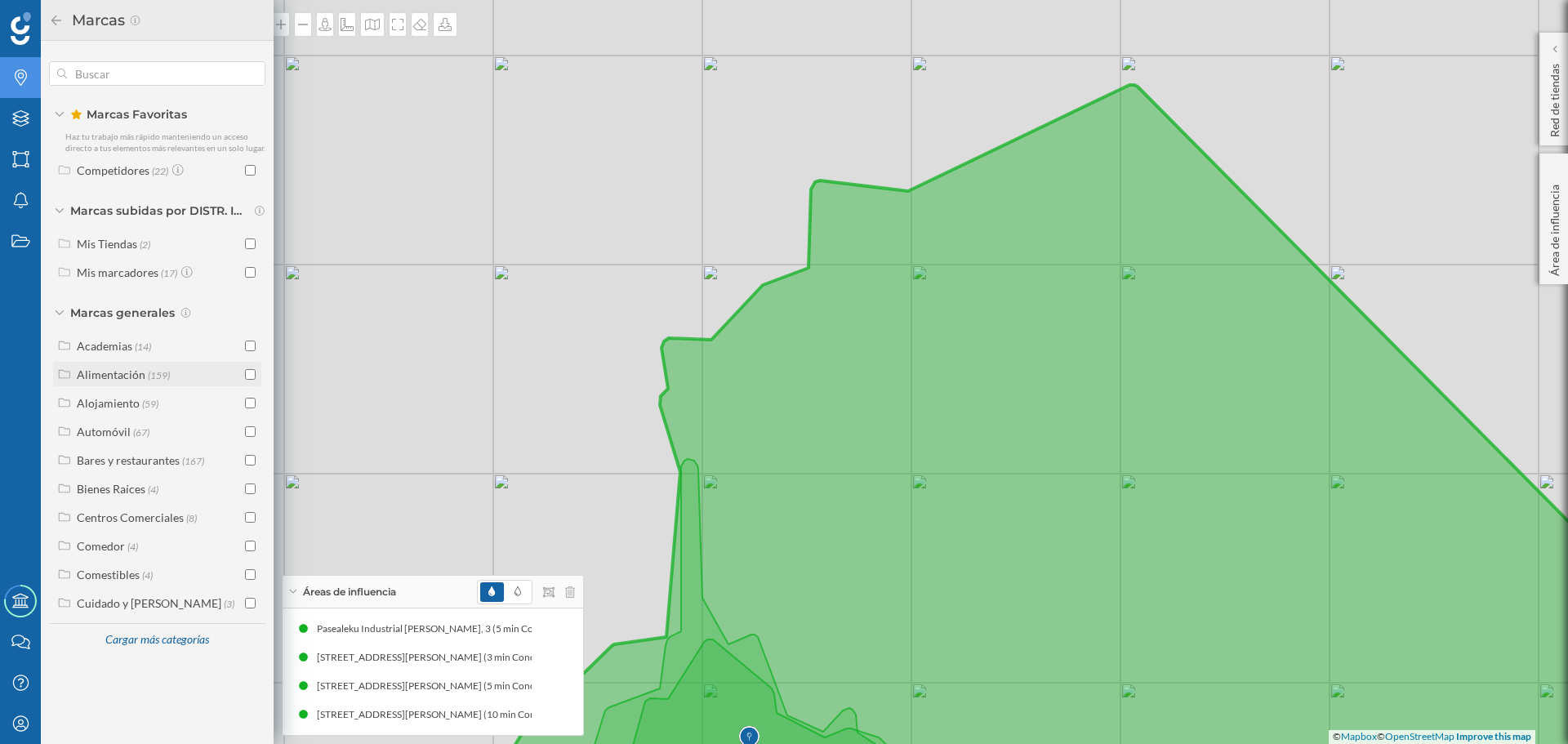
click at [250, 372] on input "checkbox" at bounding box center [250, 374] width 11 height 11
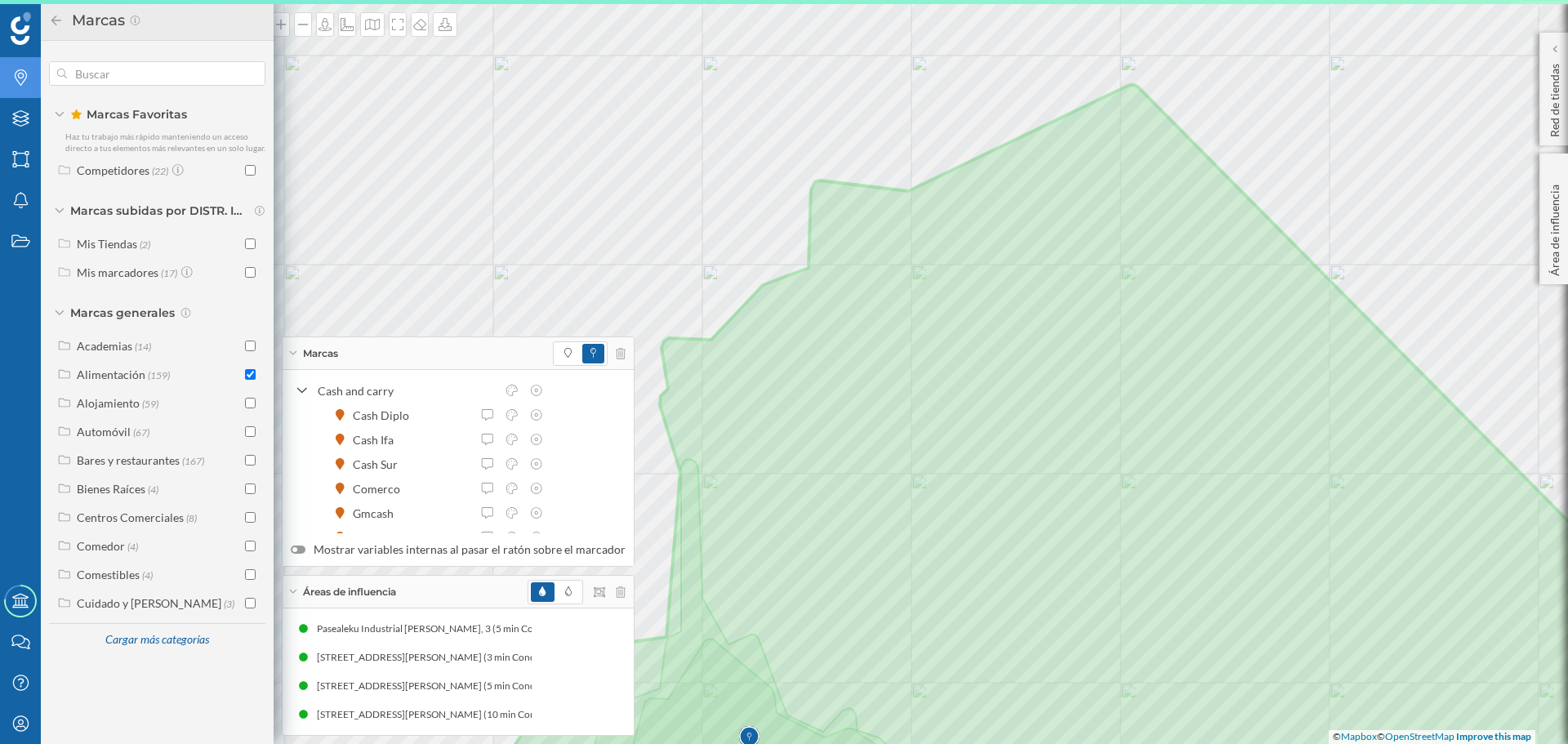
click at [292, 350] on div "Marcas" at bounding box center [458, 354] width 351 height 33
